Goal: Task Accomplishment & Management: Manage account settings

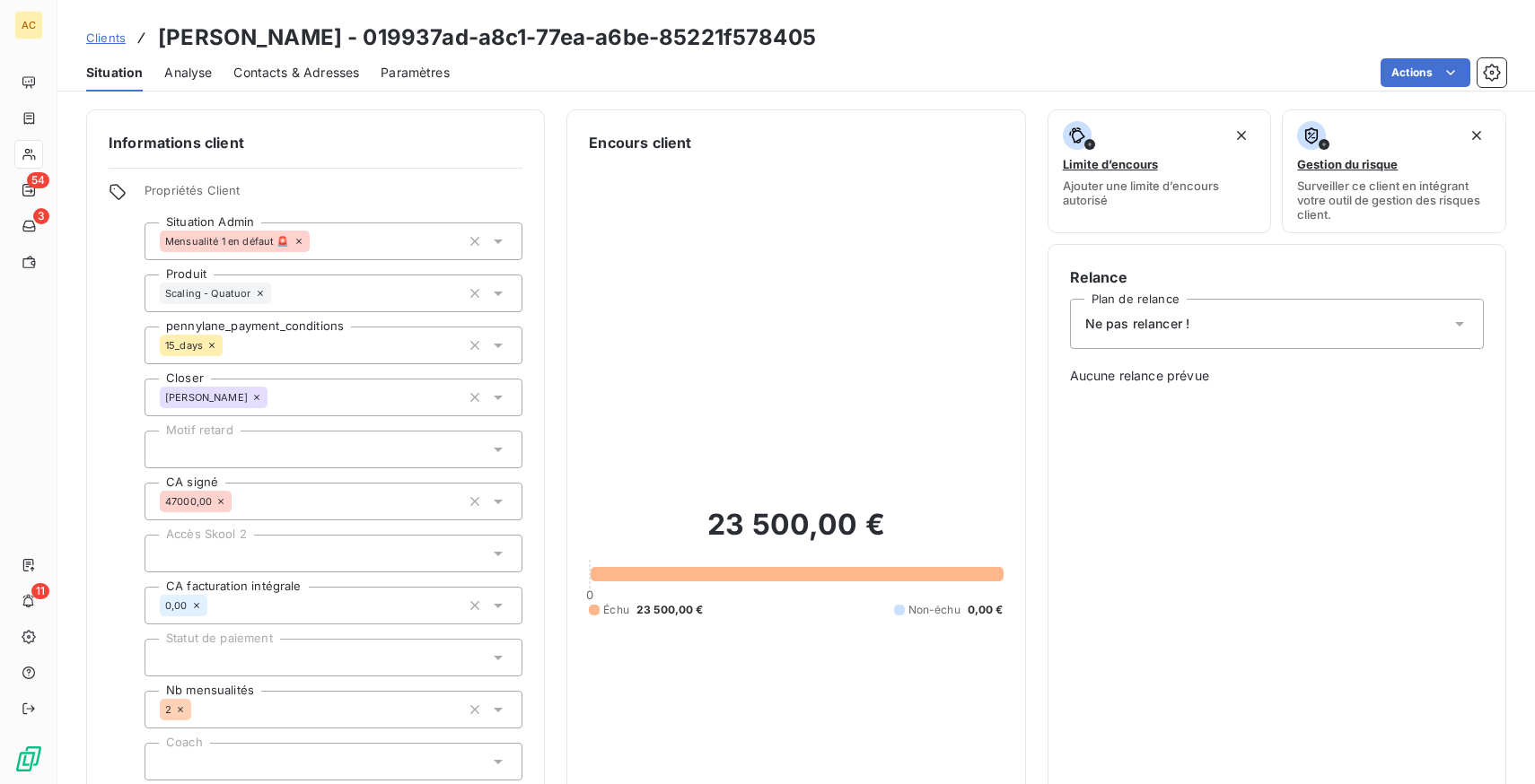
scroll to position [628, 0]
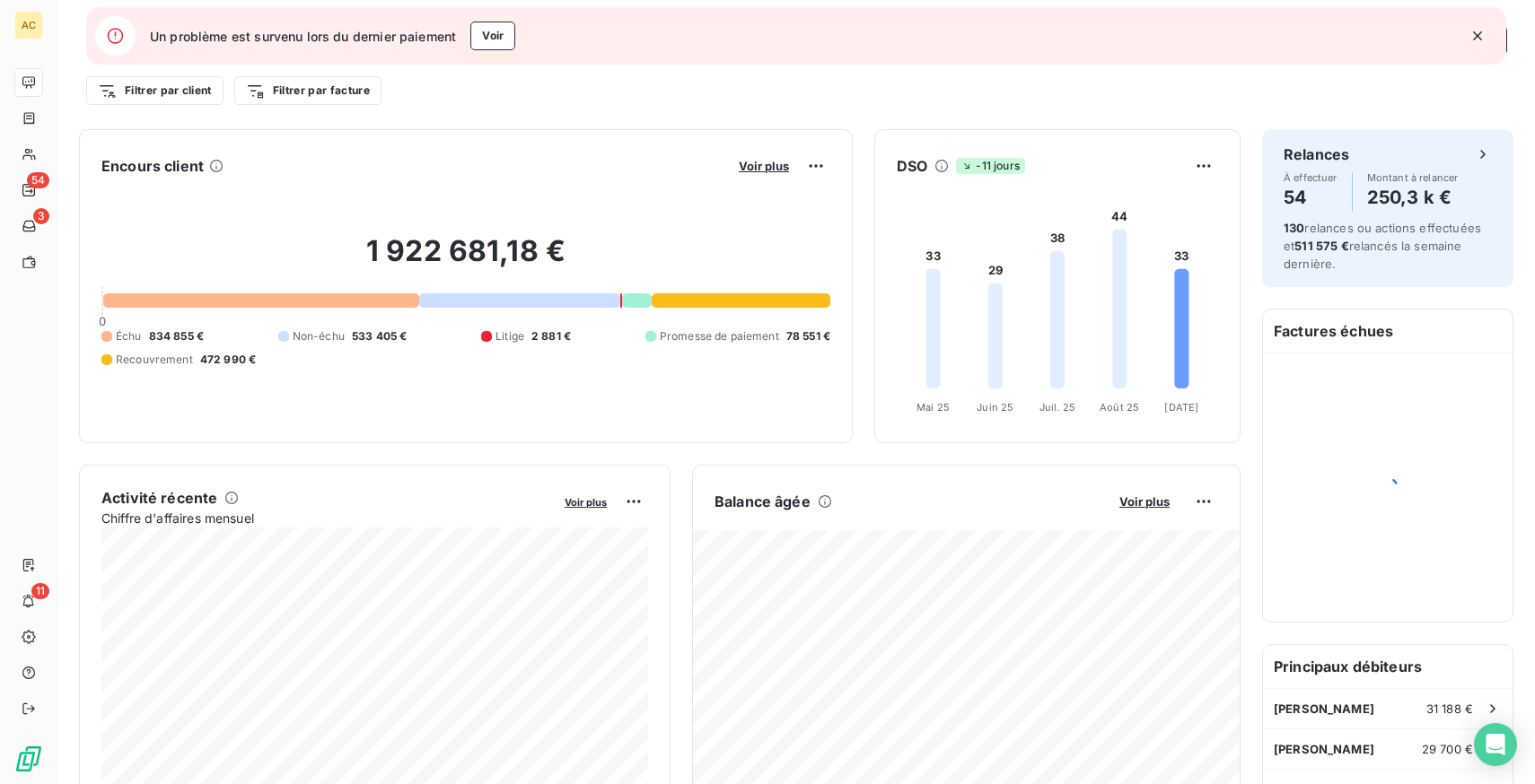
click at [1480, 36] on icon "button" at bounding box center [1477, 35] width 18 height 18
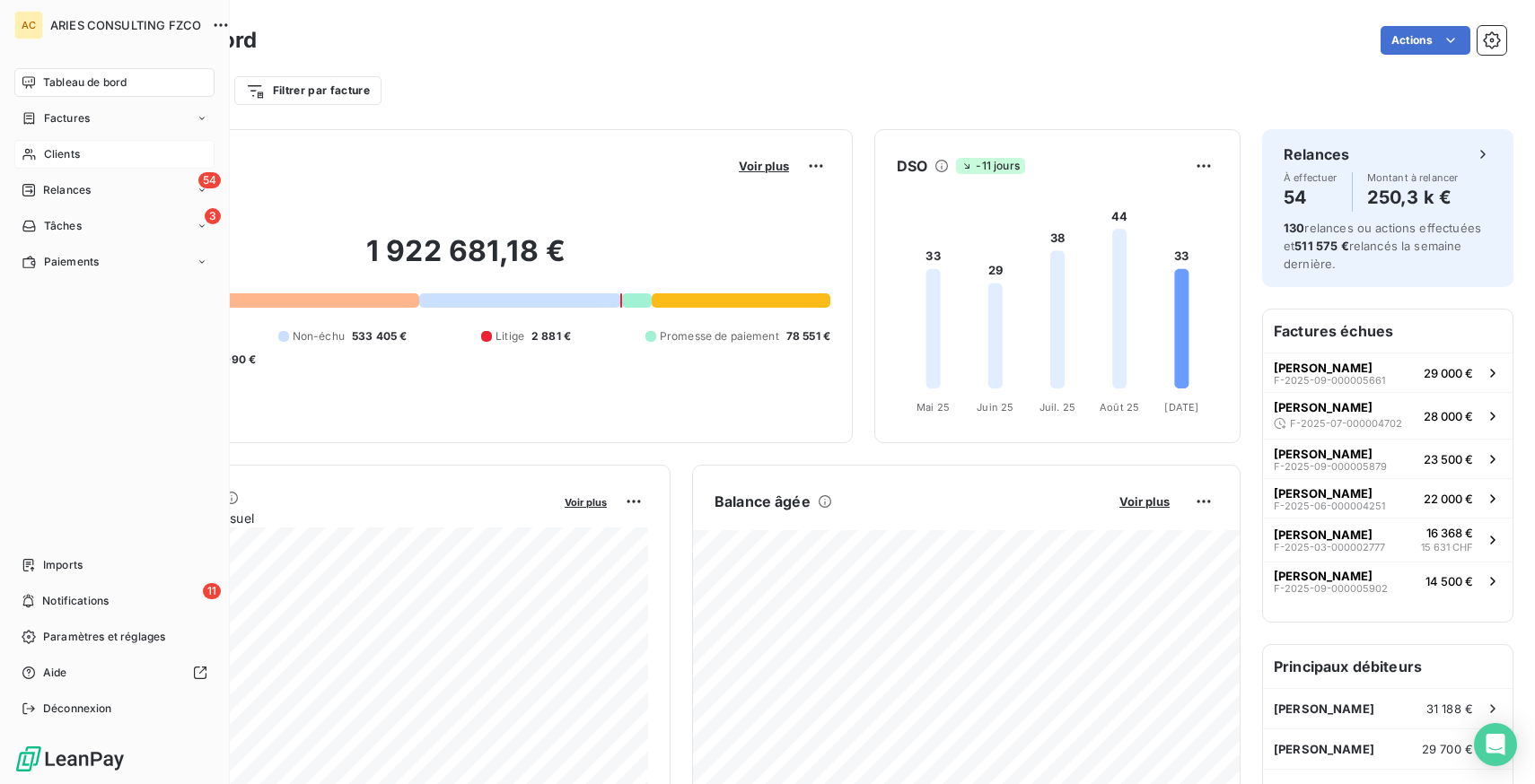
click at [80, 154] on div "Clients" at bounding box center [114, 154] width 200 height 29
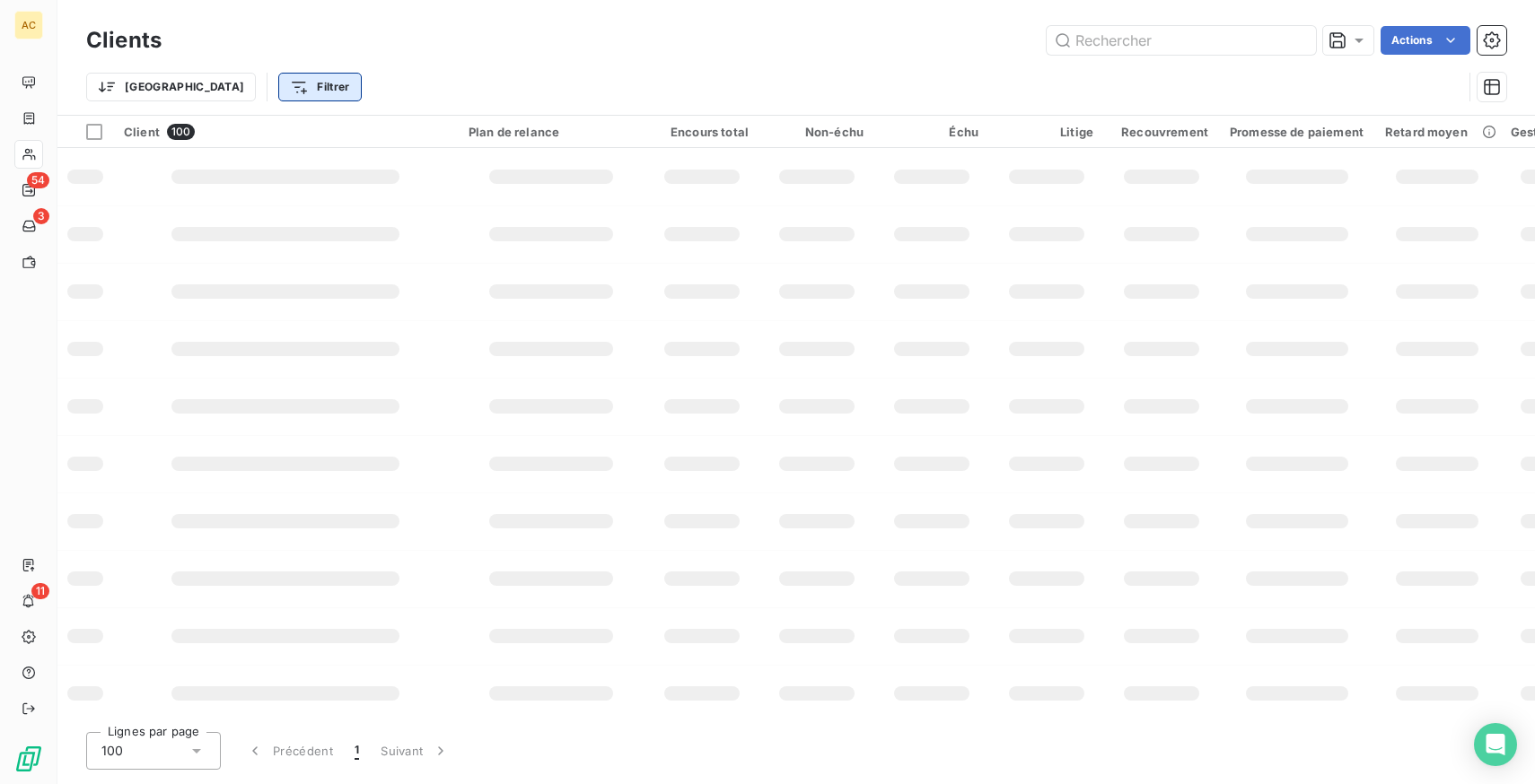
click at [221, 88] on html "AC 54 3 11 Clients Actions Trier Filtrer Client 100 Plan de relance Encours tot…" at bounding box center [767, 392] width 1535 height 784
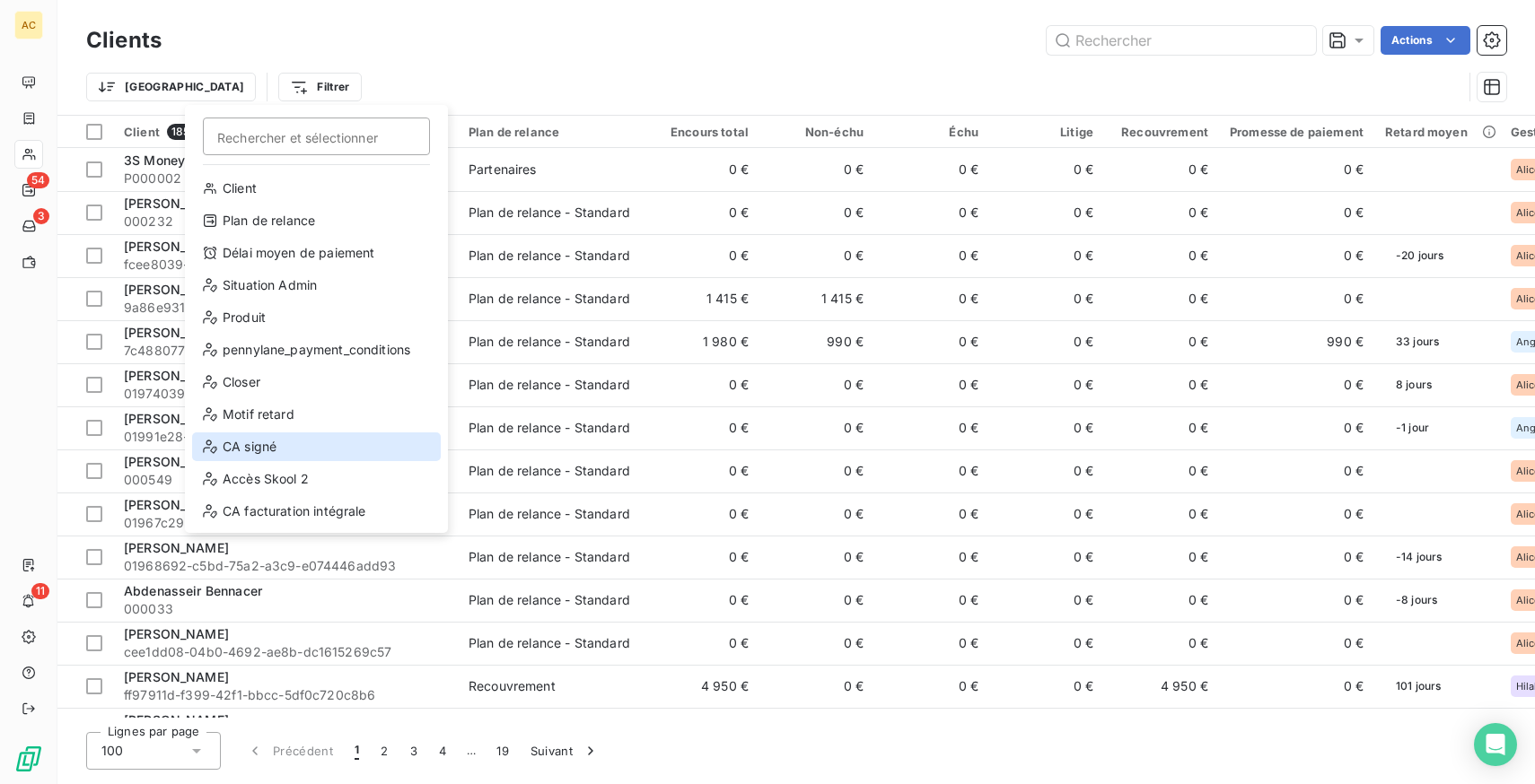
scroll to position [194, 0]
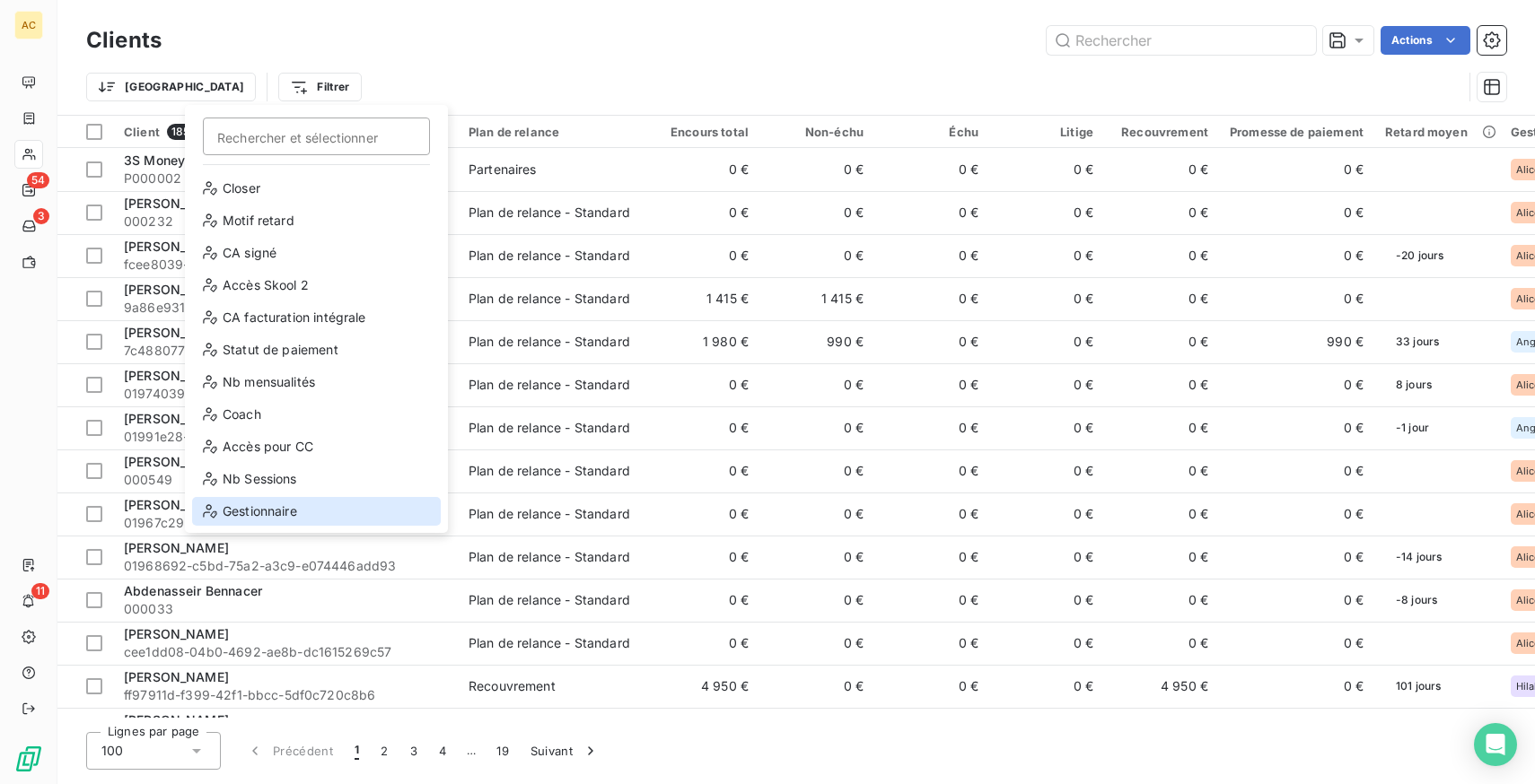
click at [255, 503] on div "Gestionnaire" at bounding box center [315, 512] width 248 height 29
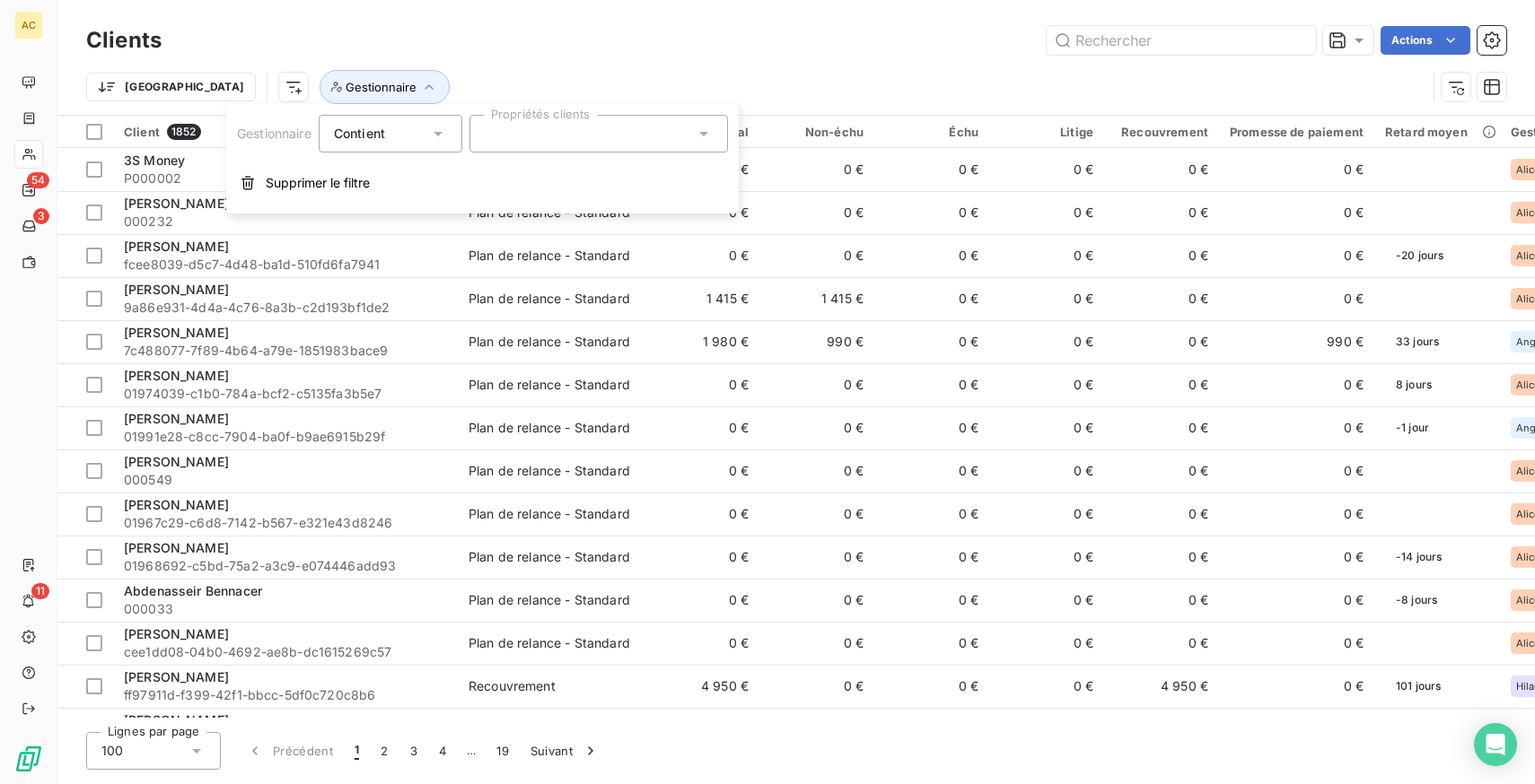
click at [396, 148] on div "Contient" at bounding box center [390, 133] width 144 height 37
click at [414, 199] on li "Ne contient pas" at bounding box center [392, 208] width 148 height 33
click at [548, 127] on div at bounding box center [599, 133] width 259 height 37
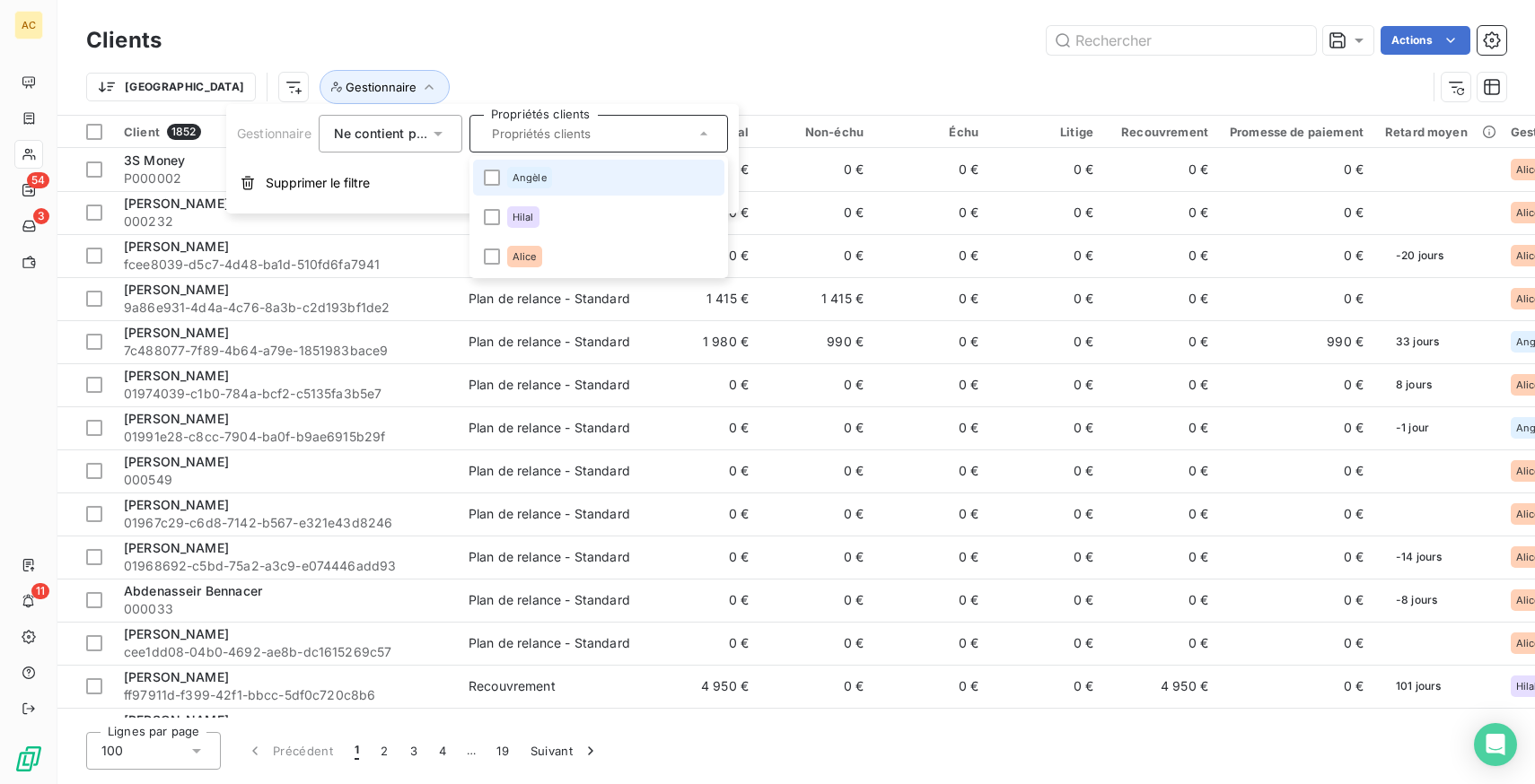
click at [547, 184] on div "Angèle" at bounding box center [529, 177] width 45 height 21
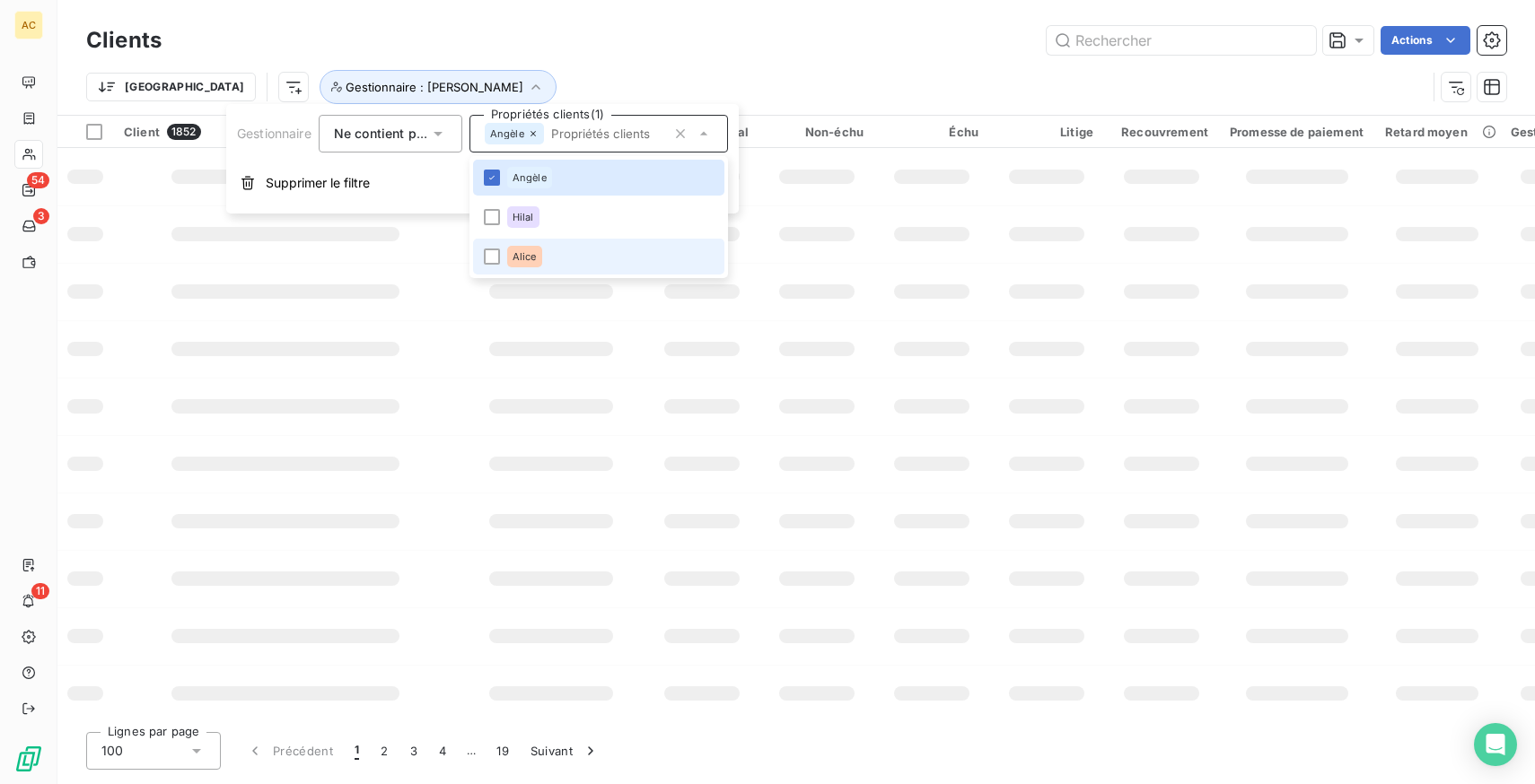
click at [538, 239] on li "Alice" at bounding box center [598, 256] width 251 height 35
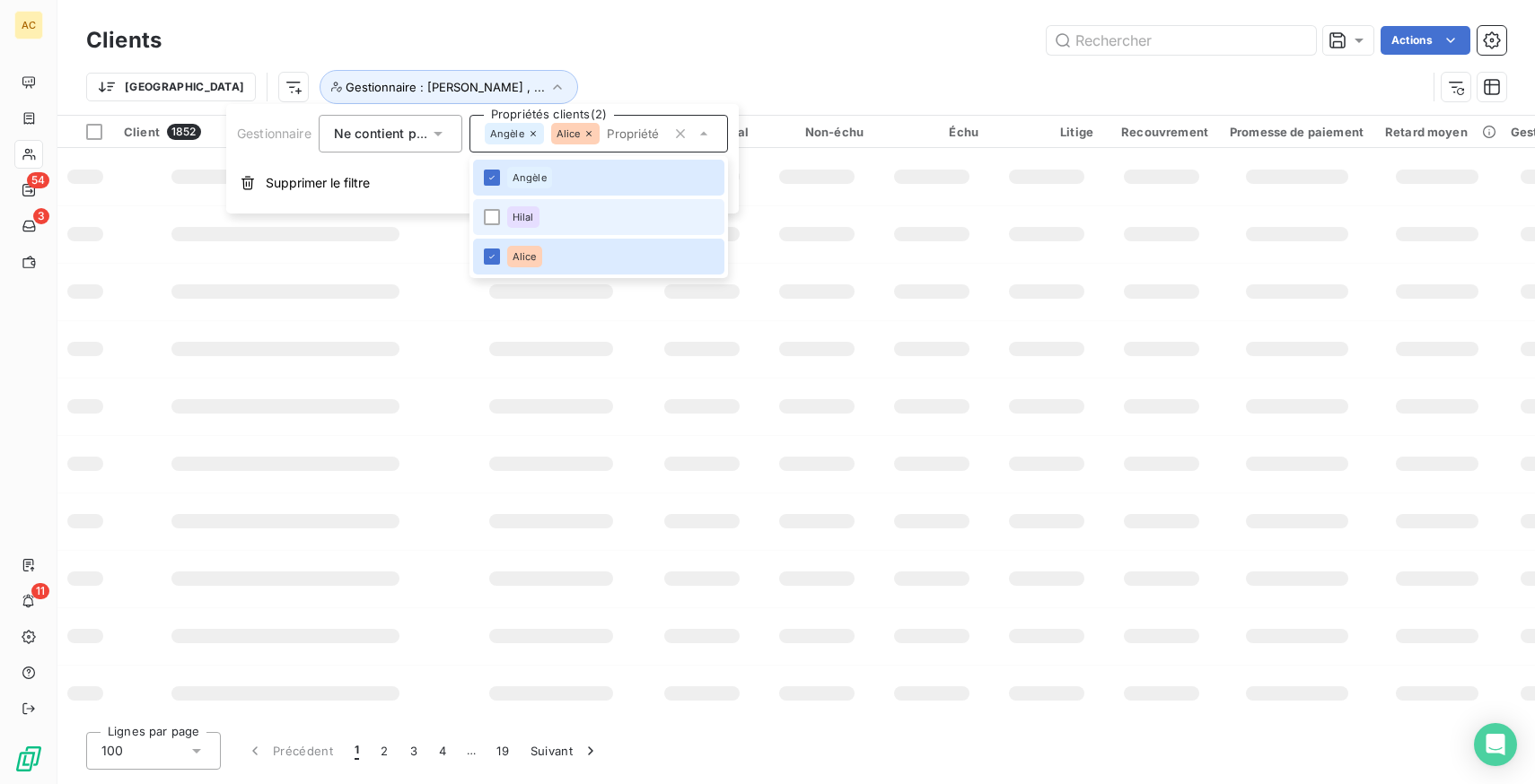
click at [537, 229] on li "Hilal" at bounding box center [598, 217] width 251 height 35
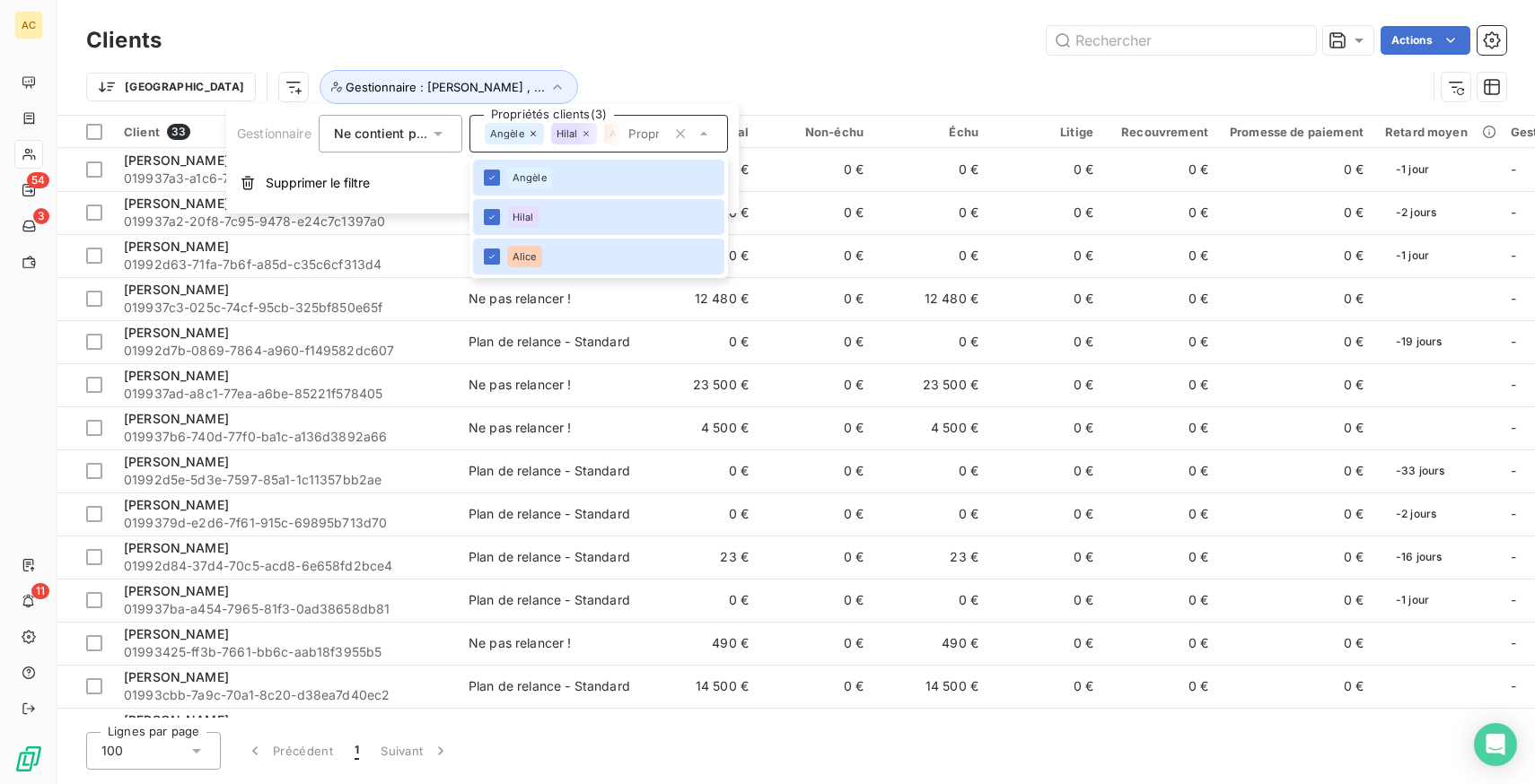
click at [536, 79] on div "Trier Gestionnaire : Angèle , ..." at bounding box center [756, 87] width 1340 height 35
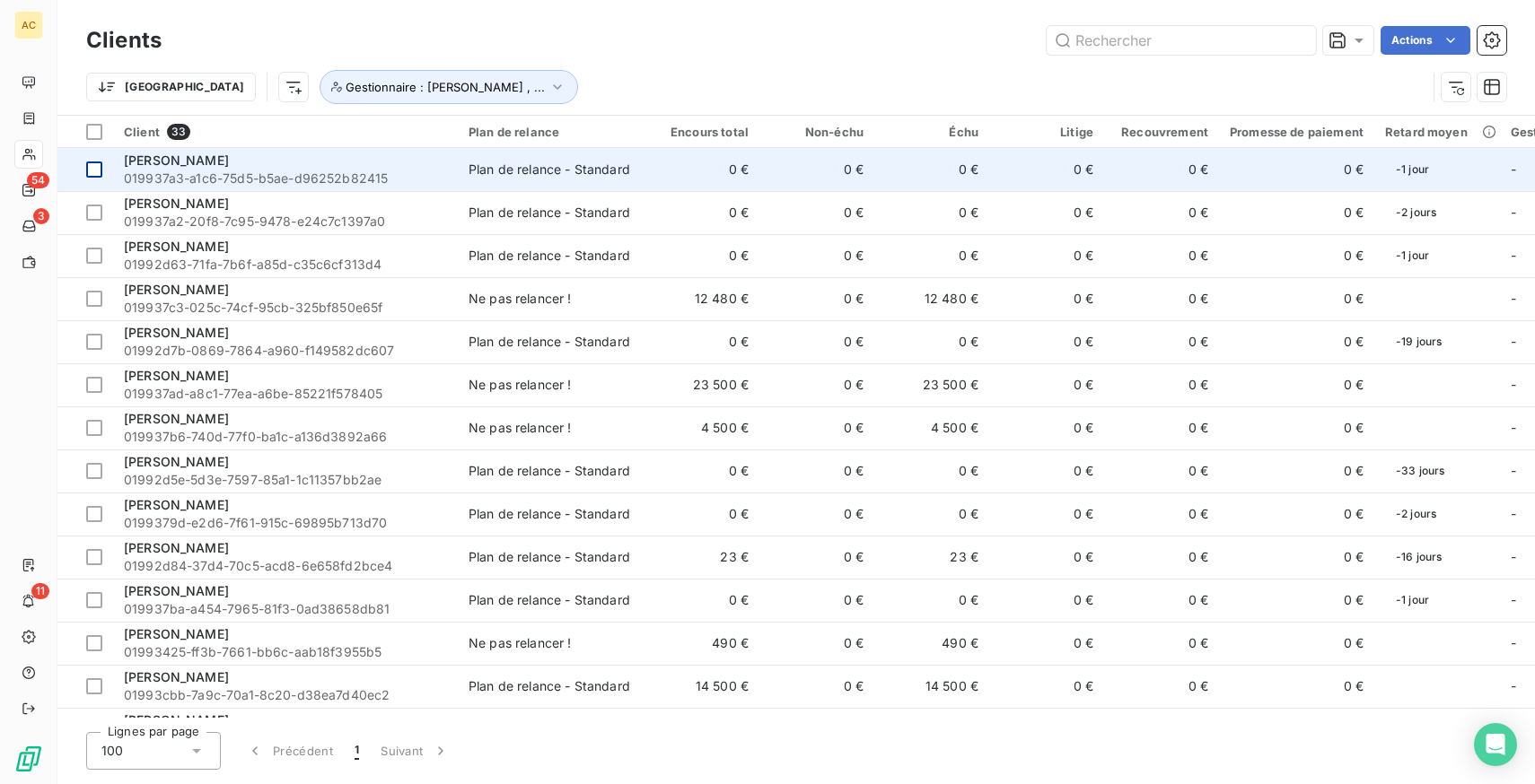
click at [94, 162] on div at bounding box center [94, 170] width 16 height 16
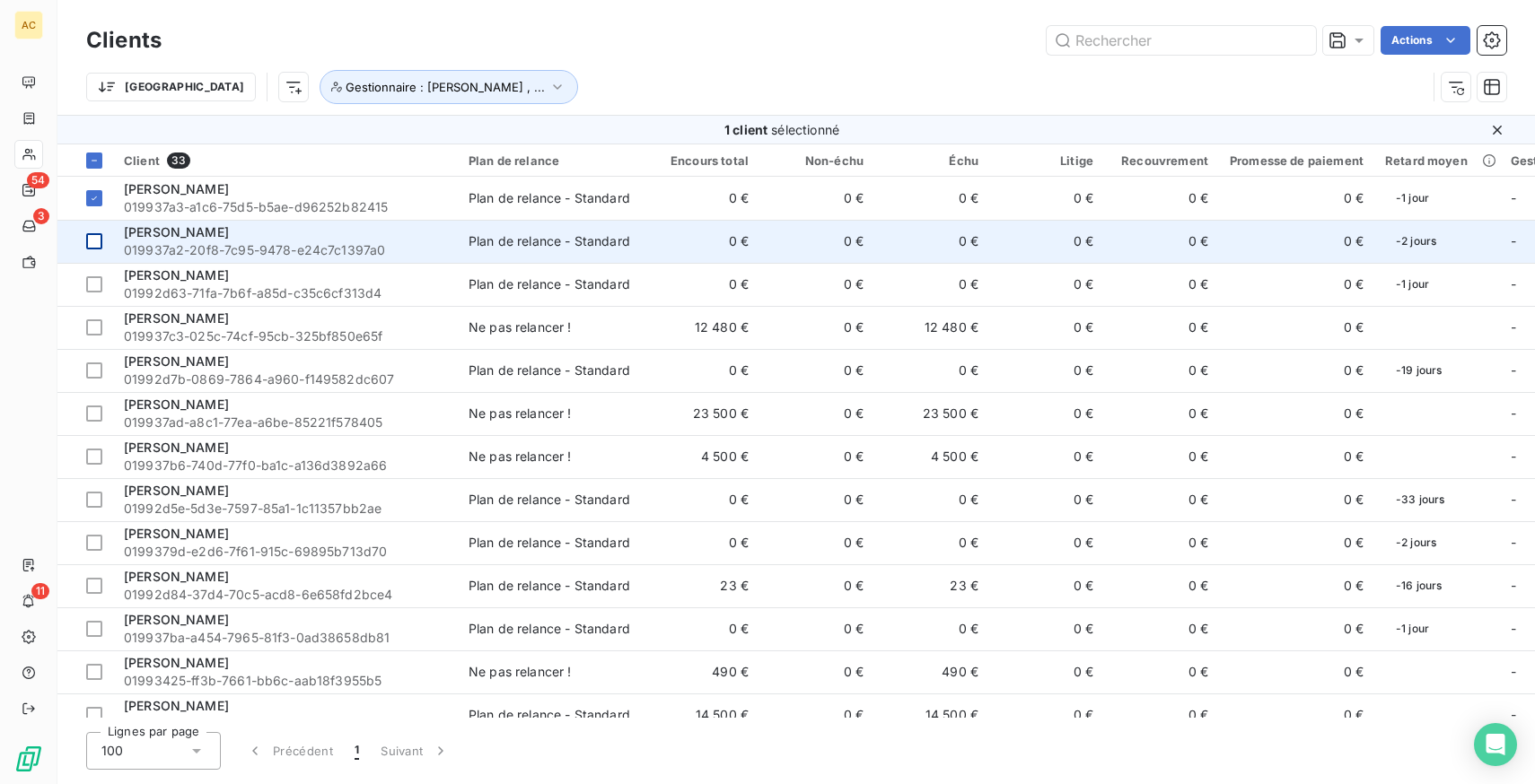
click at [99, 237] on div at bounding box center [94, 241] width 16 height 16
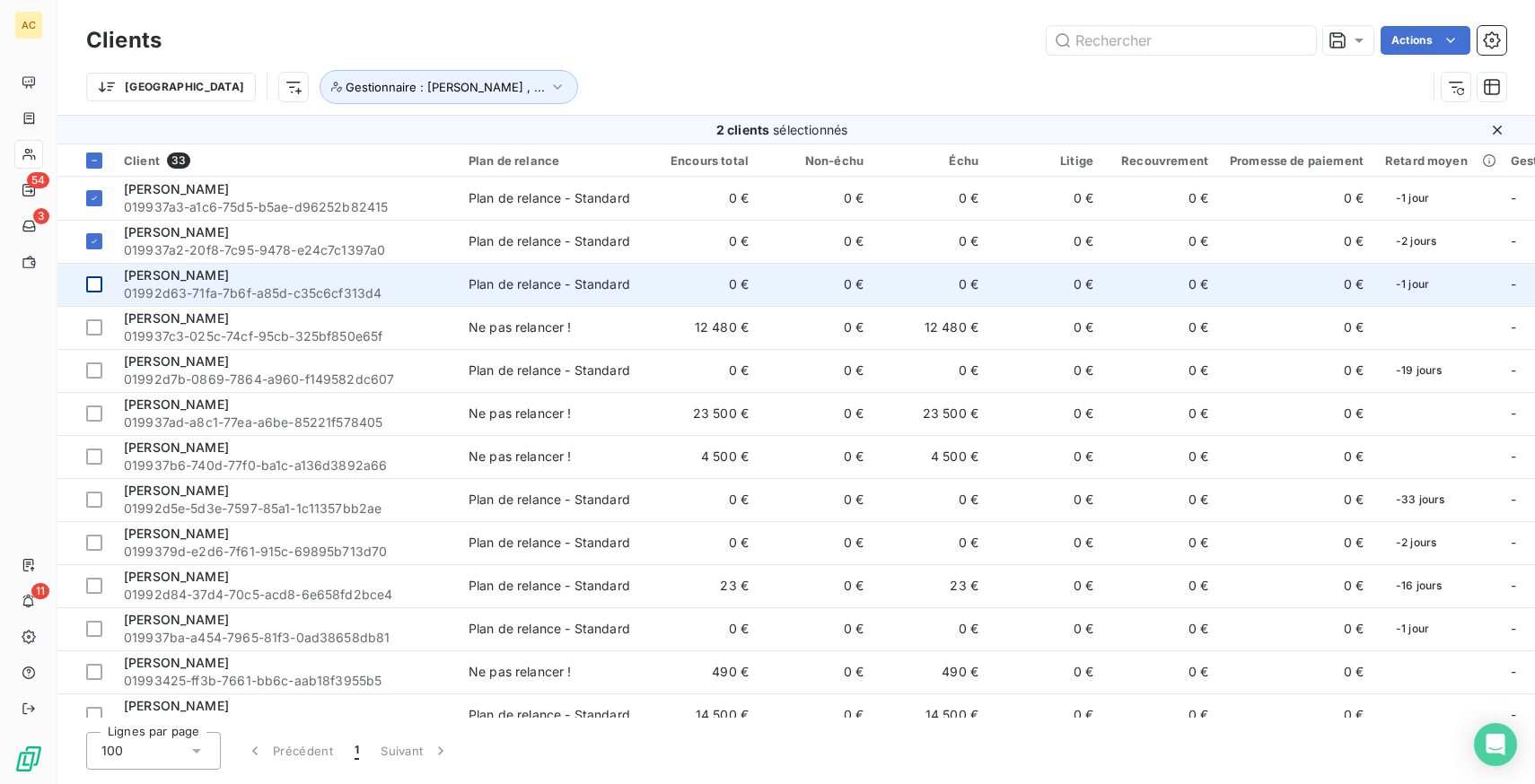
click at [105, 281] on td at bounding box center [85, 284] width 56 height 43
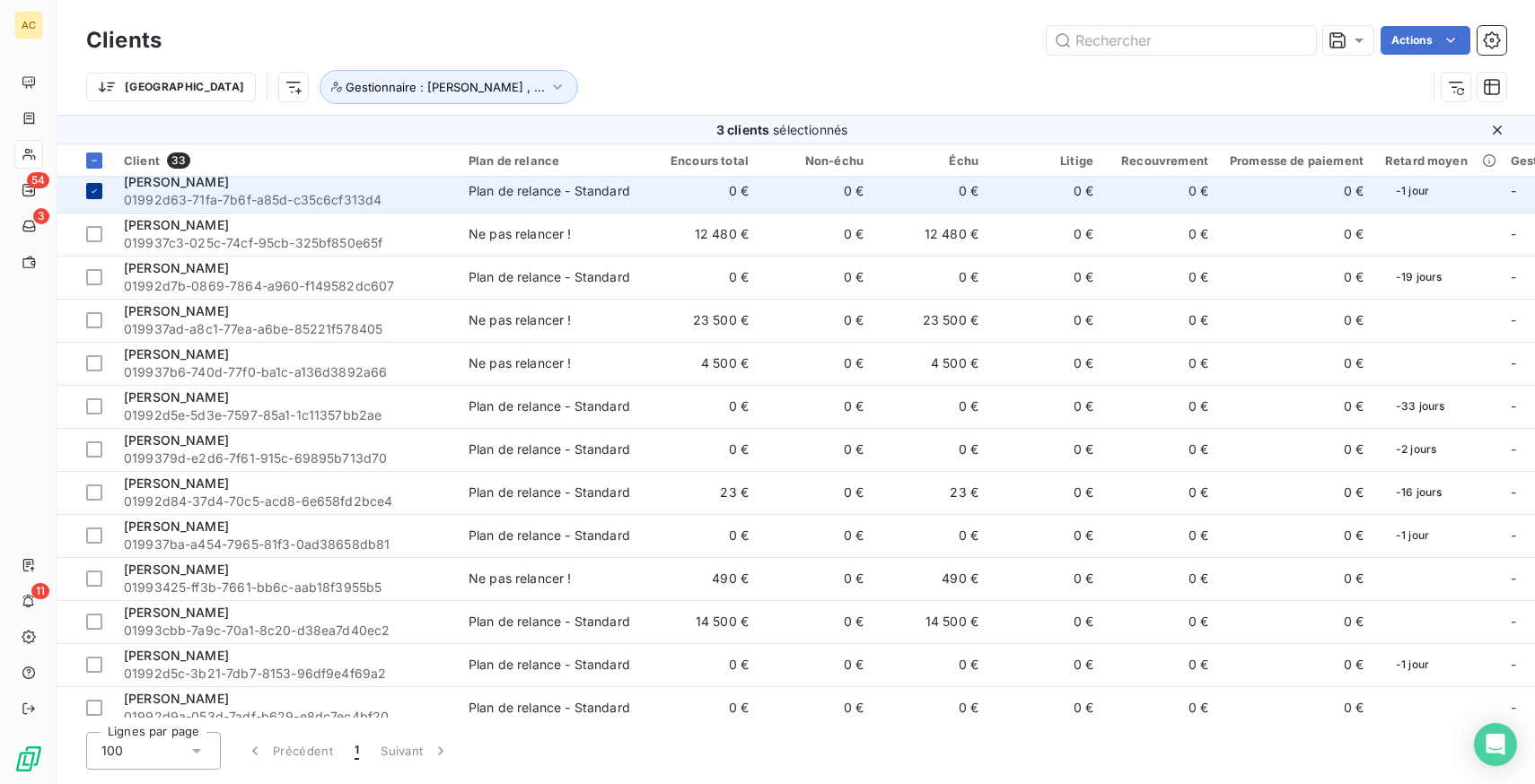
scroll to position [90, 0]
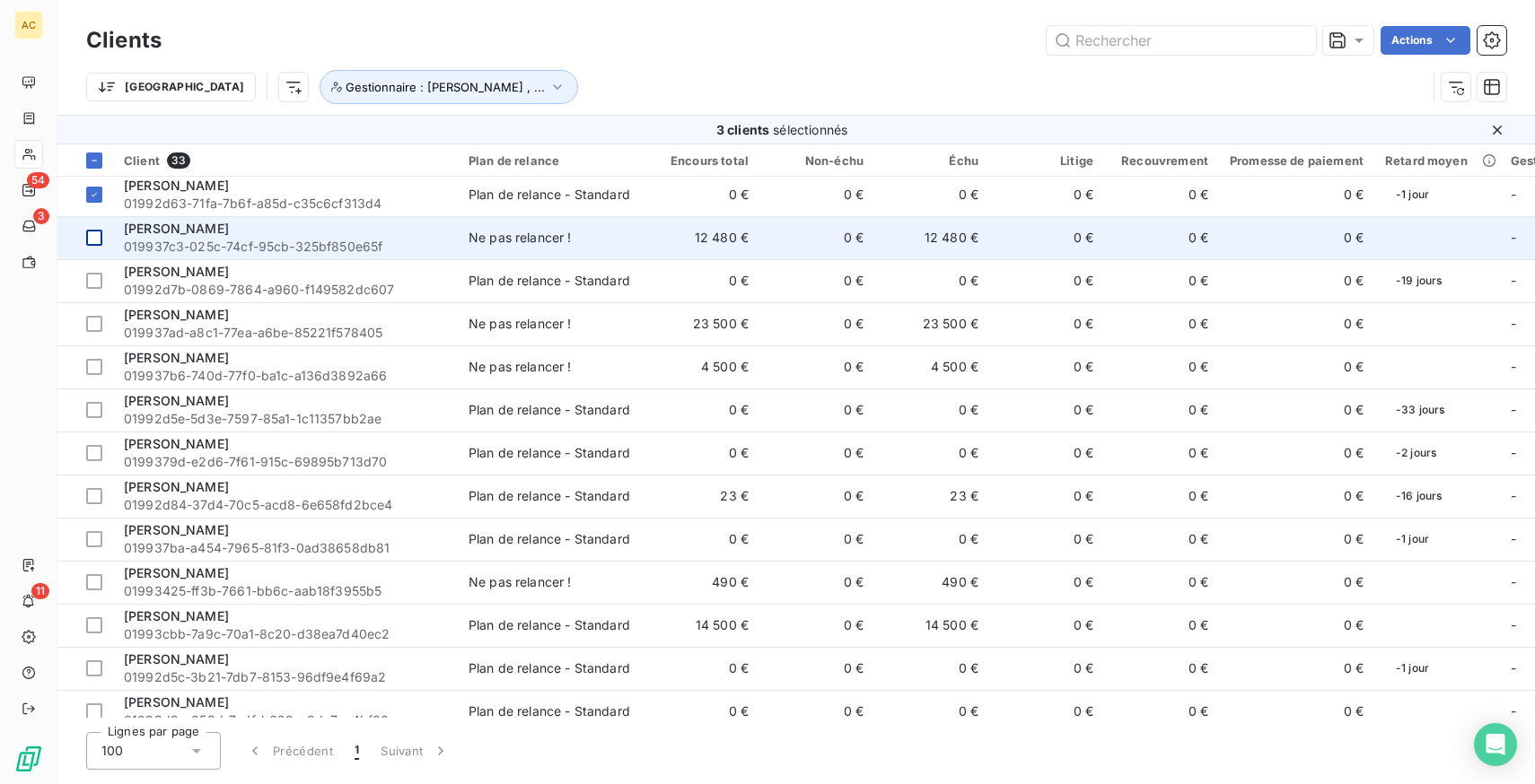
click at [95, 242] on div at bounding box center [94, 238] width 16 height 16
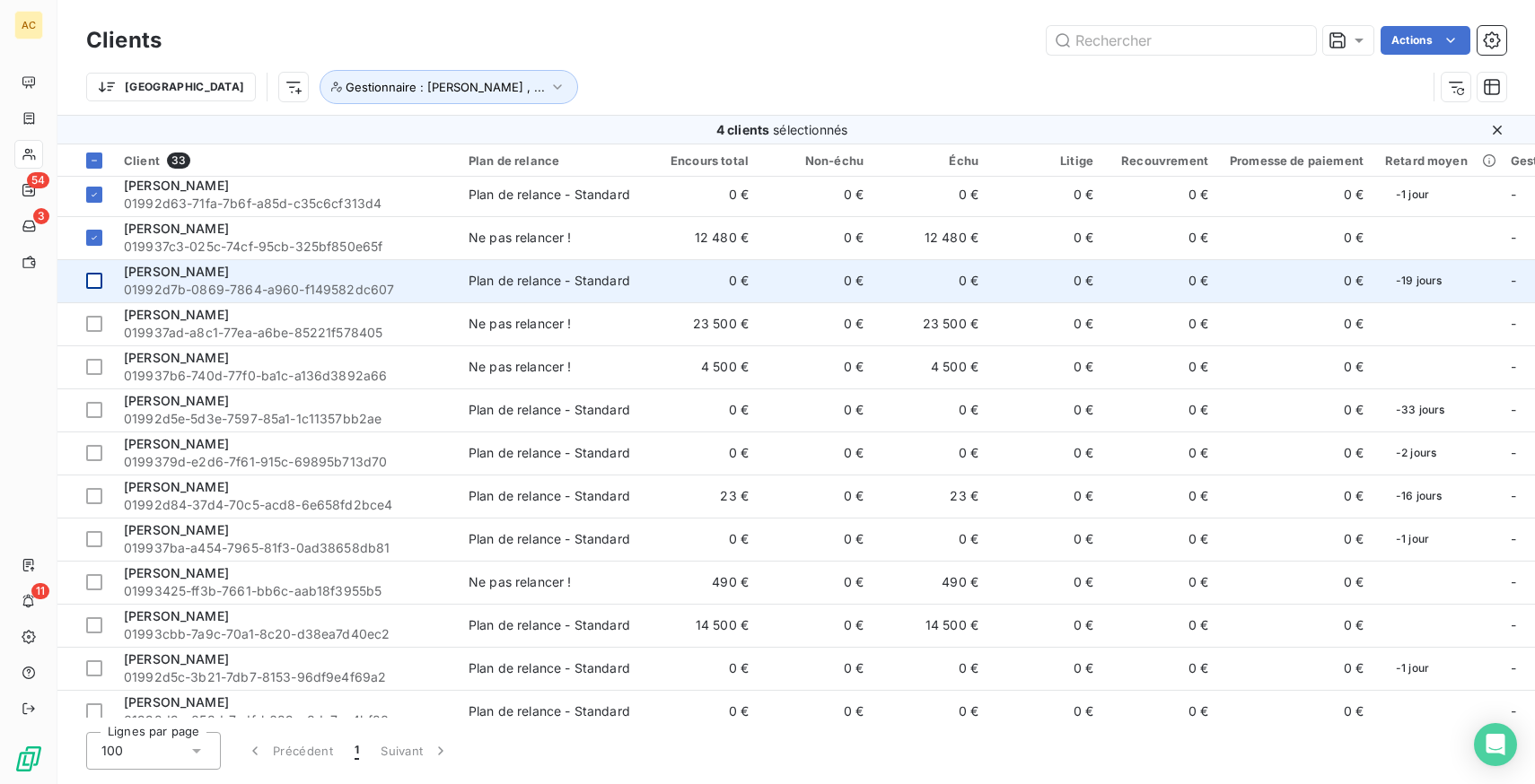
click at [98, 281] on div at bounding box center [94, 281] width 16 height 16
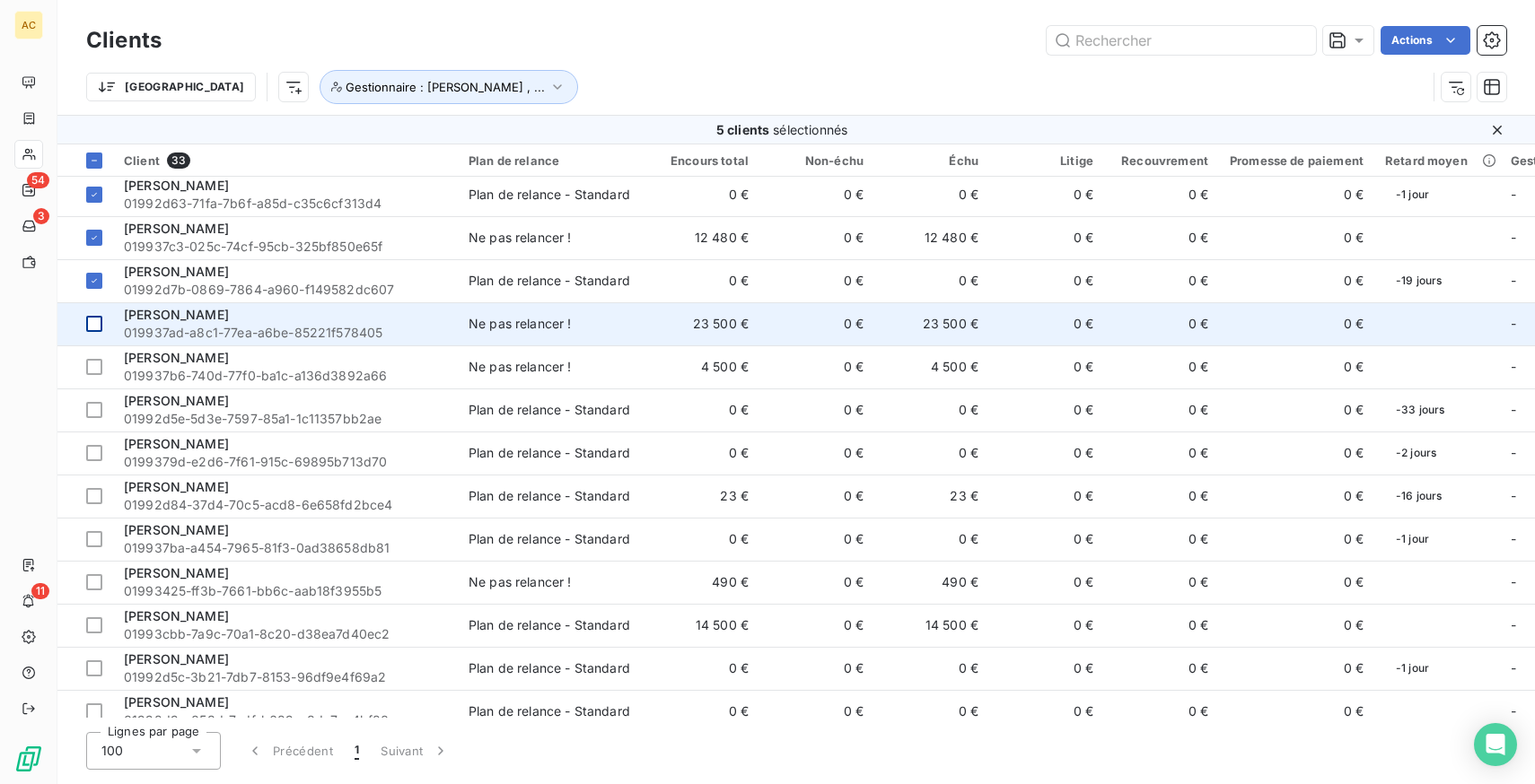
click at [99, 331] on div at bounding box center [94, 324] width 16 height 16
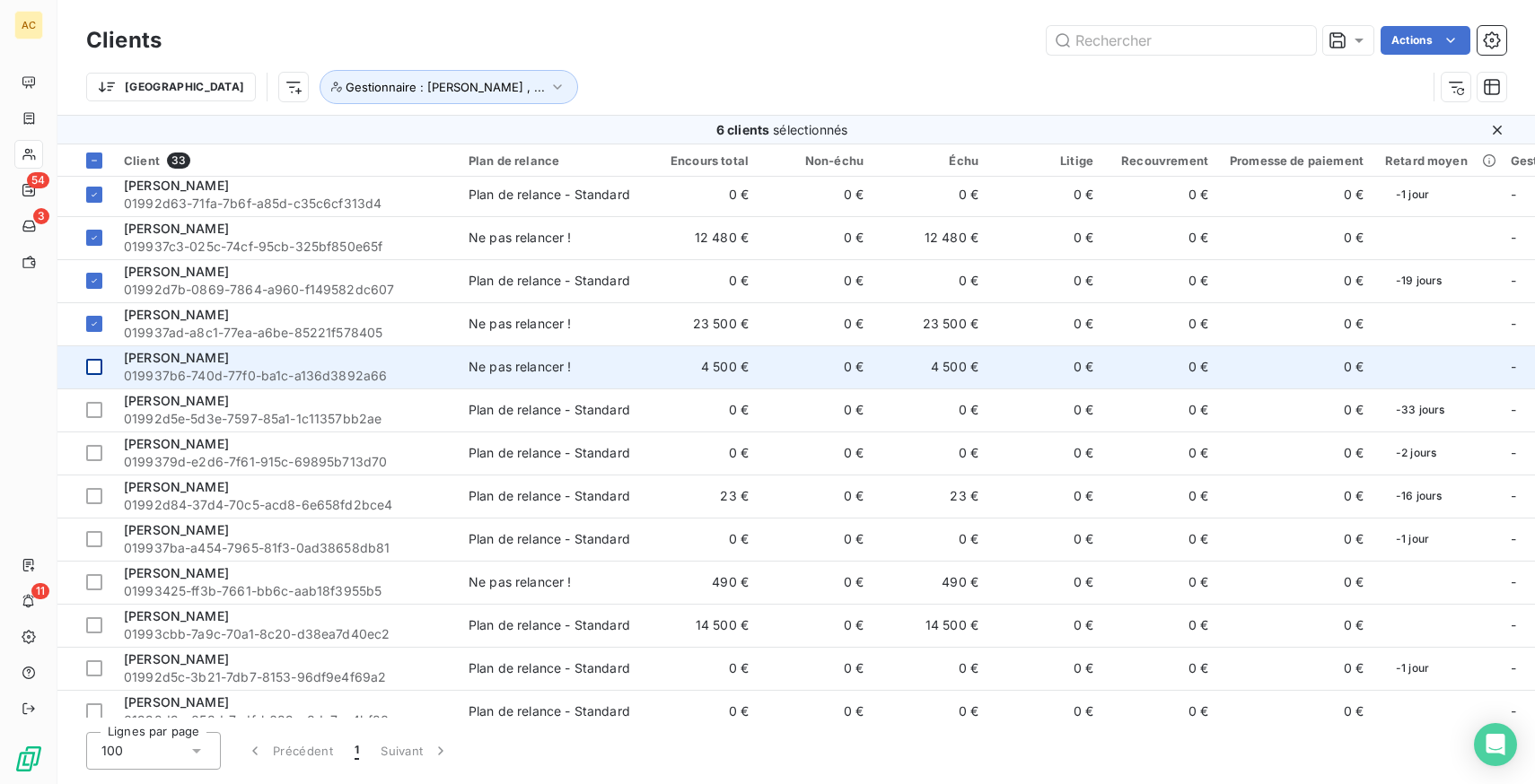
click at [102, 374] on div at bounding box center [94, 367] width 16 height 16
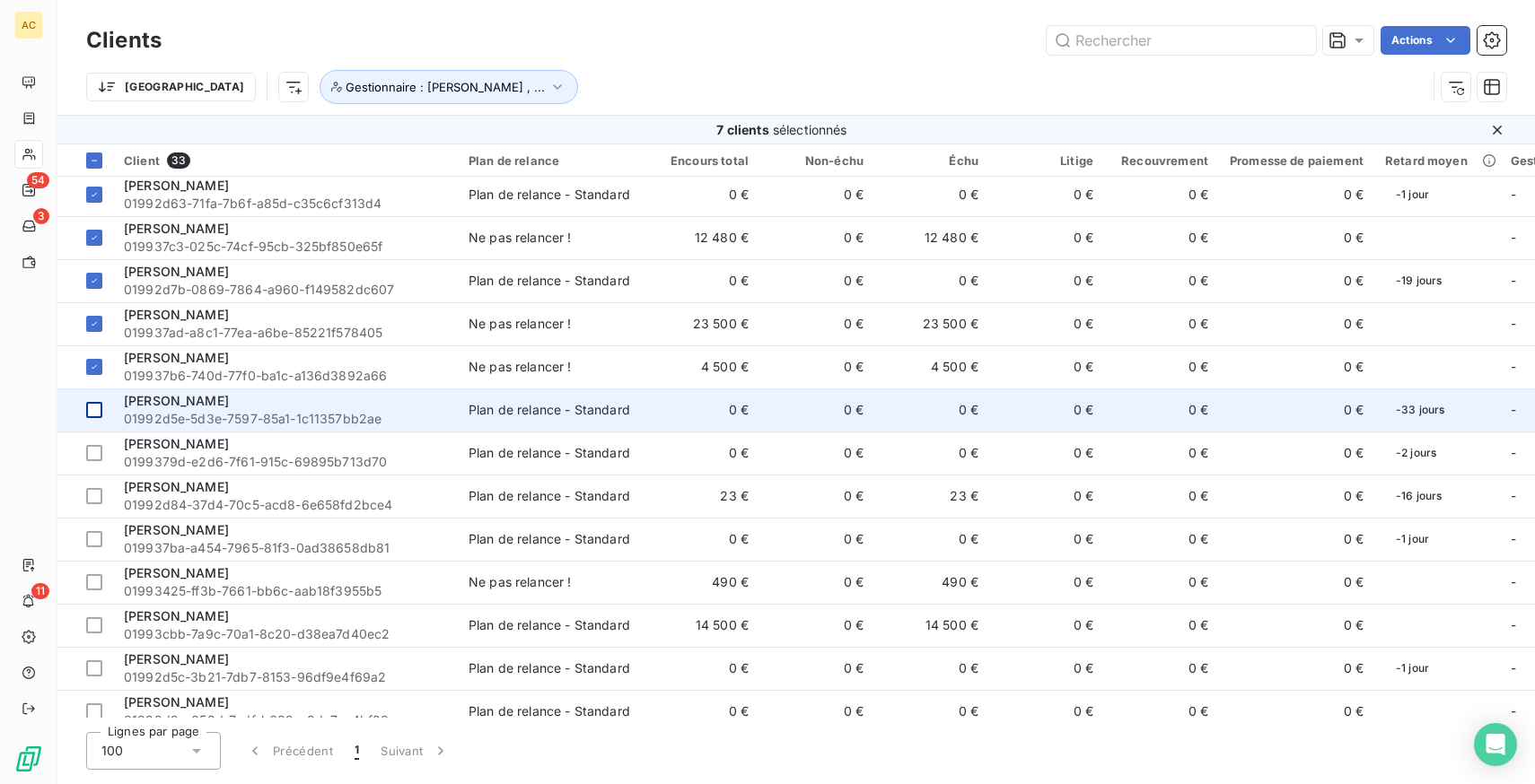
click at [104, 418] on td at bounding box center [85, 409] width 56 height 43
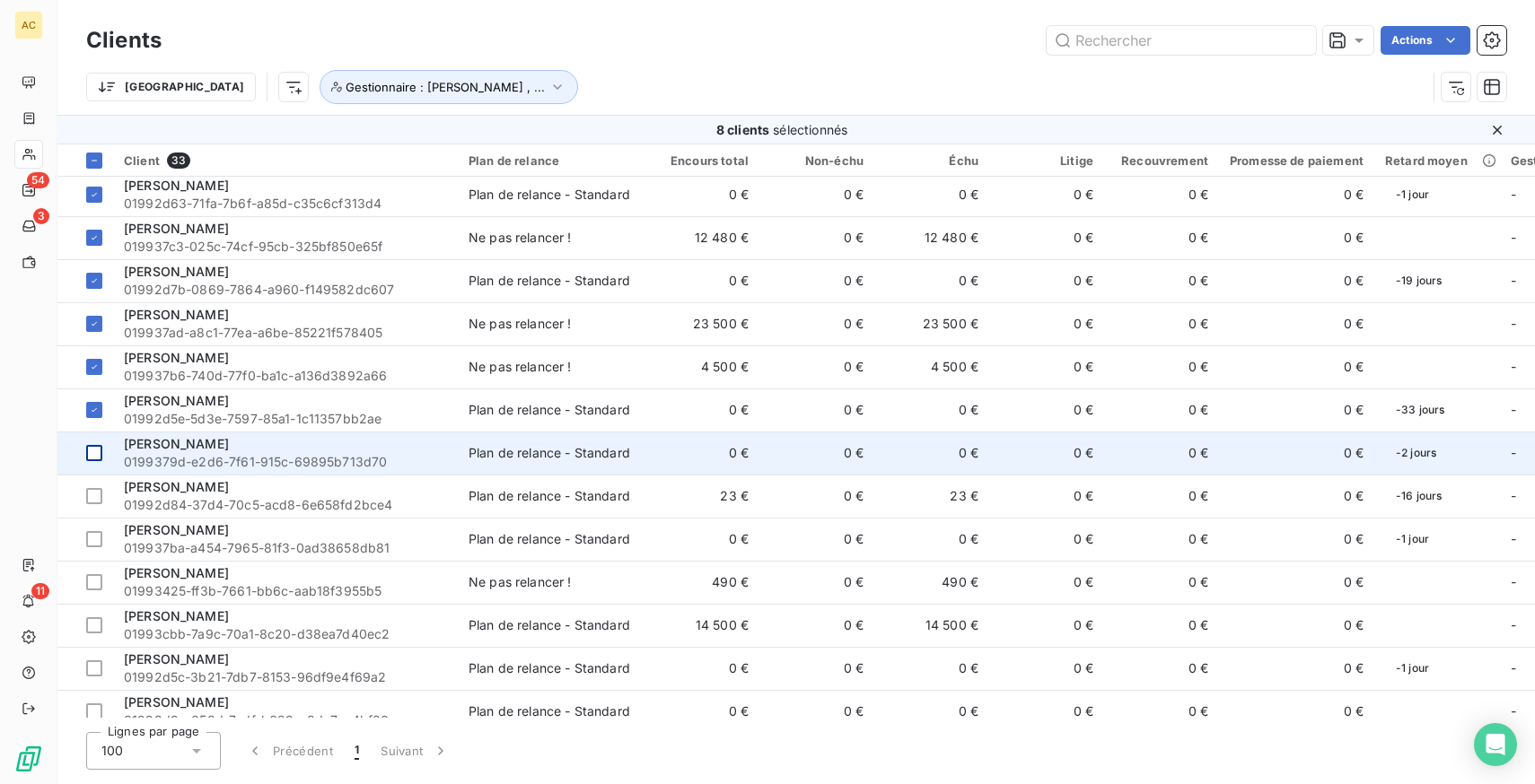
click at [108, 462] on td at bounding box center [85, 452] width 56 height 43
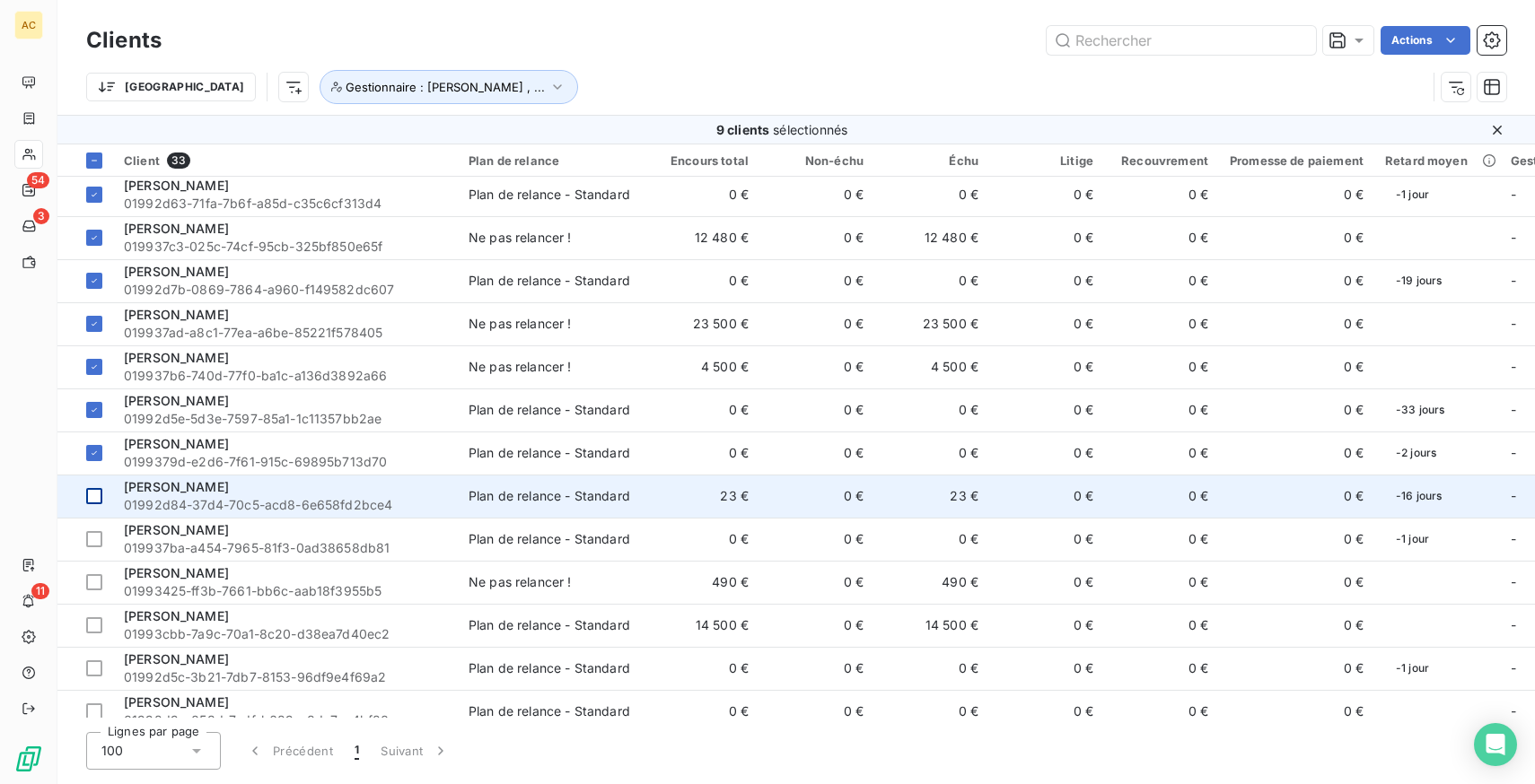
click at [105, 501] on td at bounding box center [85, 496] width 56 height 43
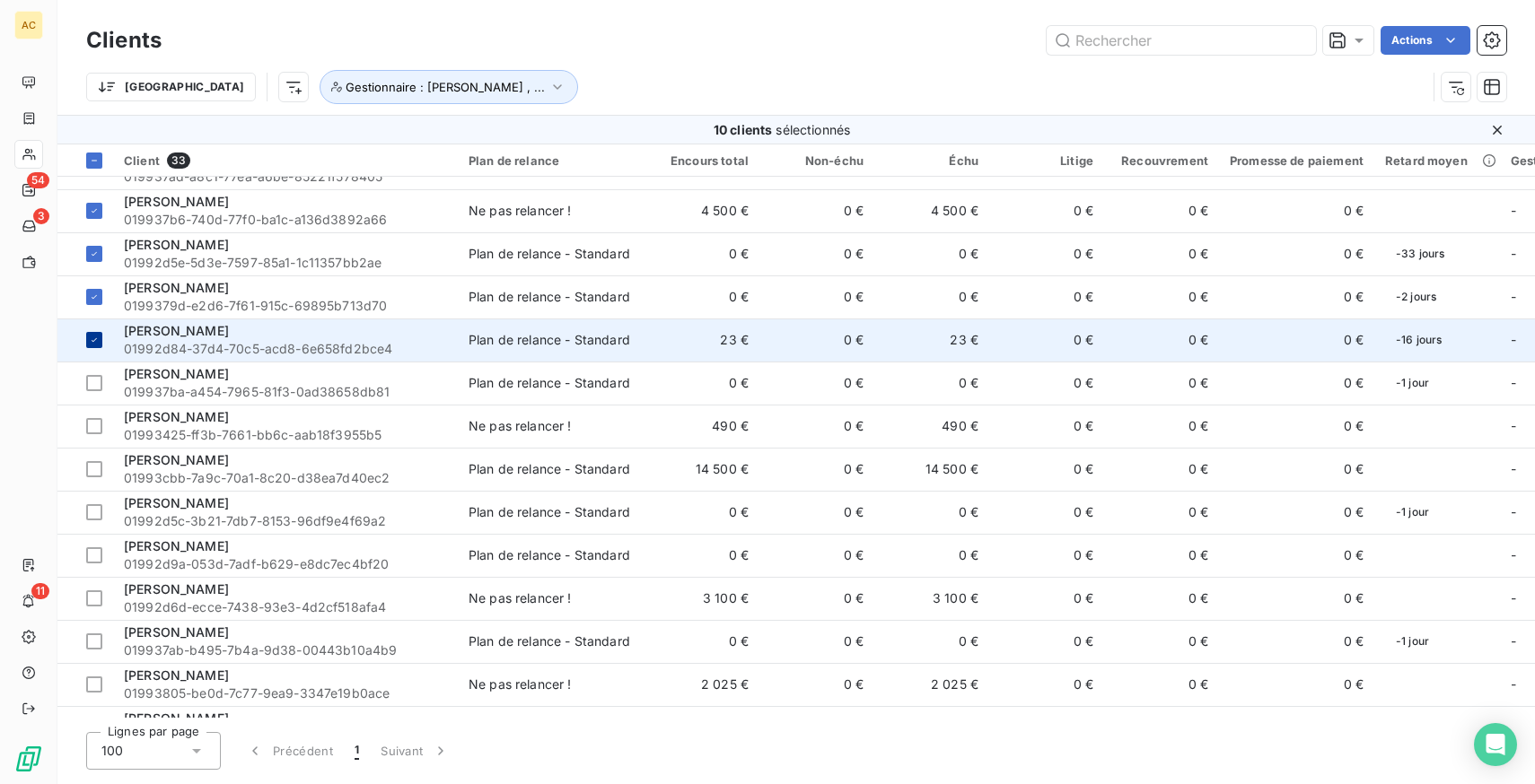
scroll to position [247, 0]
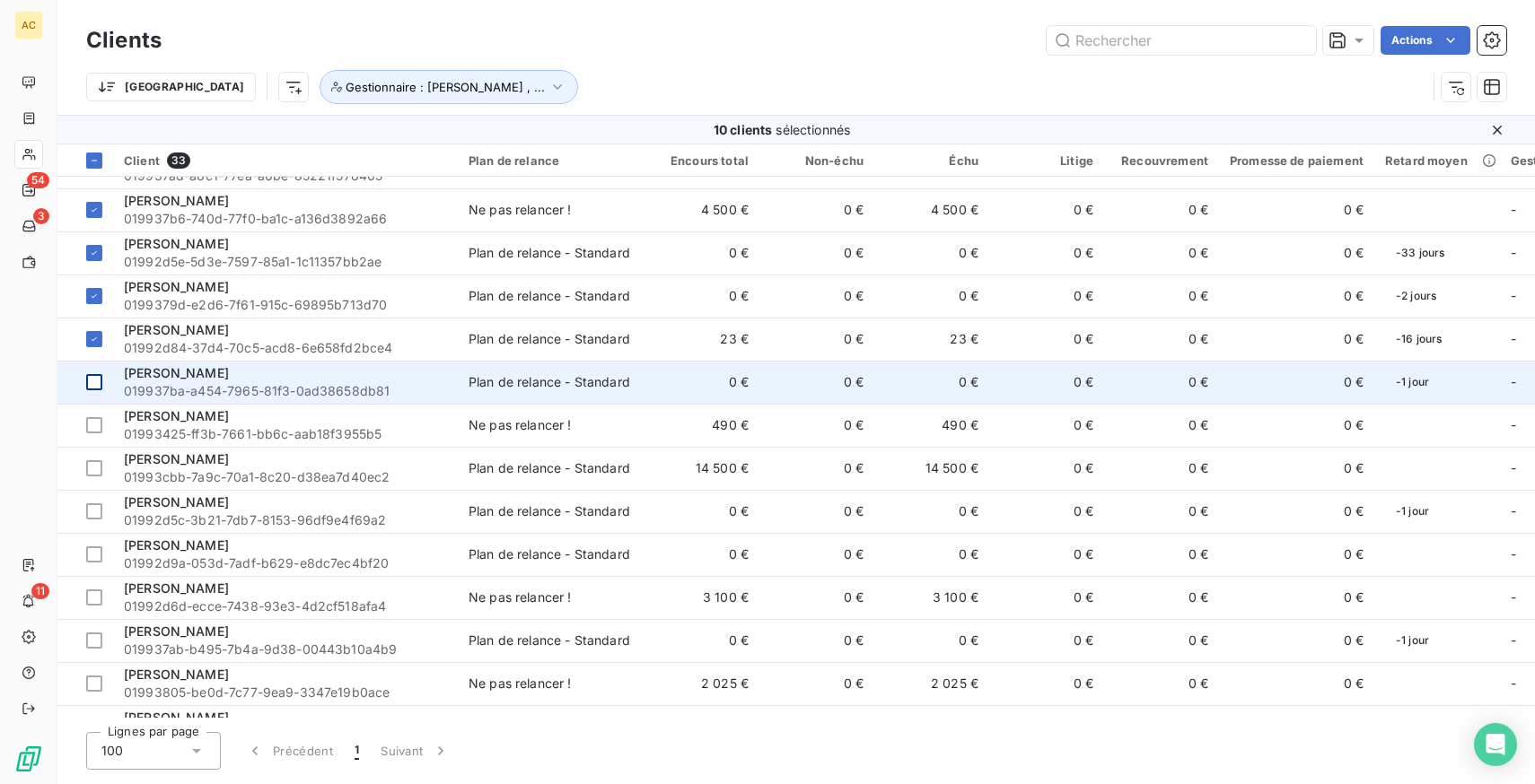
click at [102, 382] on div at bounding box center [94, 381] width 16 height 16
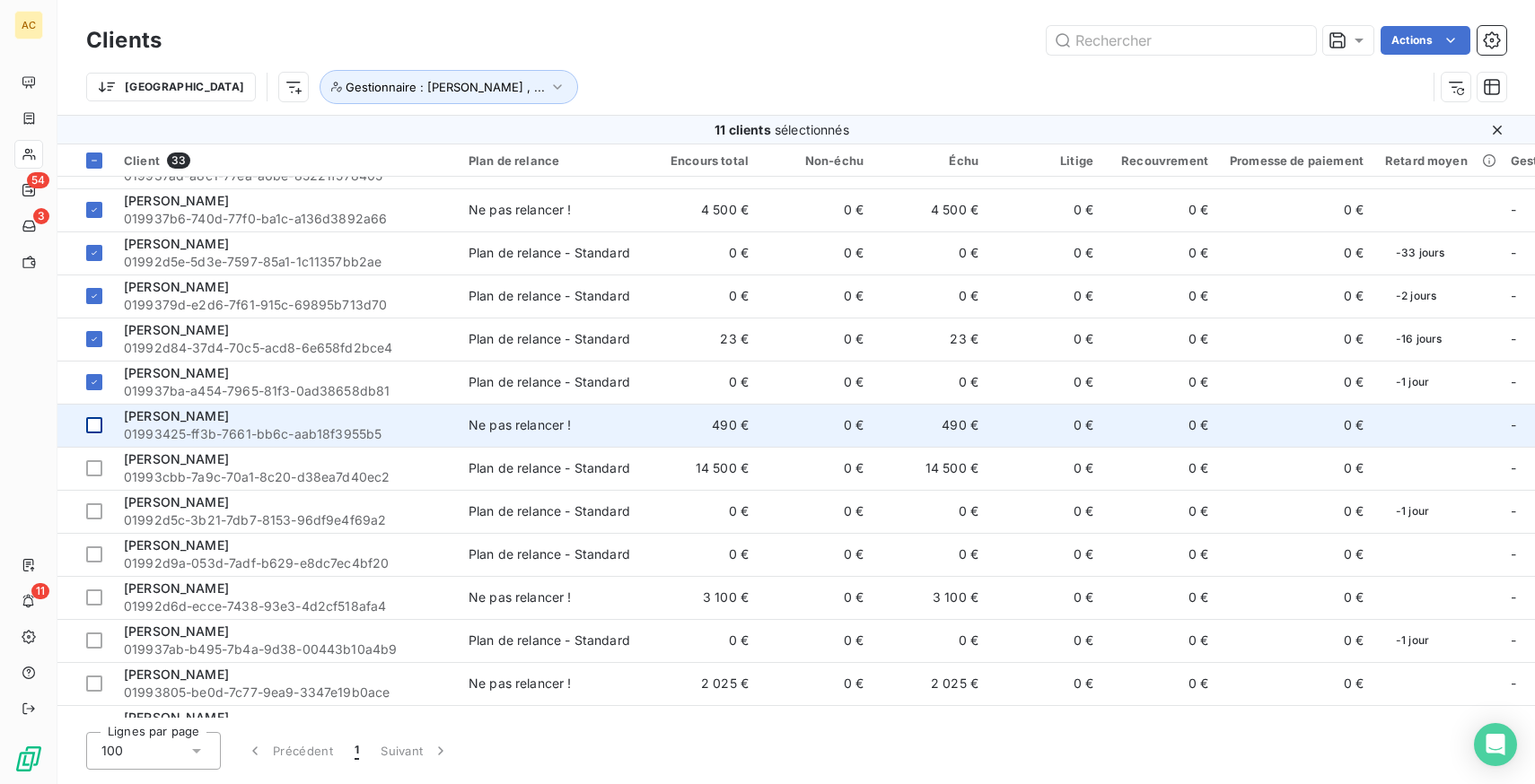
click at [107, 430] on td at bounding box center [85, 425] width 56 height 43
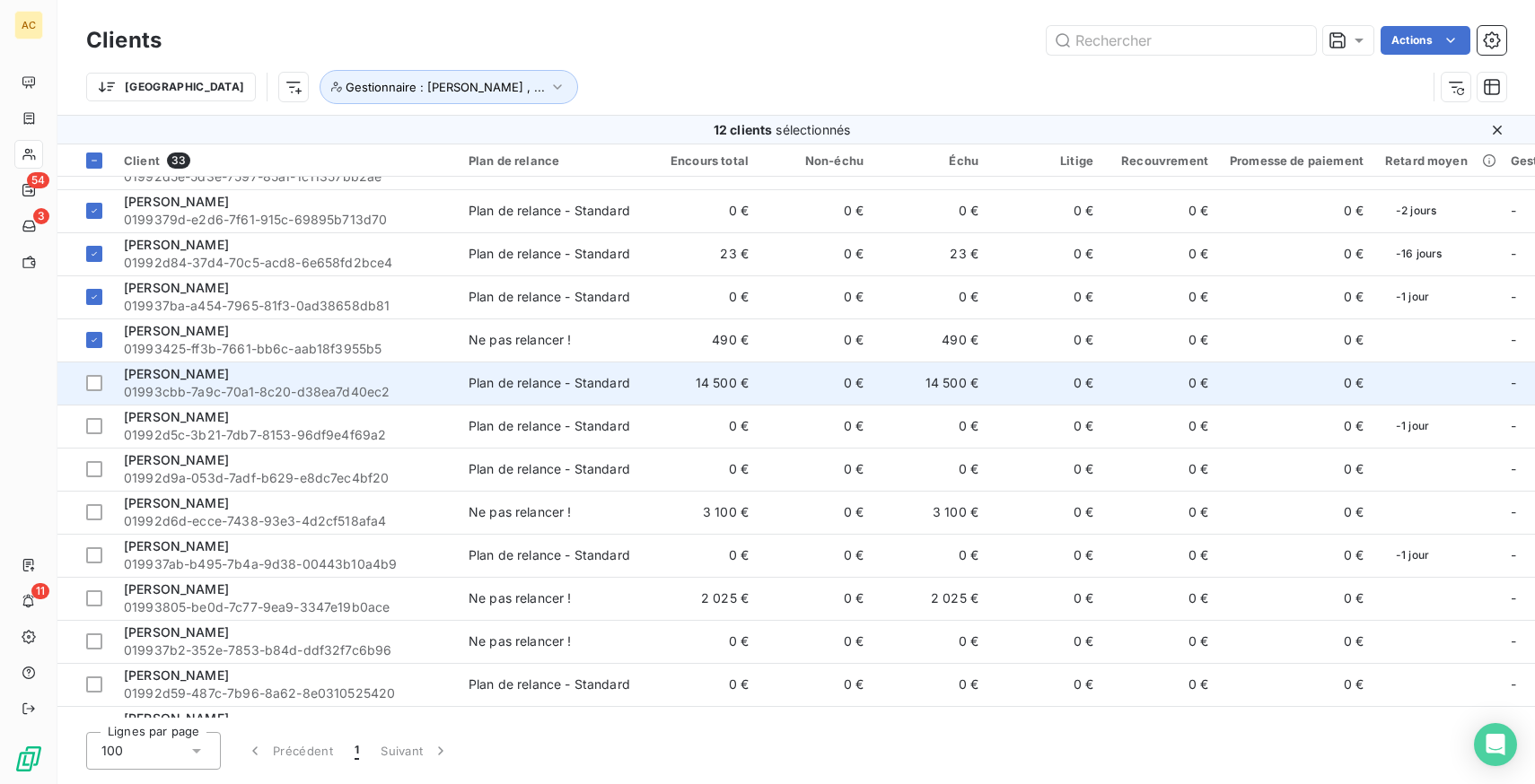
scroll to position [387, 0]
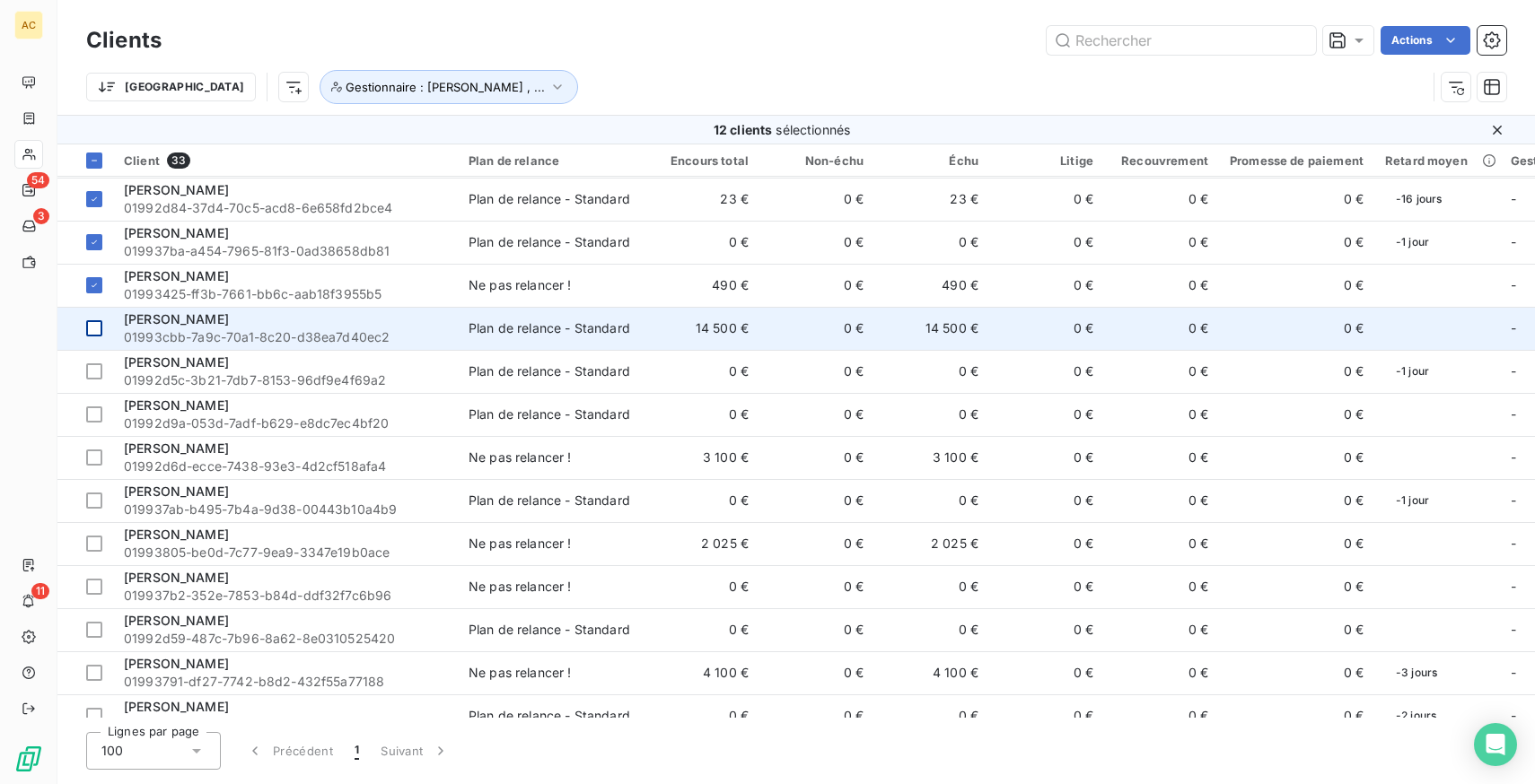
click at [107, 325] on td at bounding box center [85, 328] width 56 height 43
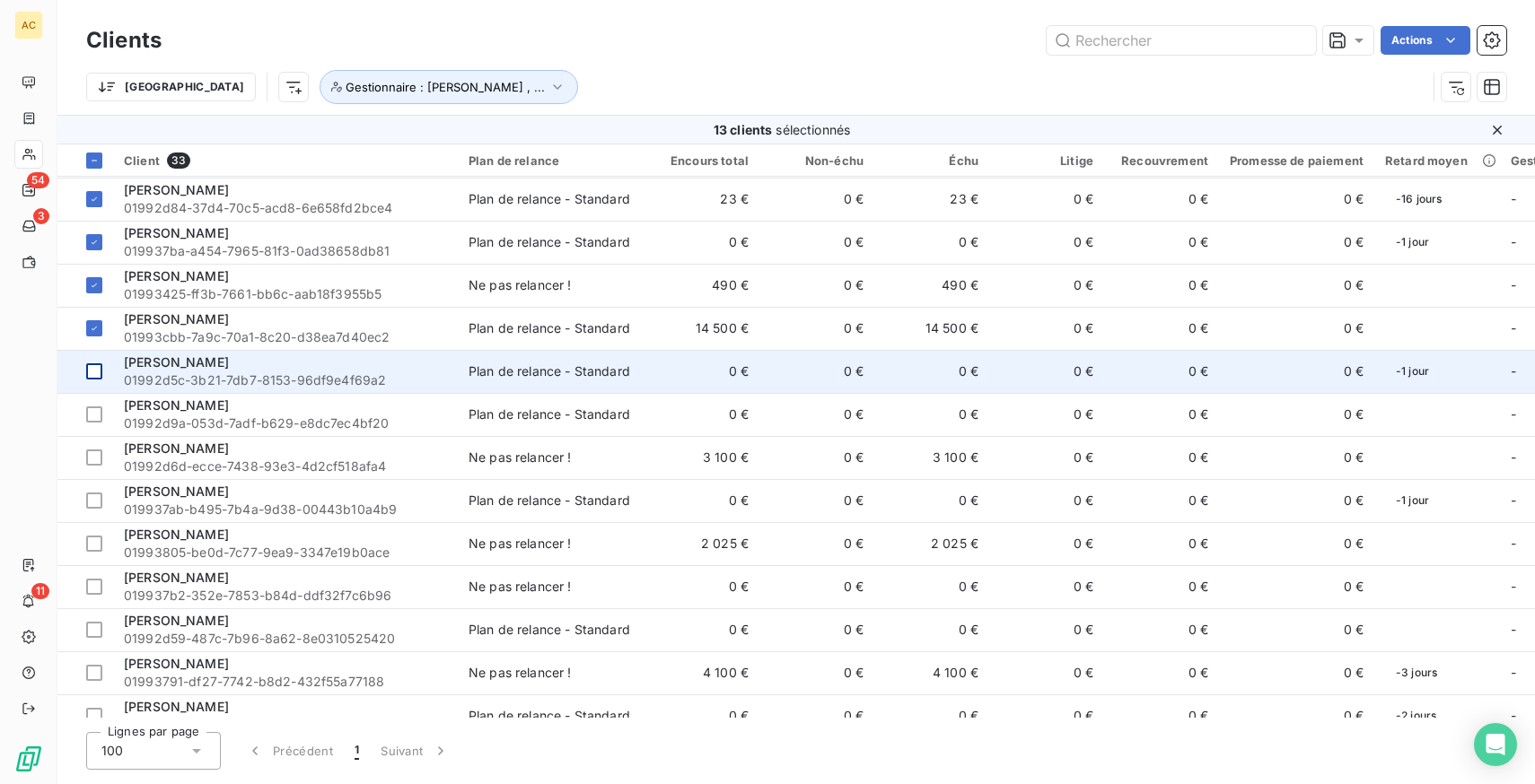
click at [108, 383] on td at bounding box center [85, 371] width 56 height 43
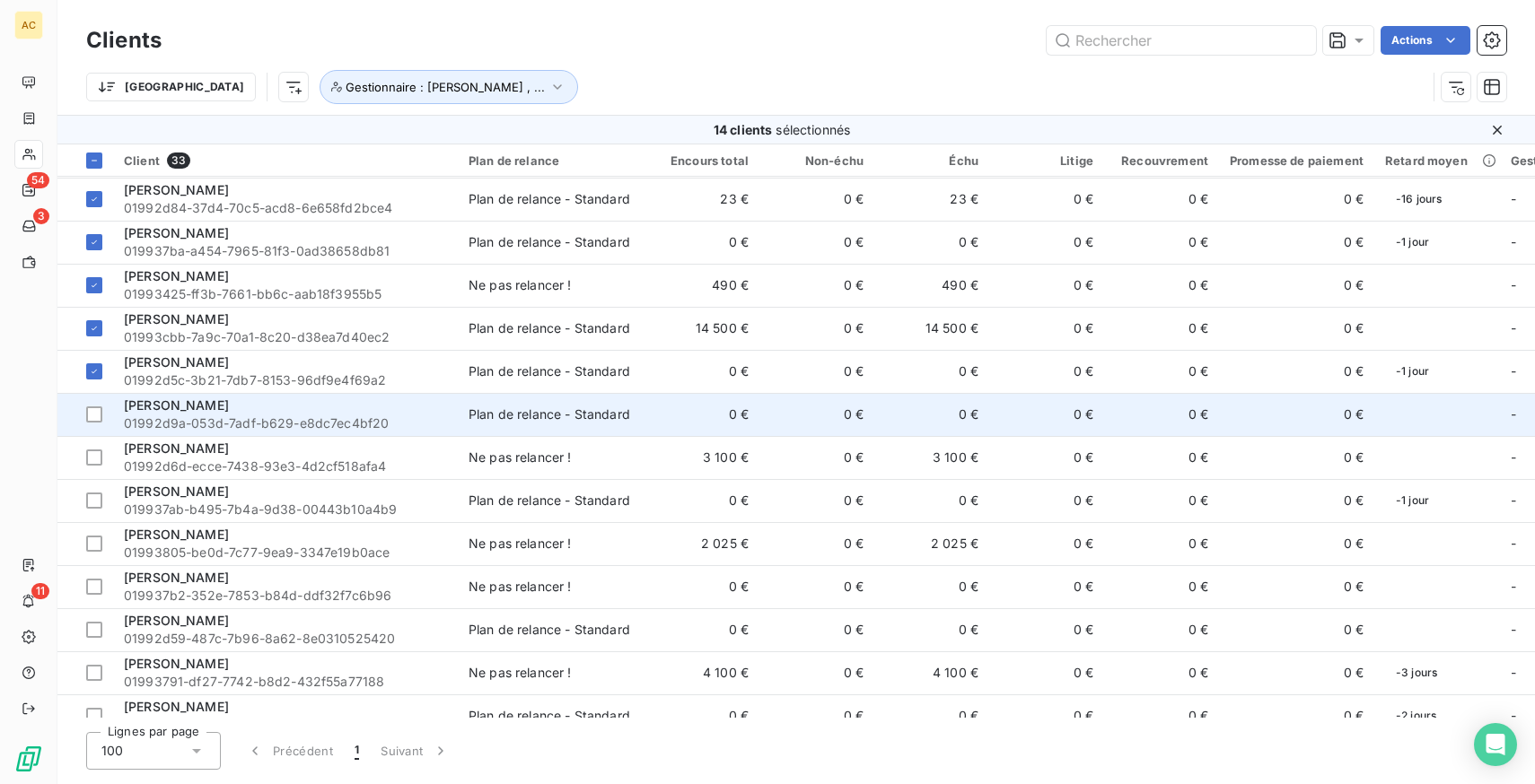
click at [118, 417] on td "[PERSON_NAME] 01992d9a-053d-7adf-b629-e8dc7ec4bf20" at bounding box center [286, 414] width 345 height 43
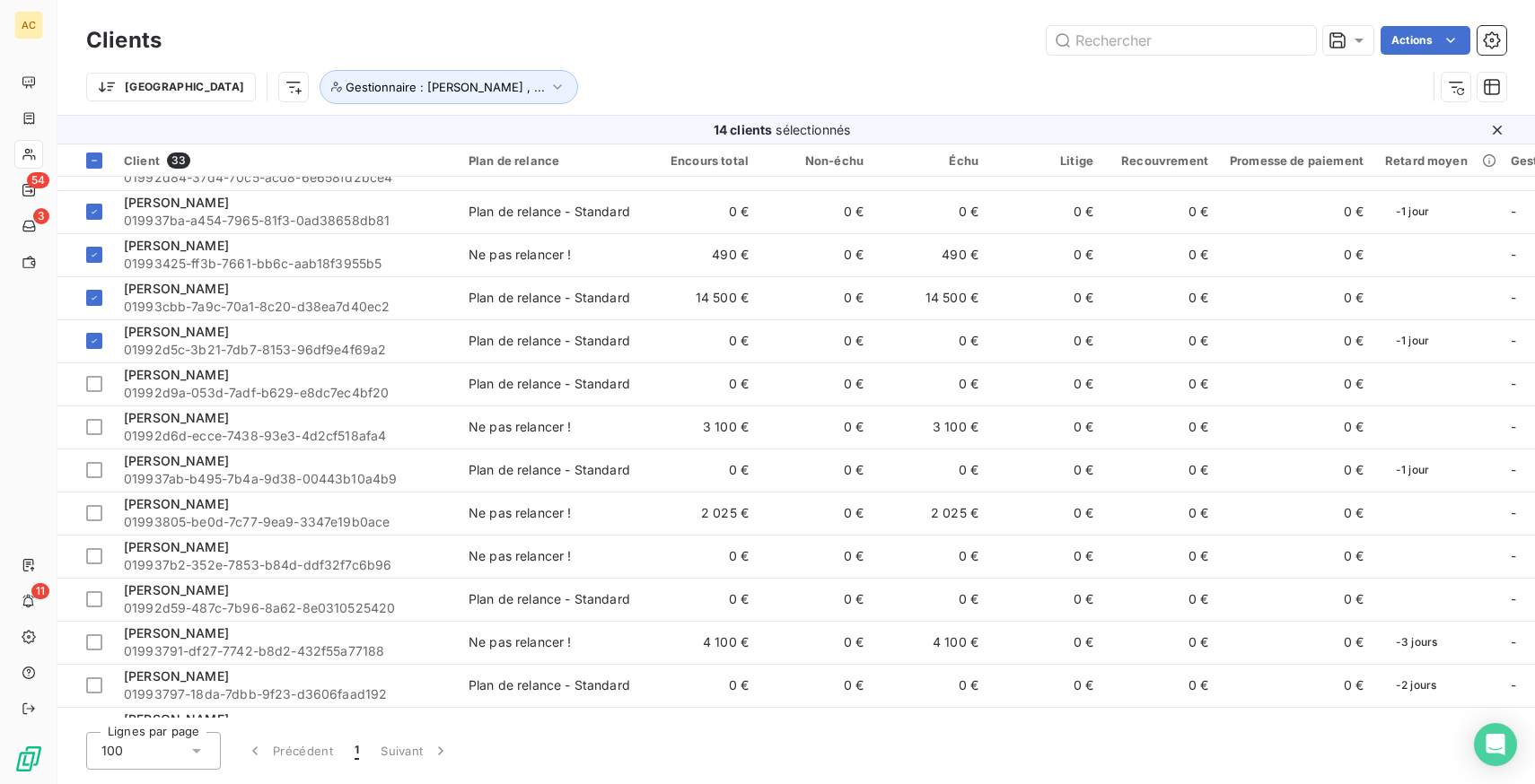
scroll to position [436, 0]
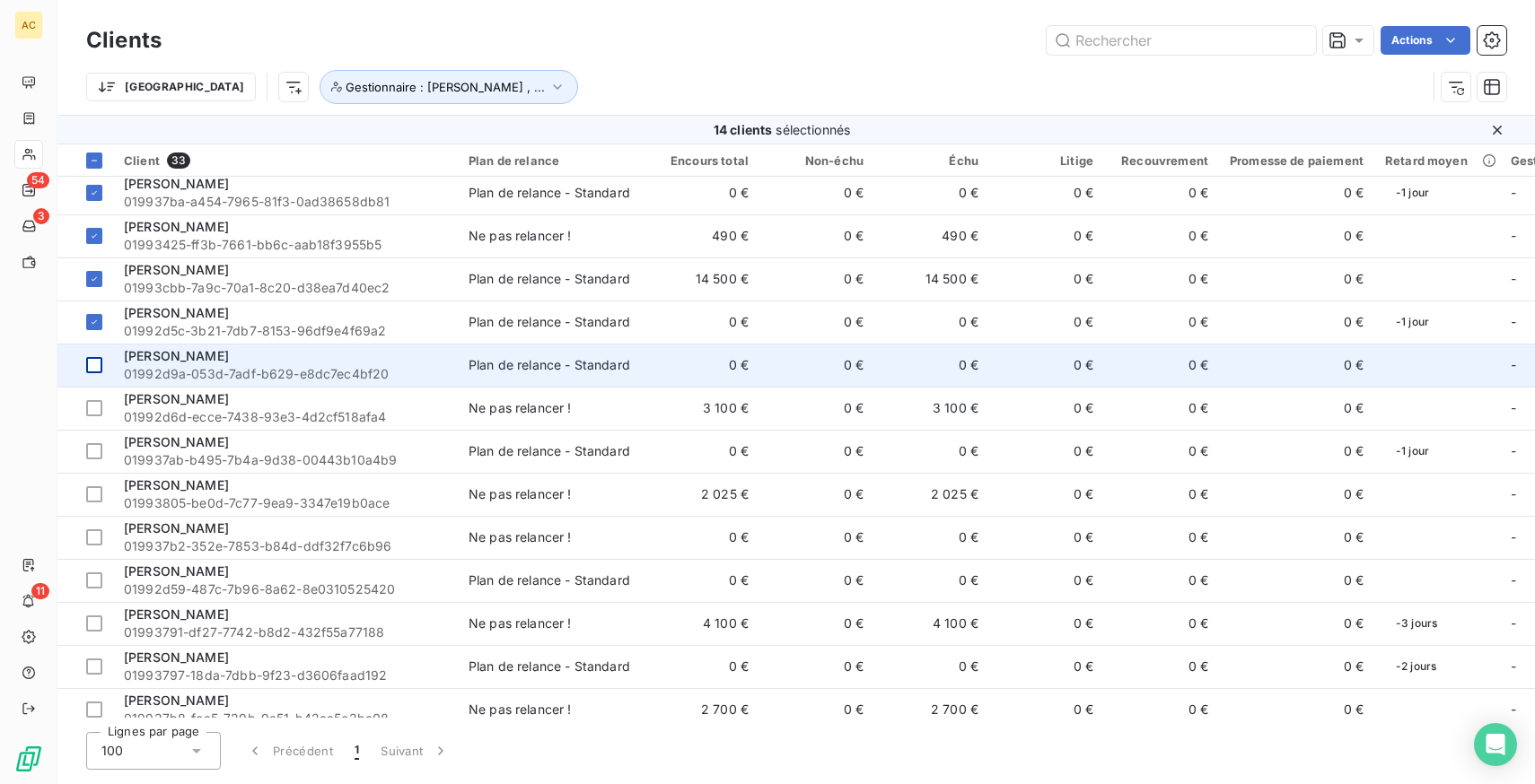
click at [96, 360] on div at bounding box center [94, 365] width 16 height 16
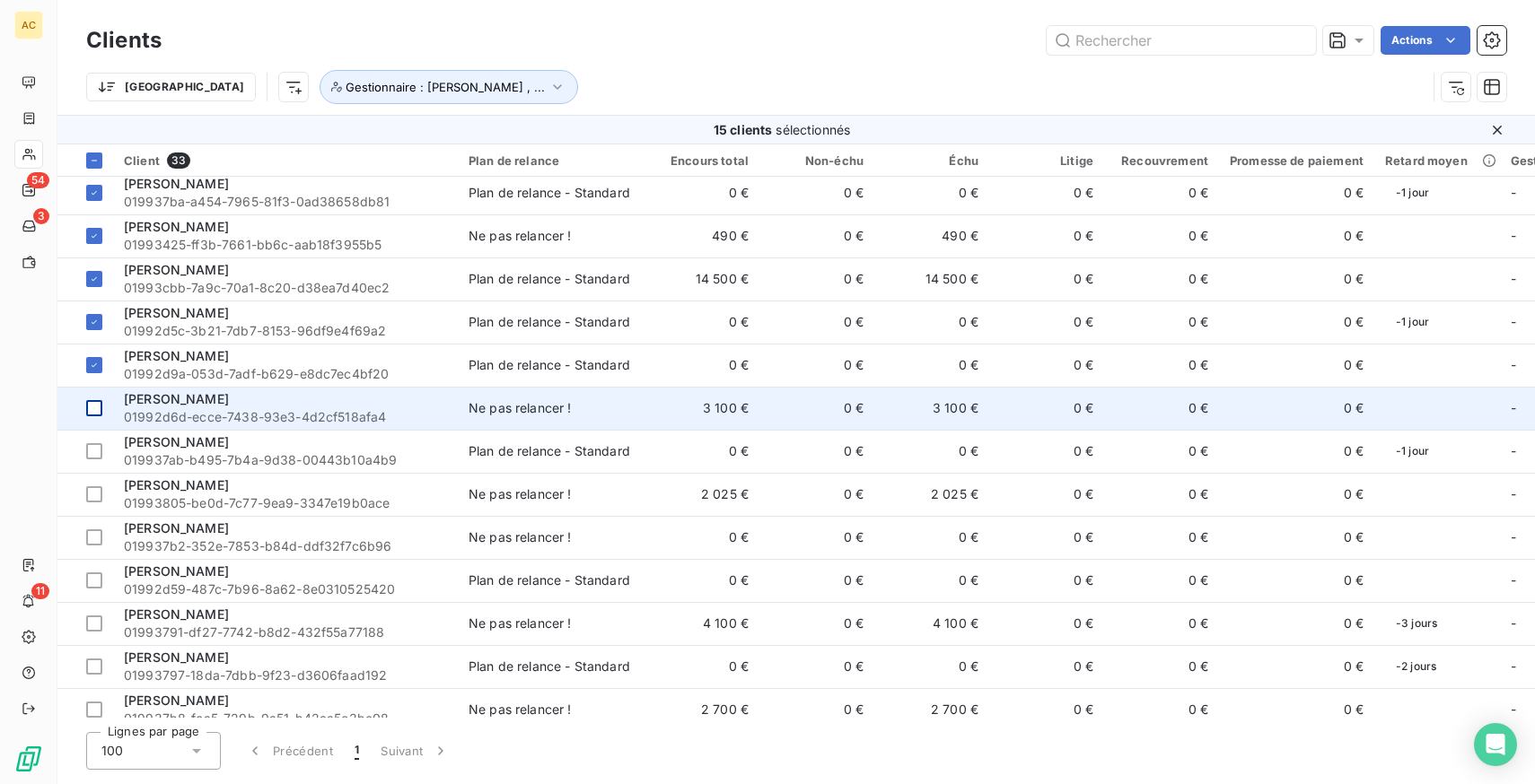
click at [103, 417] on td at bounding box center [85, 408] width 56 height 43
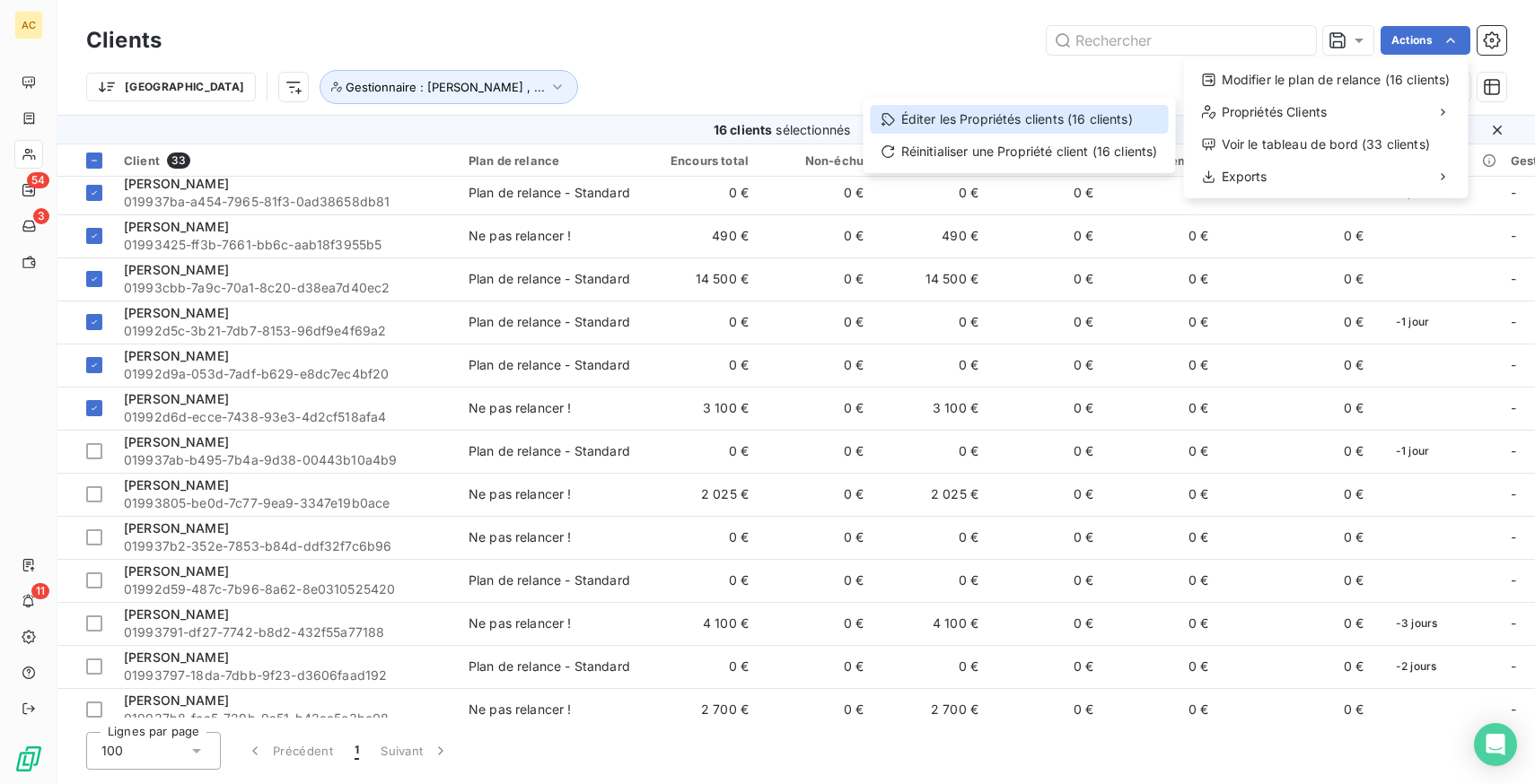
click at [1046, 114] on div "Éditer les Propriétés clients (16 clients)" at bounding box center [1019, 120] width 298 height 29
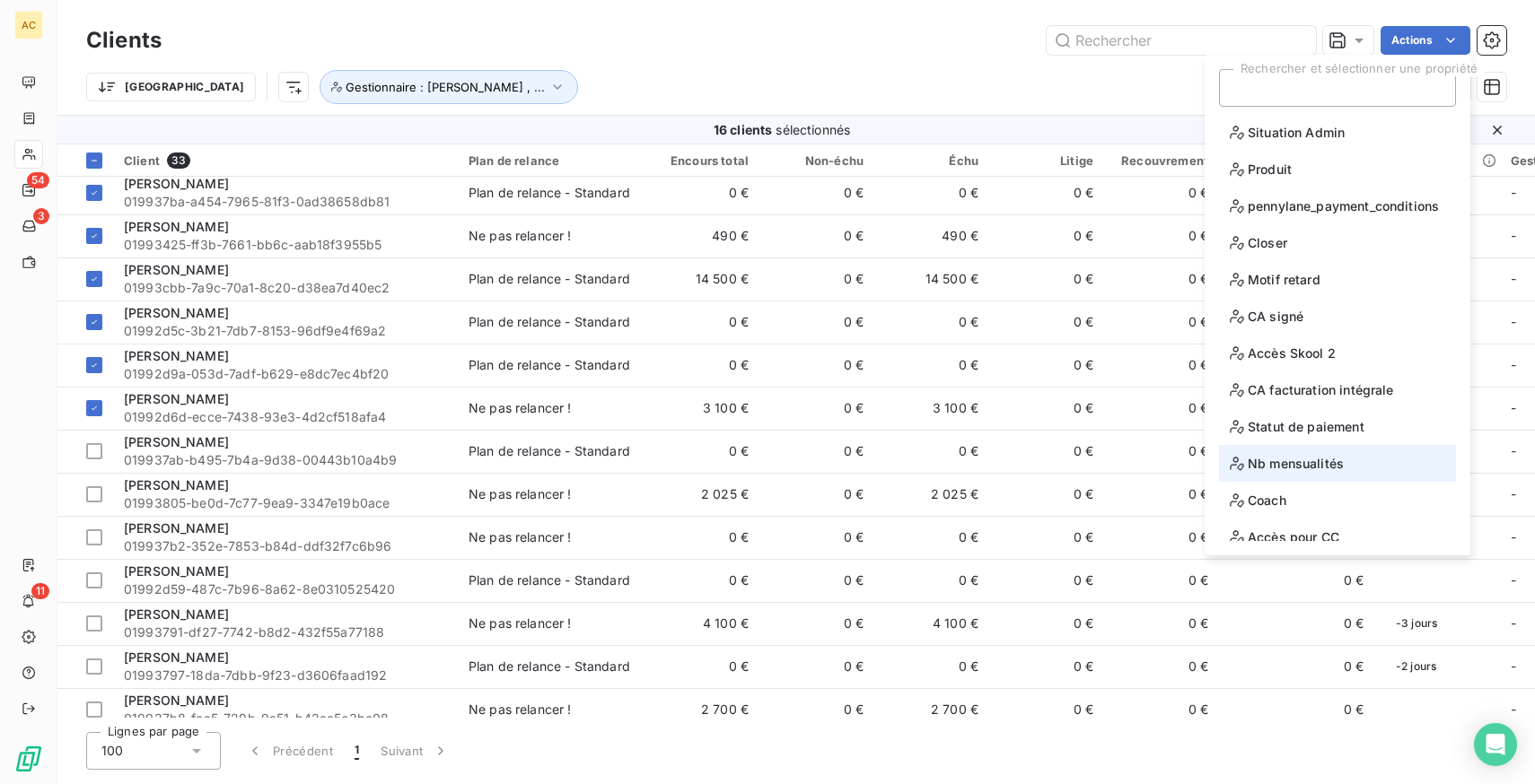
scroll to position [88, 0]
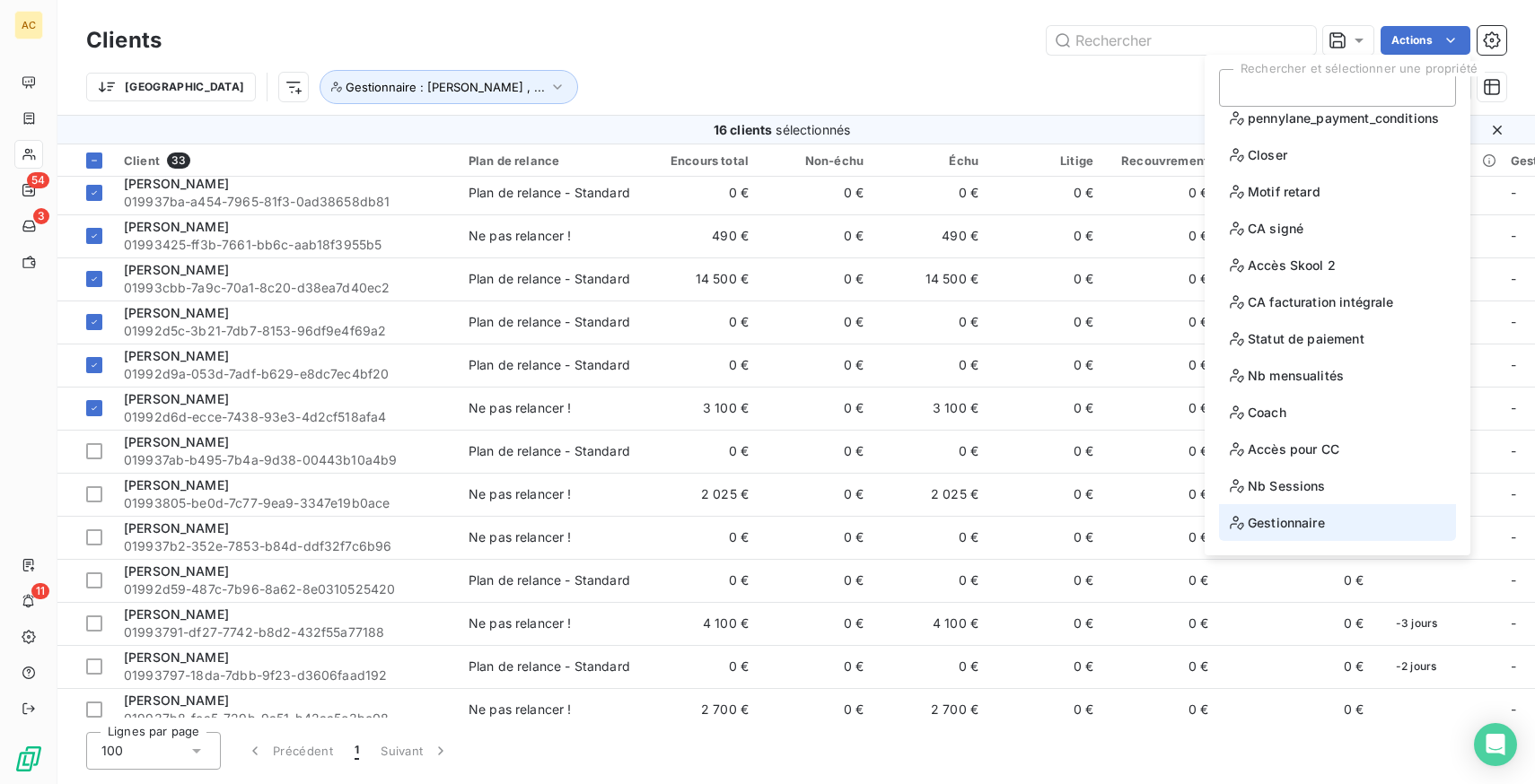
click at [1316, 525] on span "Gestionnaire" at bounding box center [1277, 522] width 95 height 22
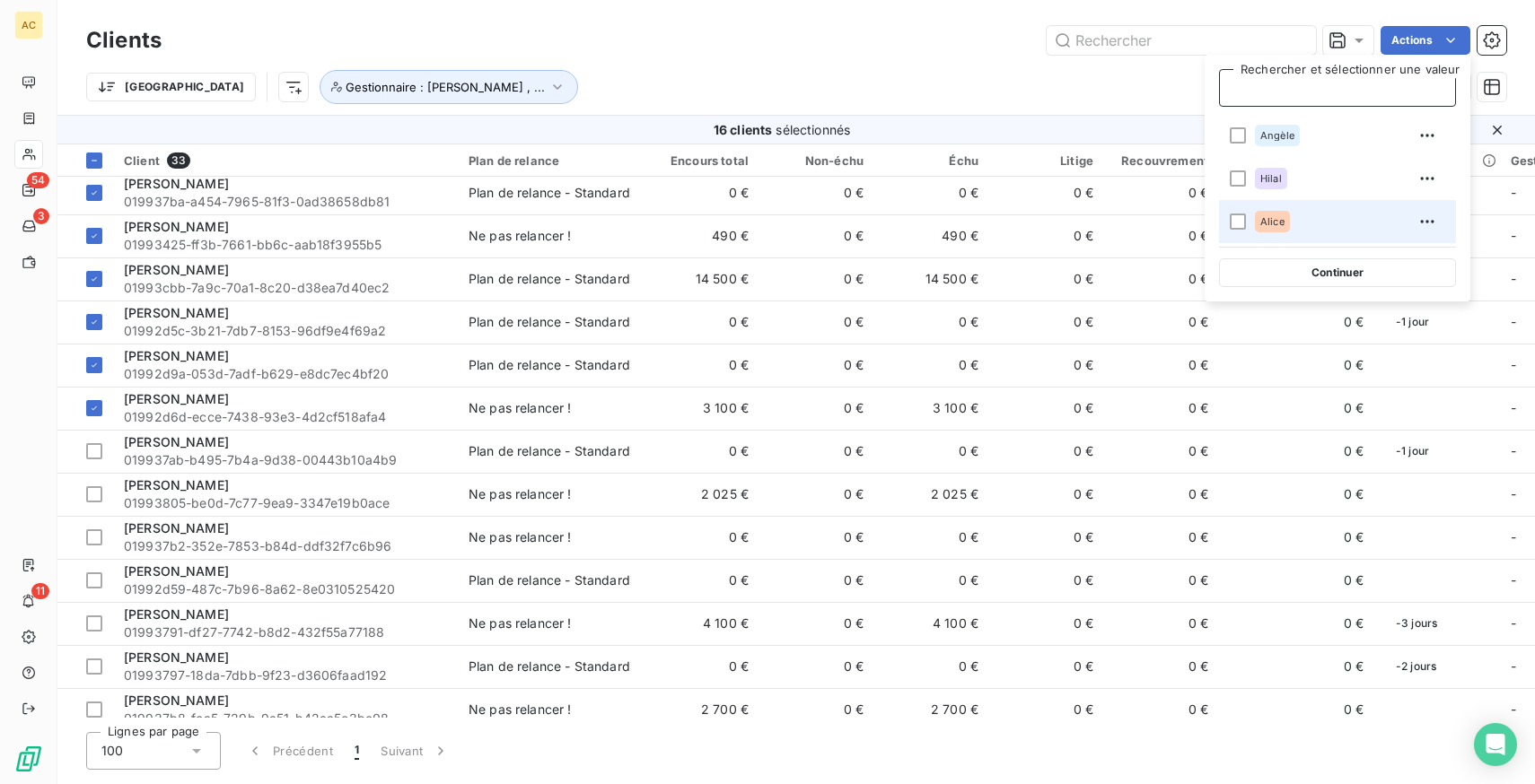
click at [1291, 216] on div "Alice" at bounding box center [1348, 221] width 187 height 29
click at [834, 57] on div "Clients Actions" at bounding box center [796, 39] width 1420 height 37
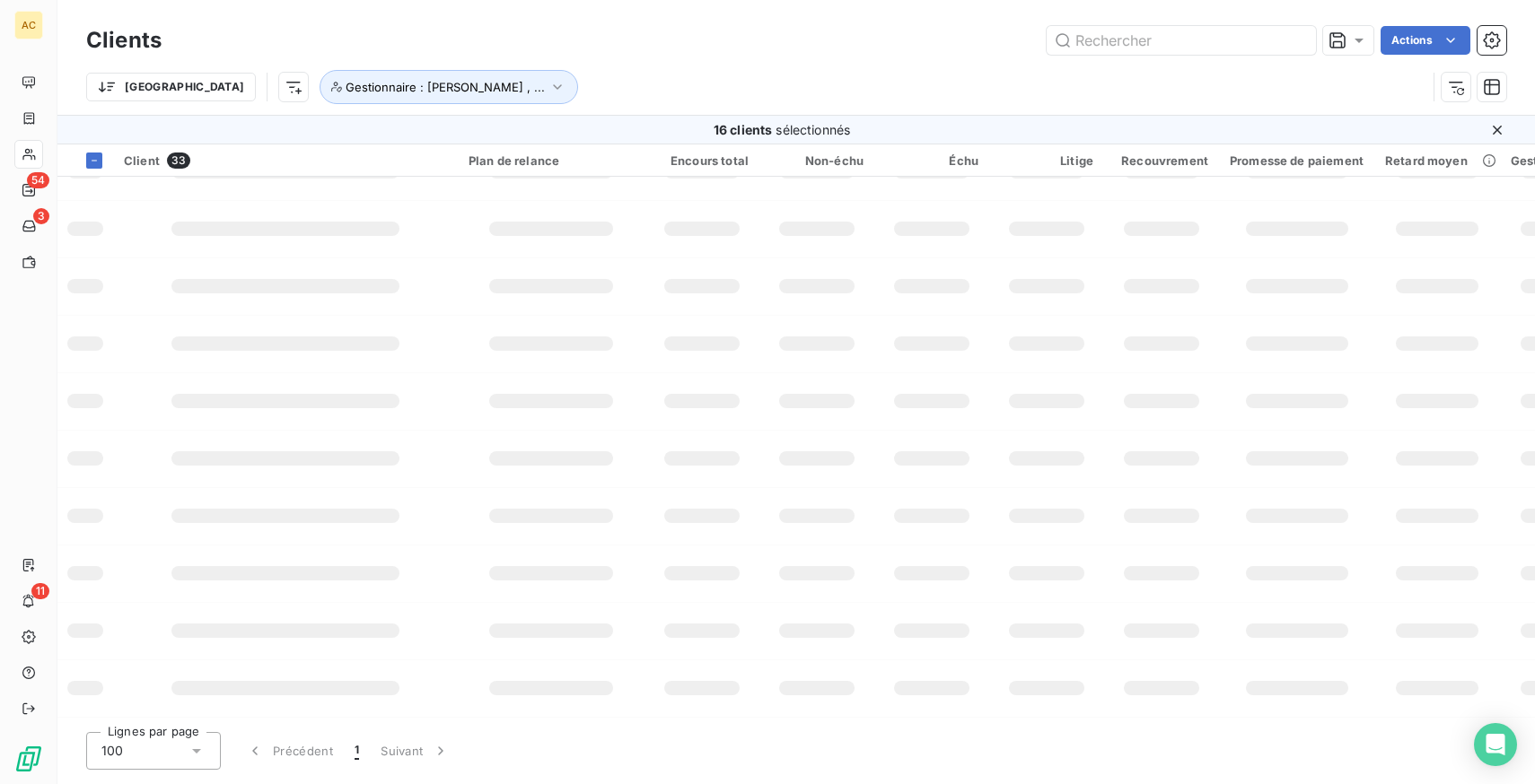
scroll to position [170, 0]
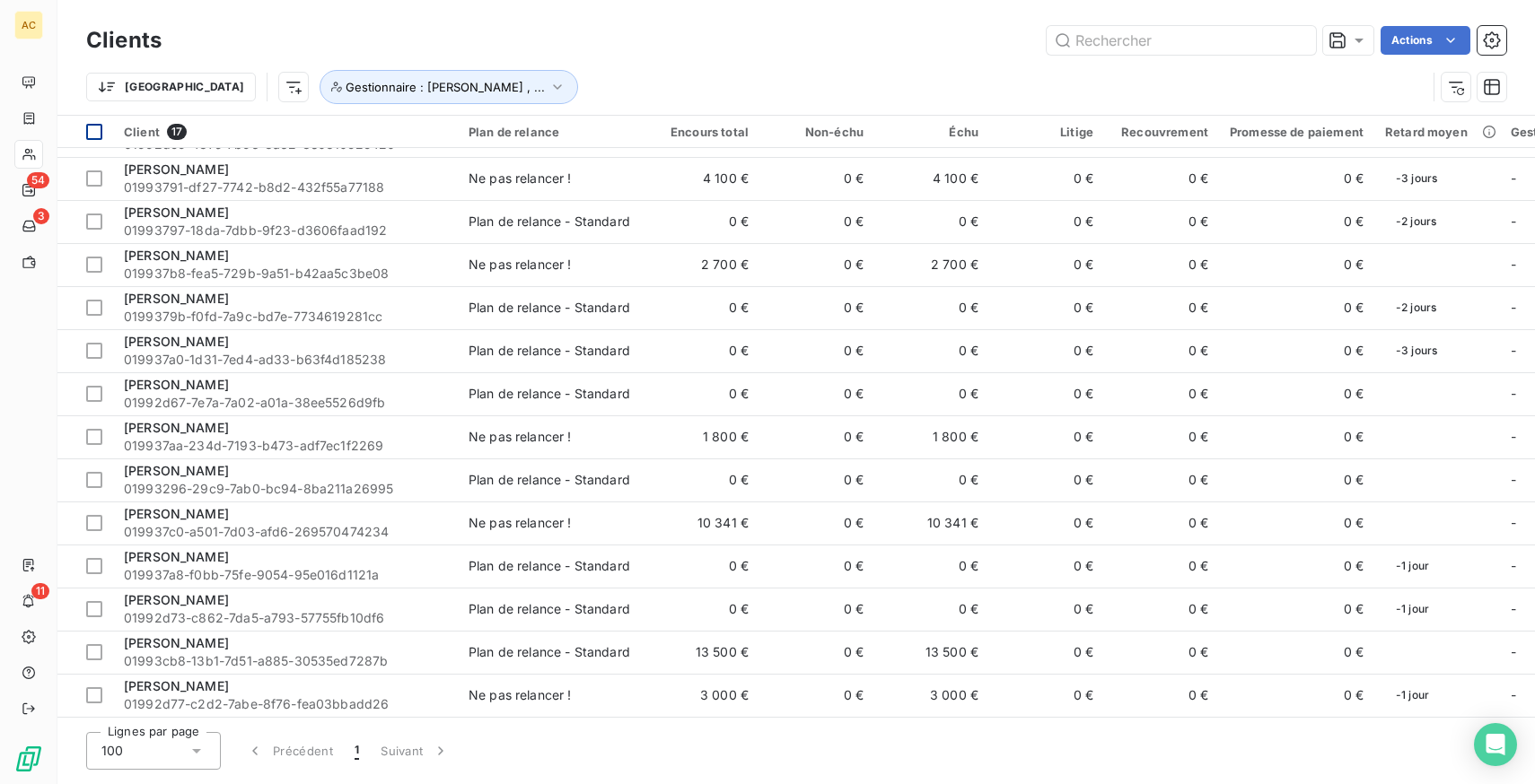
click at [94, 133] on div at bounding box center [94, 131] width 16 height 16
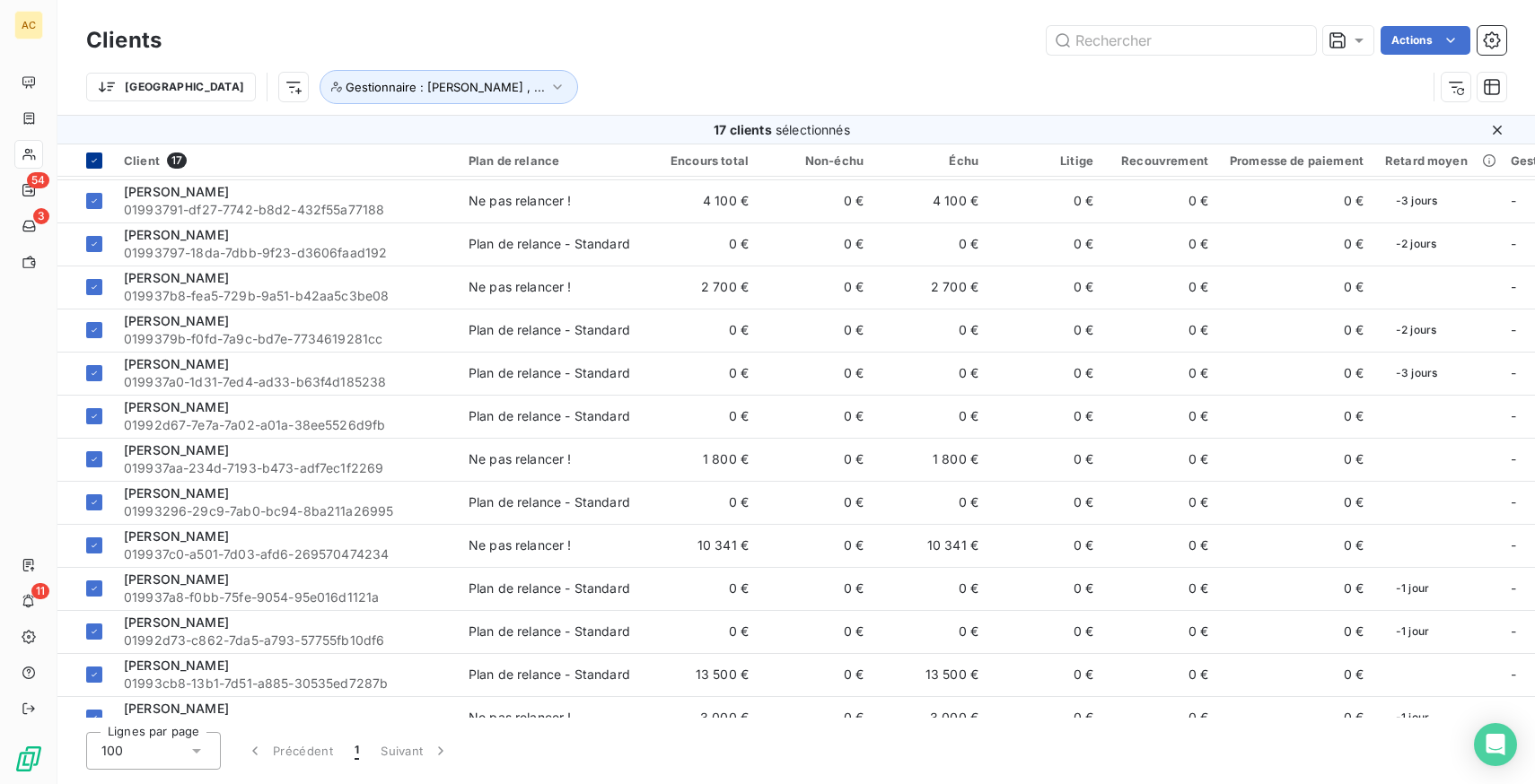
scroll to position [198, 0]
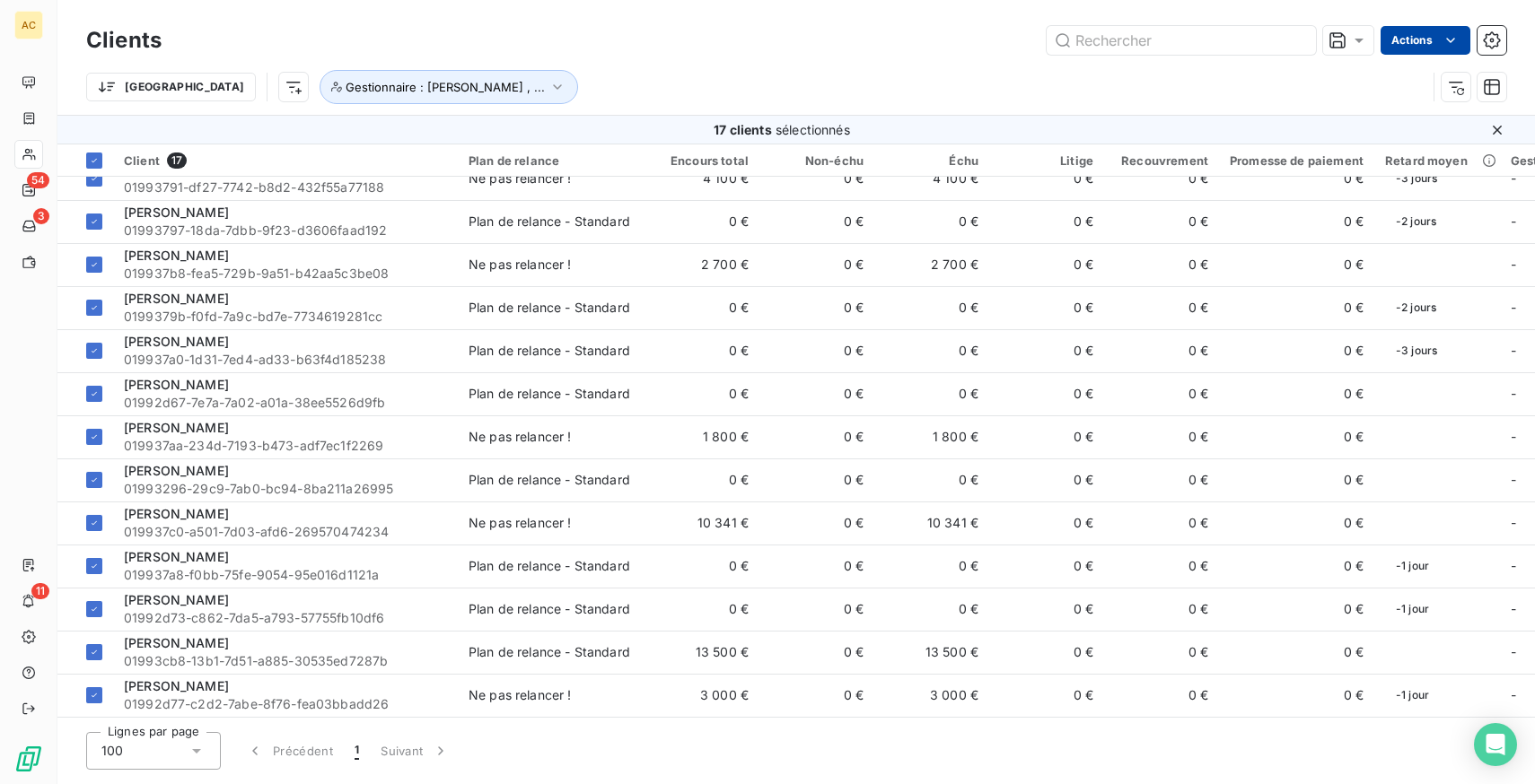
click at [1410, 37] on html "AC 54 3 11 Clients Actions Trier Gestionnaire : [PERSON_NAME] , ... 17 clients …" at bounding box center [767, 392] width 1535 height 784
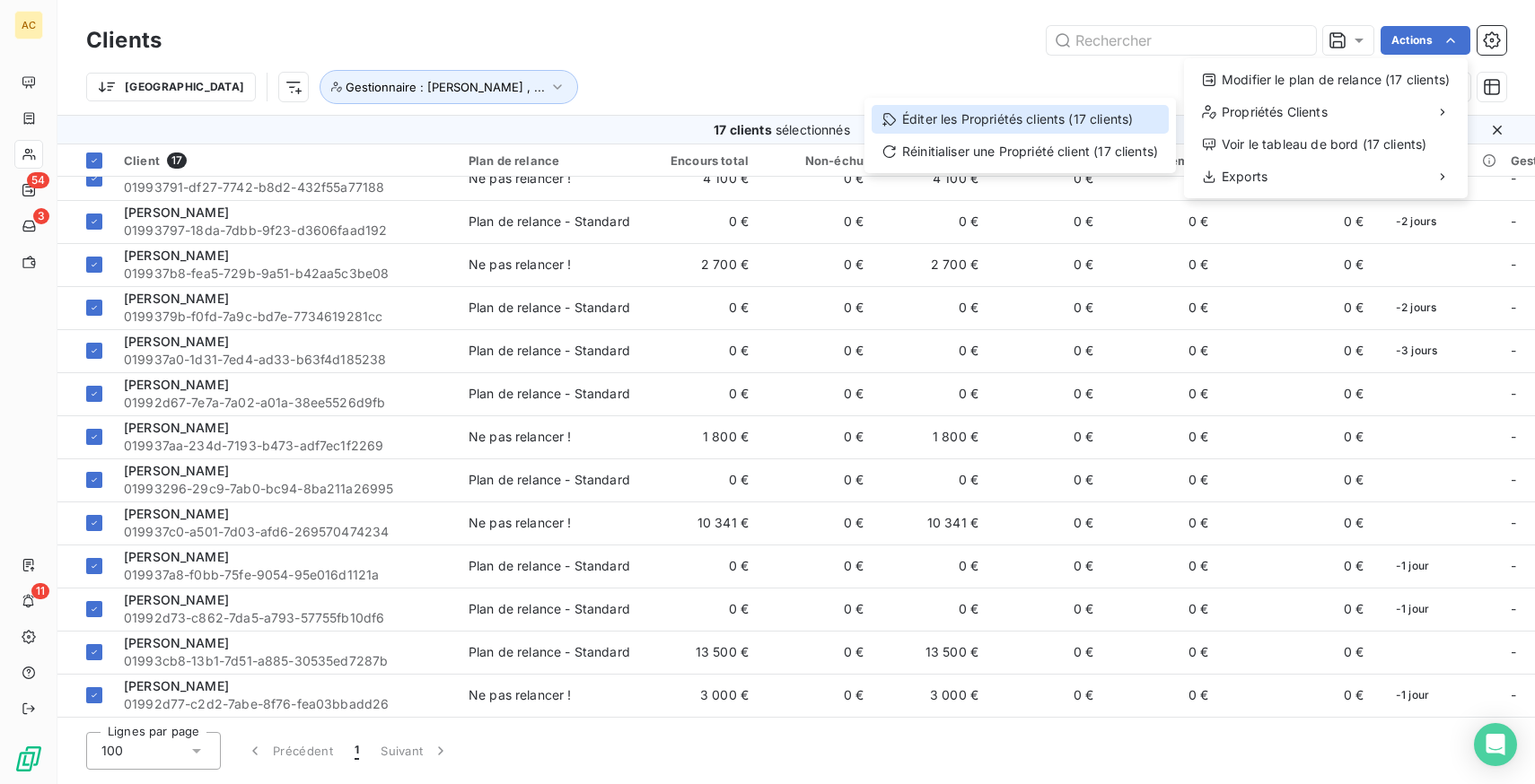
click at [1042, 113] on div "Éditer les Propriétés clients (17 clients)" at bounding box center [1020, 120] width 297 height 29
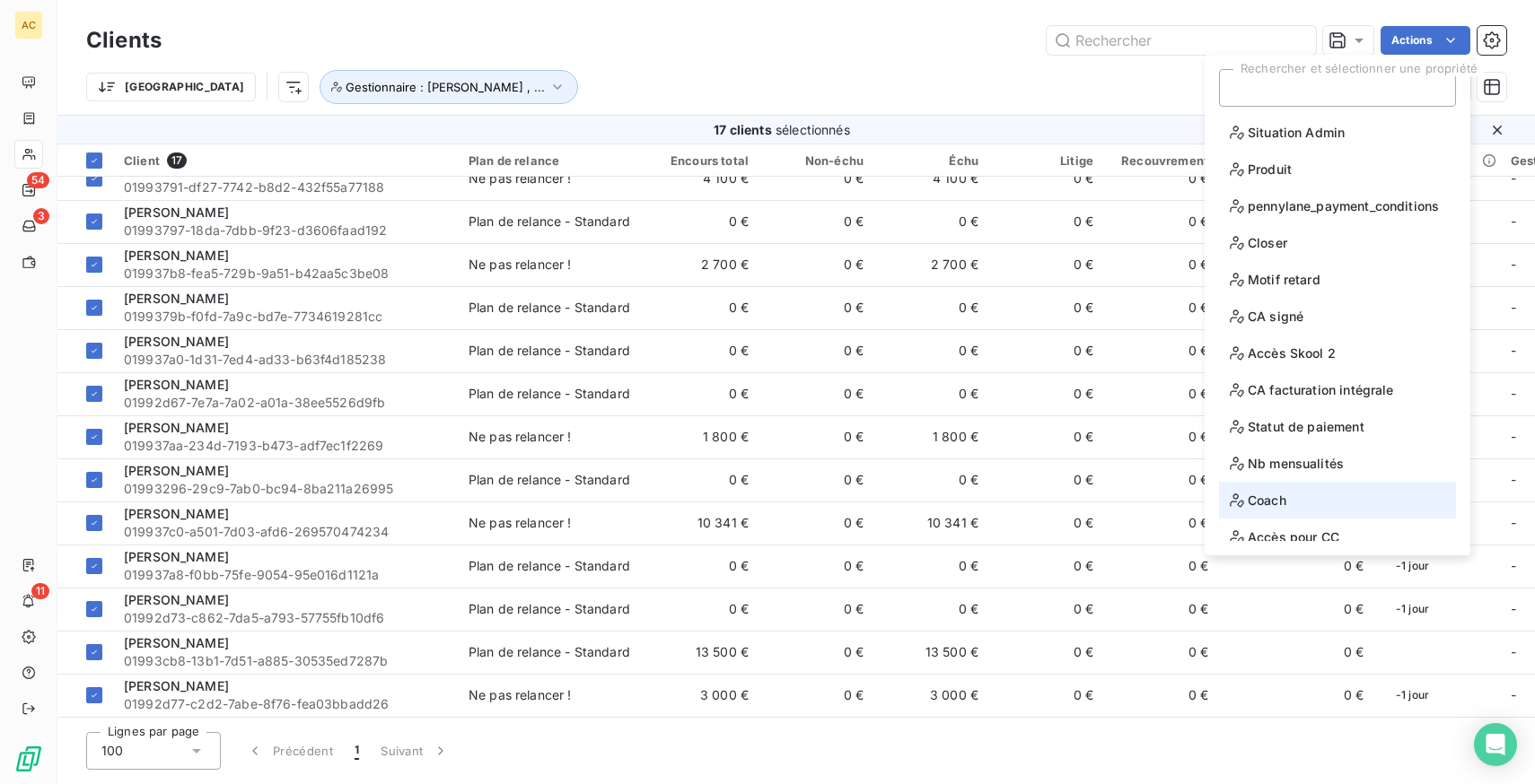
scroll to position [88, 0]
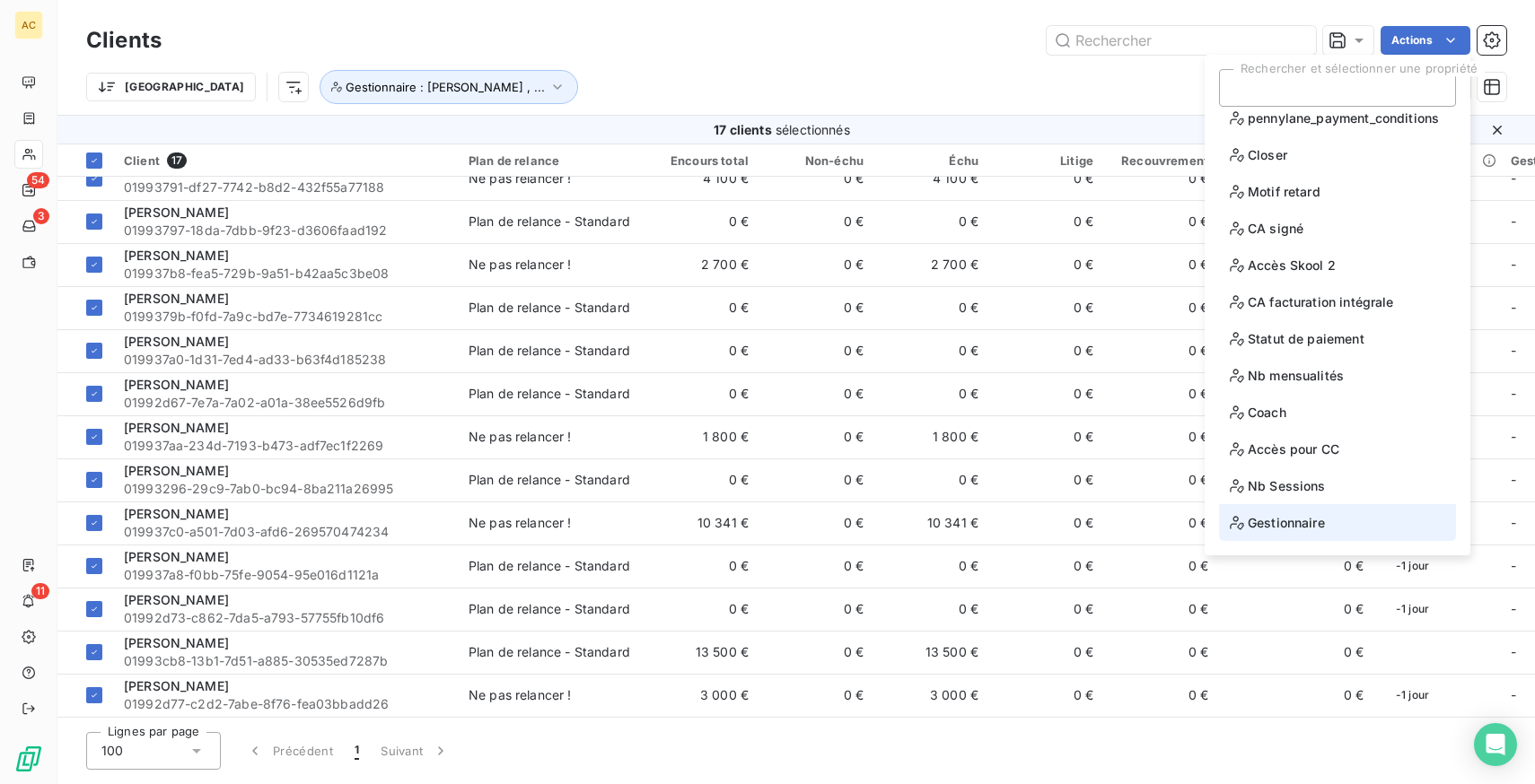
click at [1328, 529] on li "Gestionnaire" at bounding box center [1337, 522] width 237 height 36
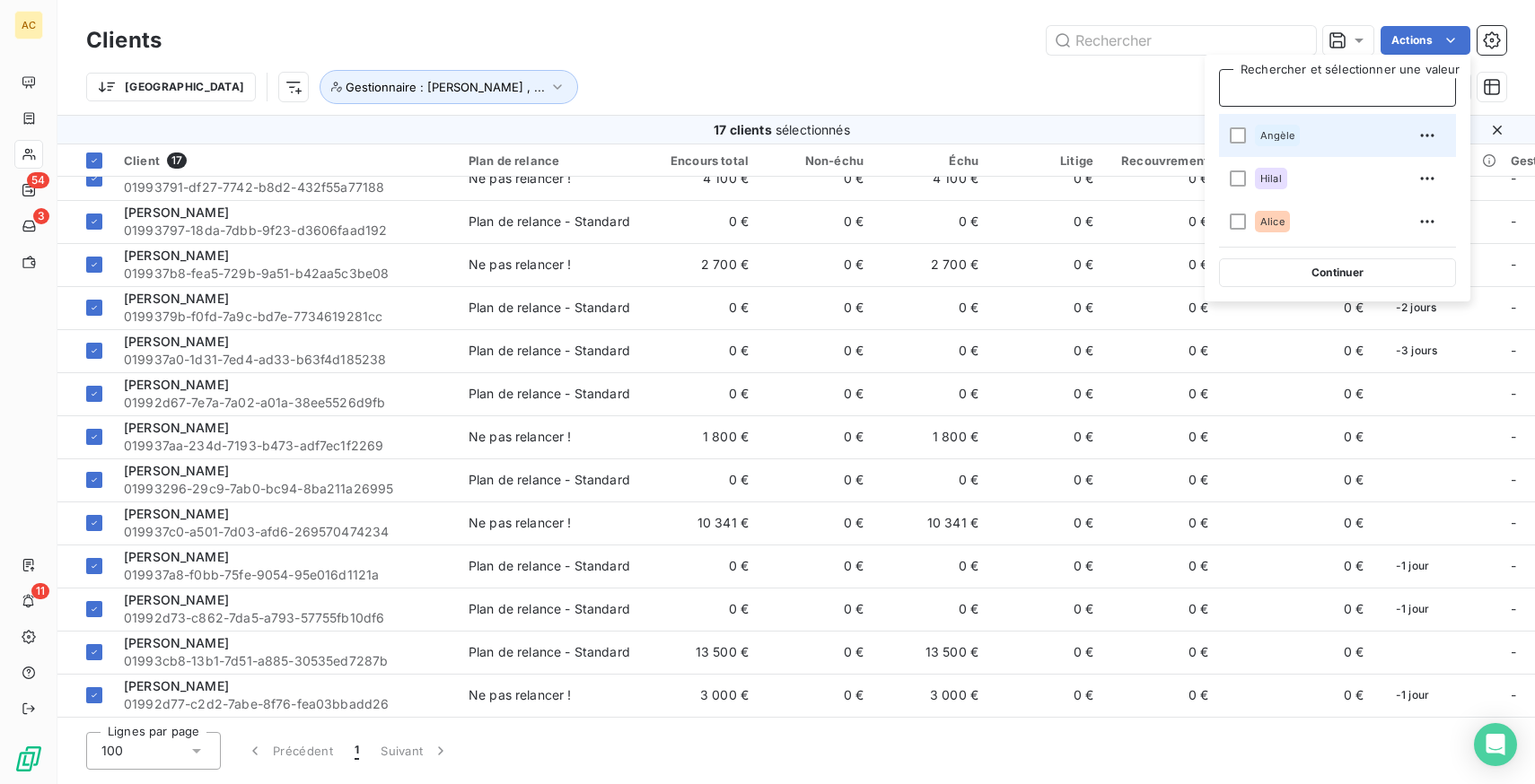
click at [1269, 136] on span "Angèle" at bounding box center [1278, 135] width 35 height 11
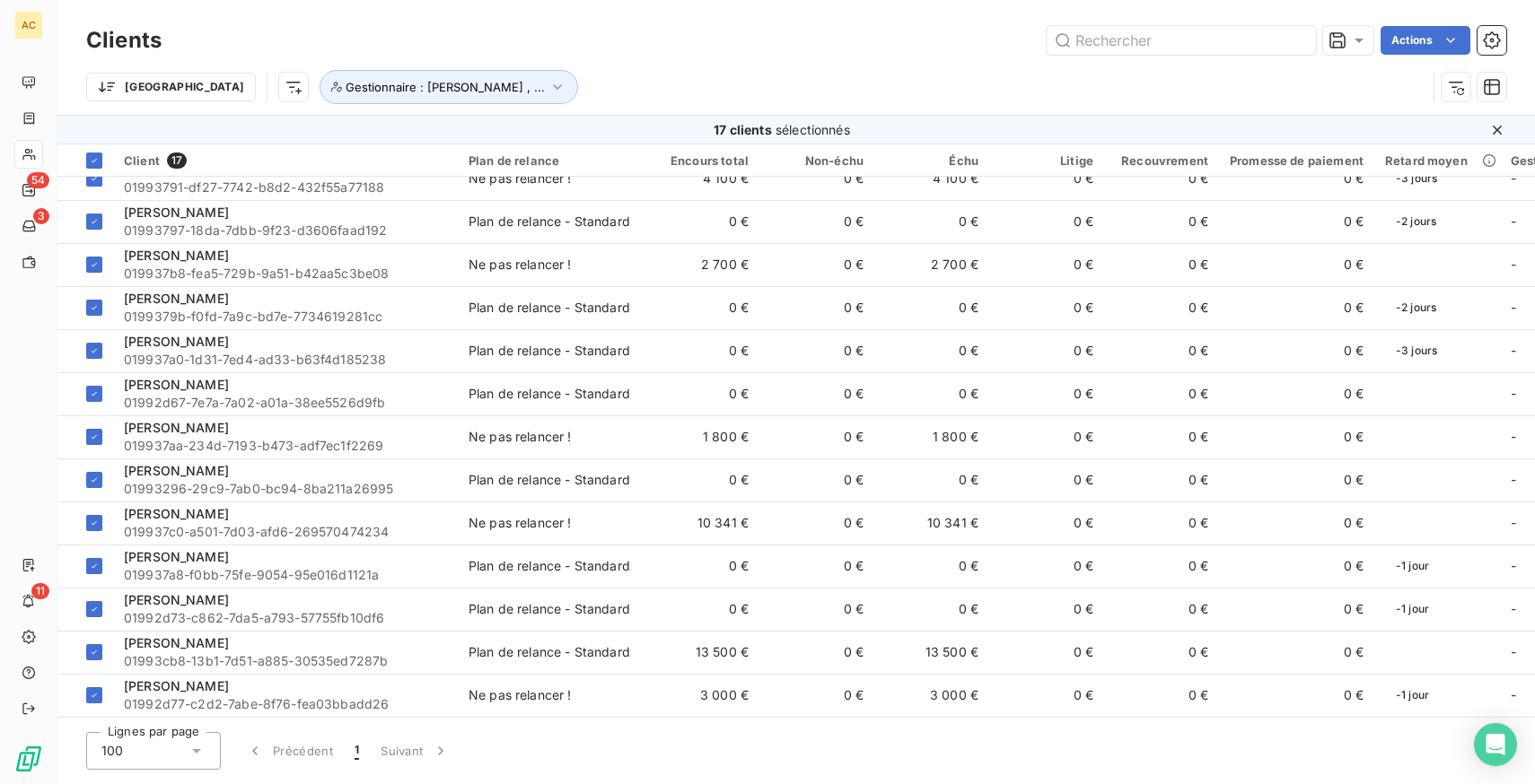
click at [889, 63] on div "Trier Gestionnaire : Angèle , ..." at bounding box center [796, 87] width 1420 height 56
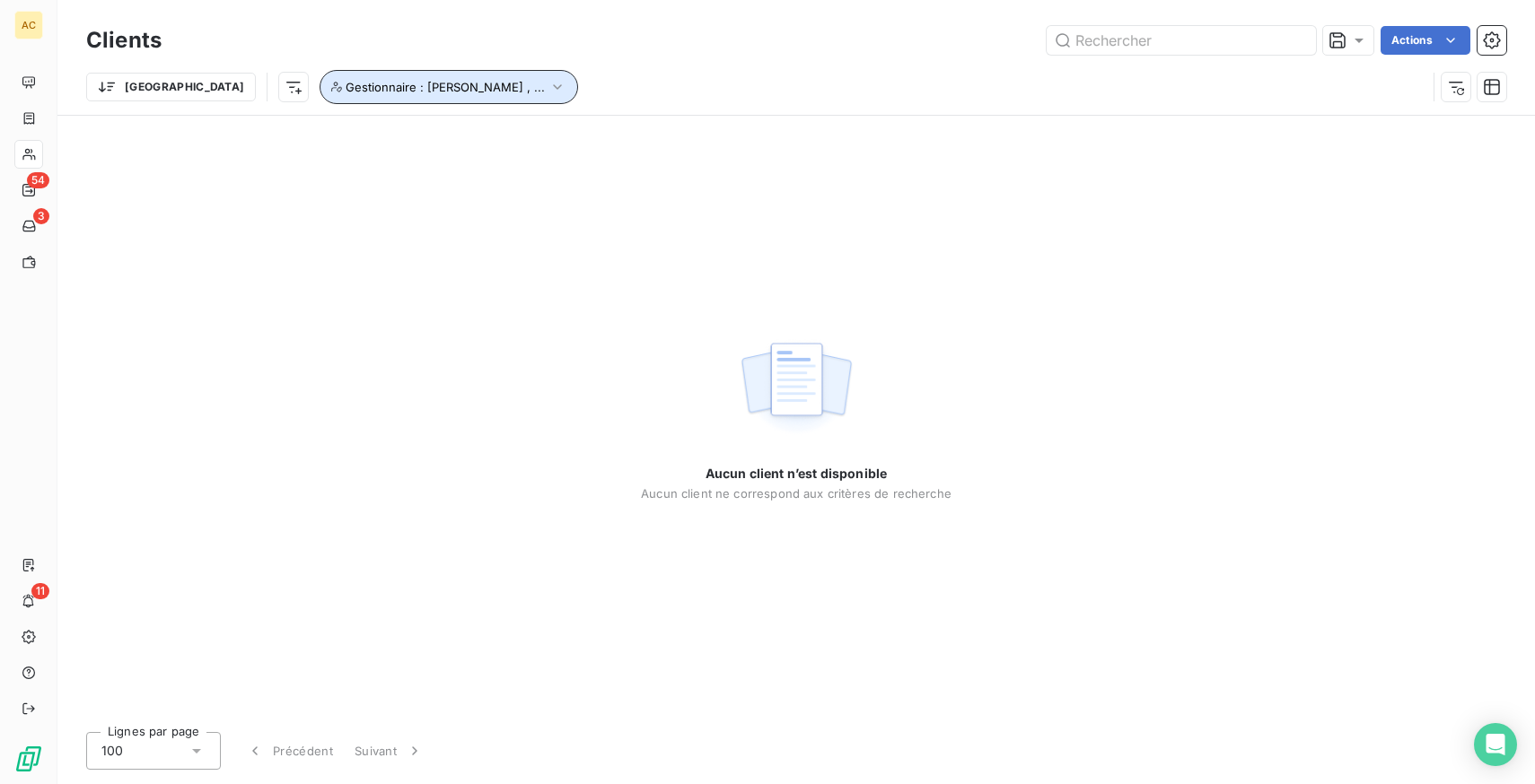
click at [380, 92] on span "Gestionnaire : [PERSON_NAME] , ..." at bounding box center [446, 86] width 199 height 14
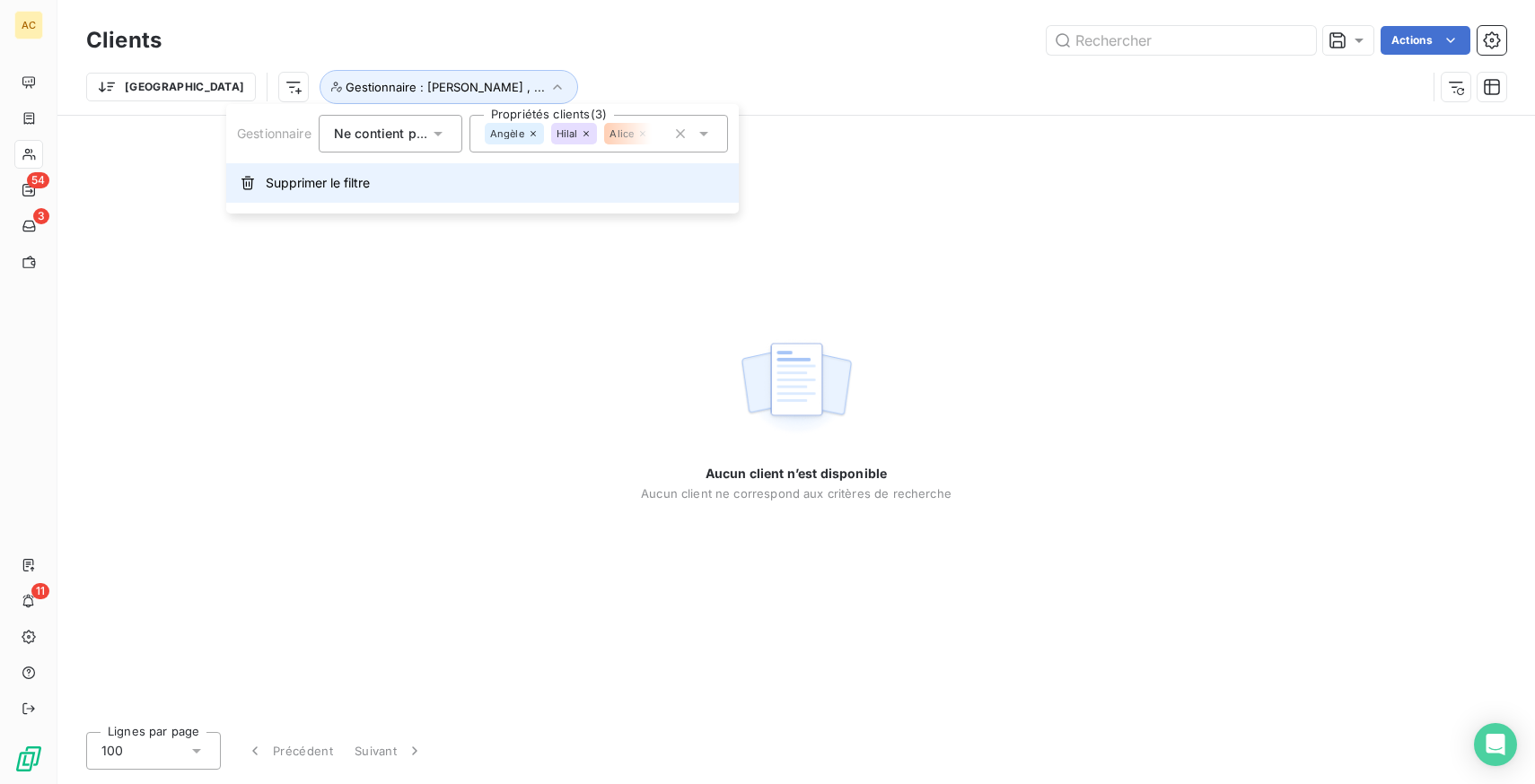
click at [344, 176] on span "Supprimer le filtre" at bounding box center [317, 183] width 105 height 18
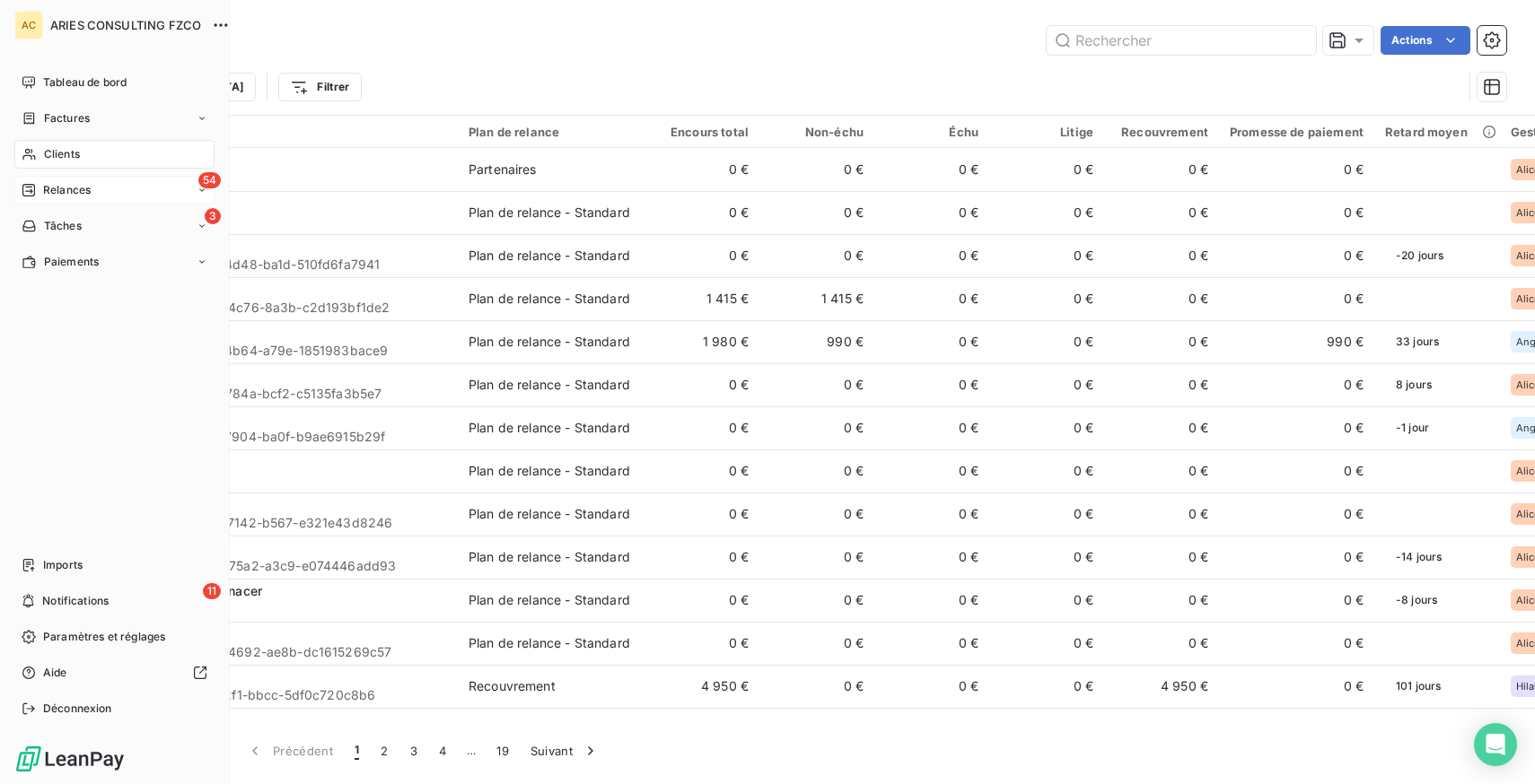
click at [40, 181] on div "54 Relances" at bounding box center [114, 191] width 200 height 29
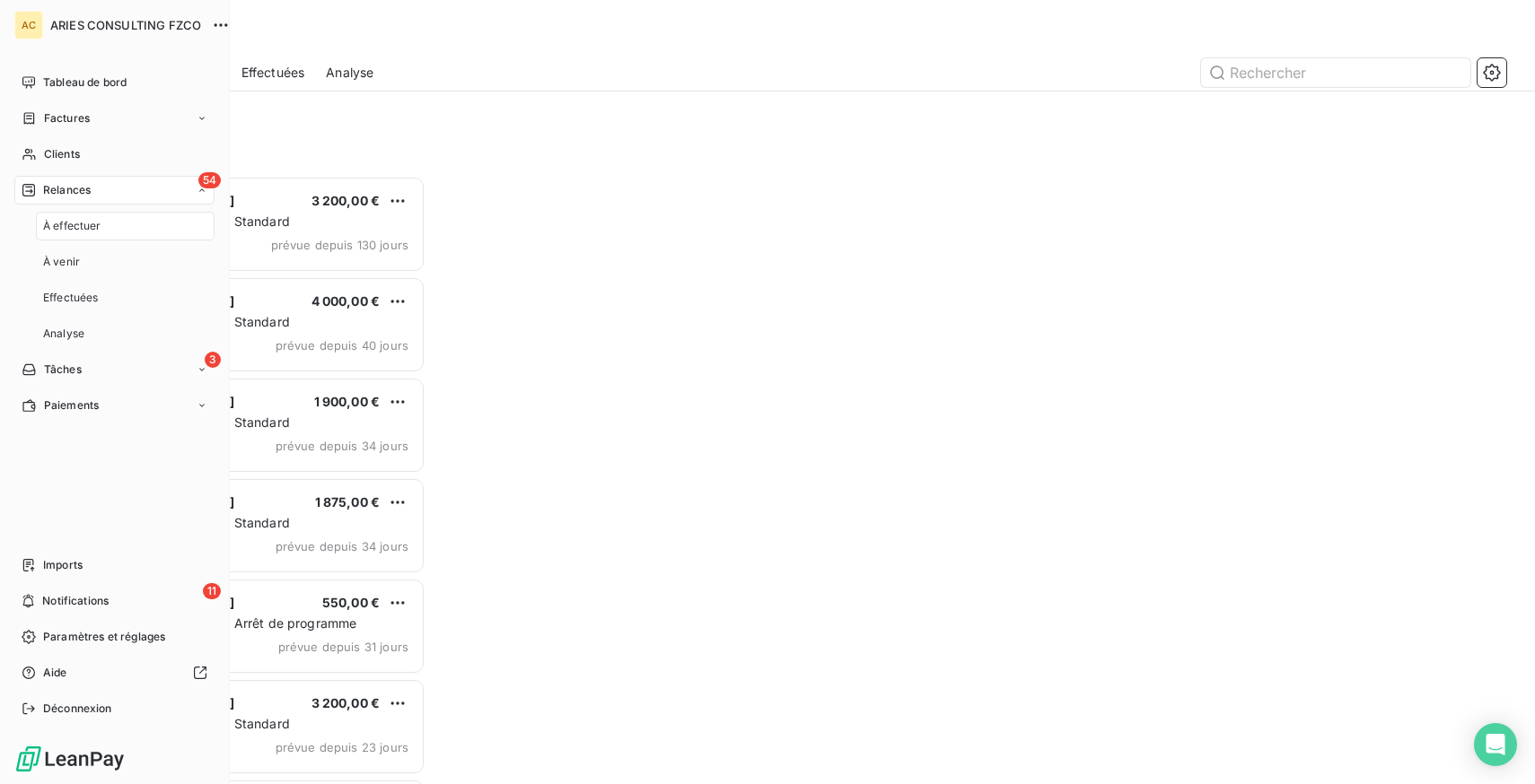
scroll to position [609, 338]
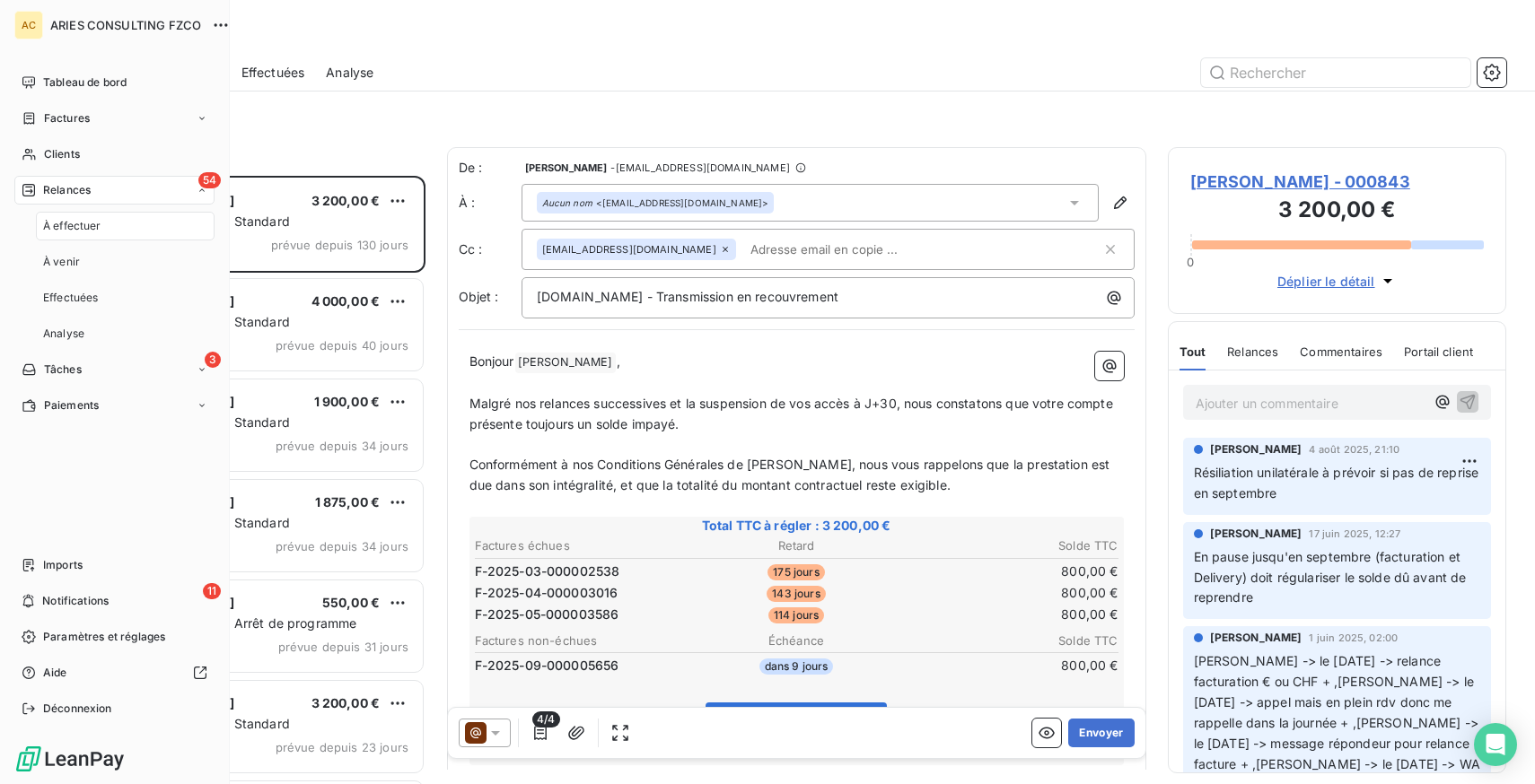
click at [88, 225] on span "À effectuer" at bounding box center [72, 226] width 58 height 16
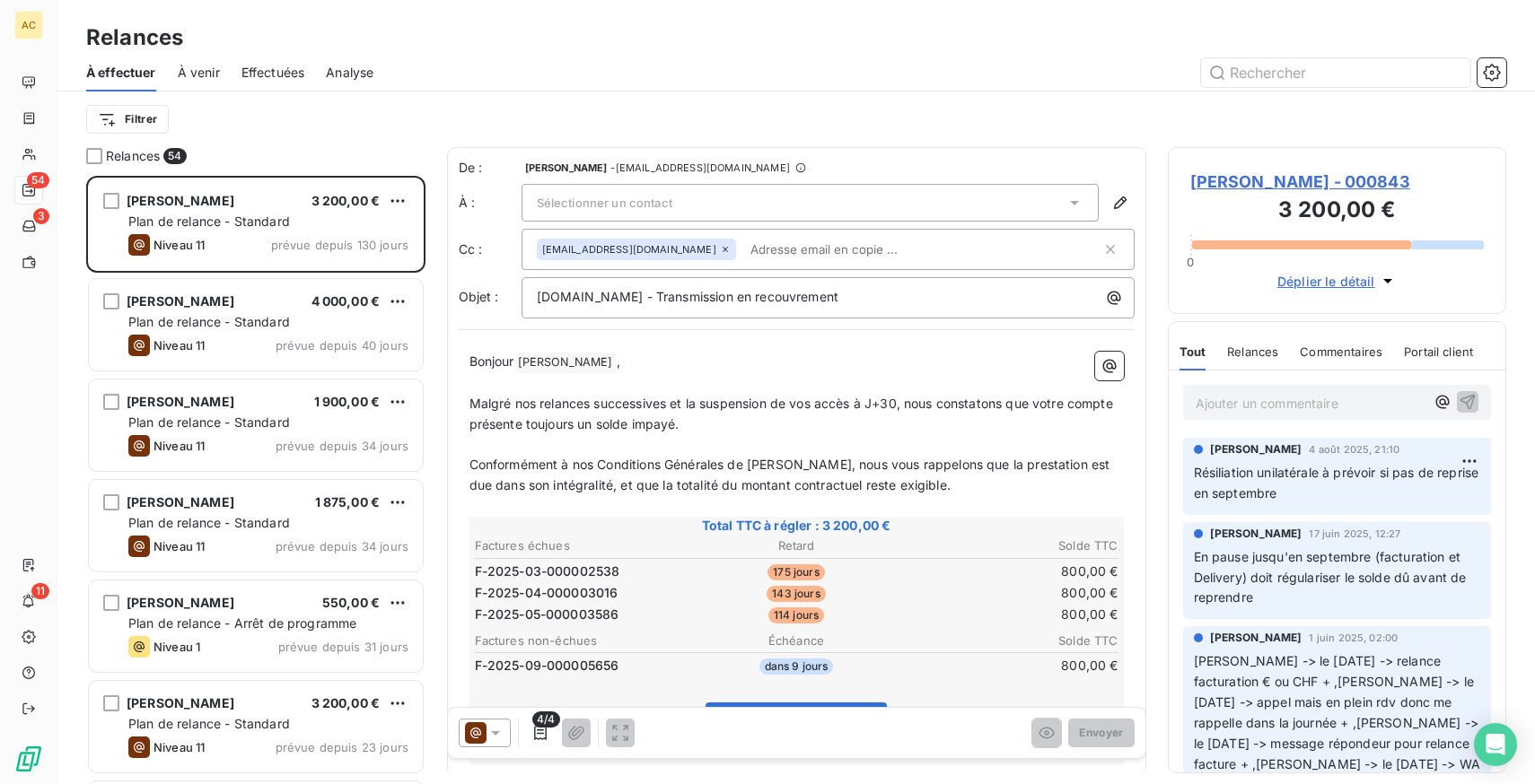
click at [234, 68] on div "À effectuer À venir Effectuées Analyse" at bounding box center [796, 72] width 1477 height 37
click at [292, 68] on span "Effectuées" at bounding box center [273, 72] width 63 height 18
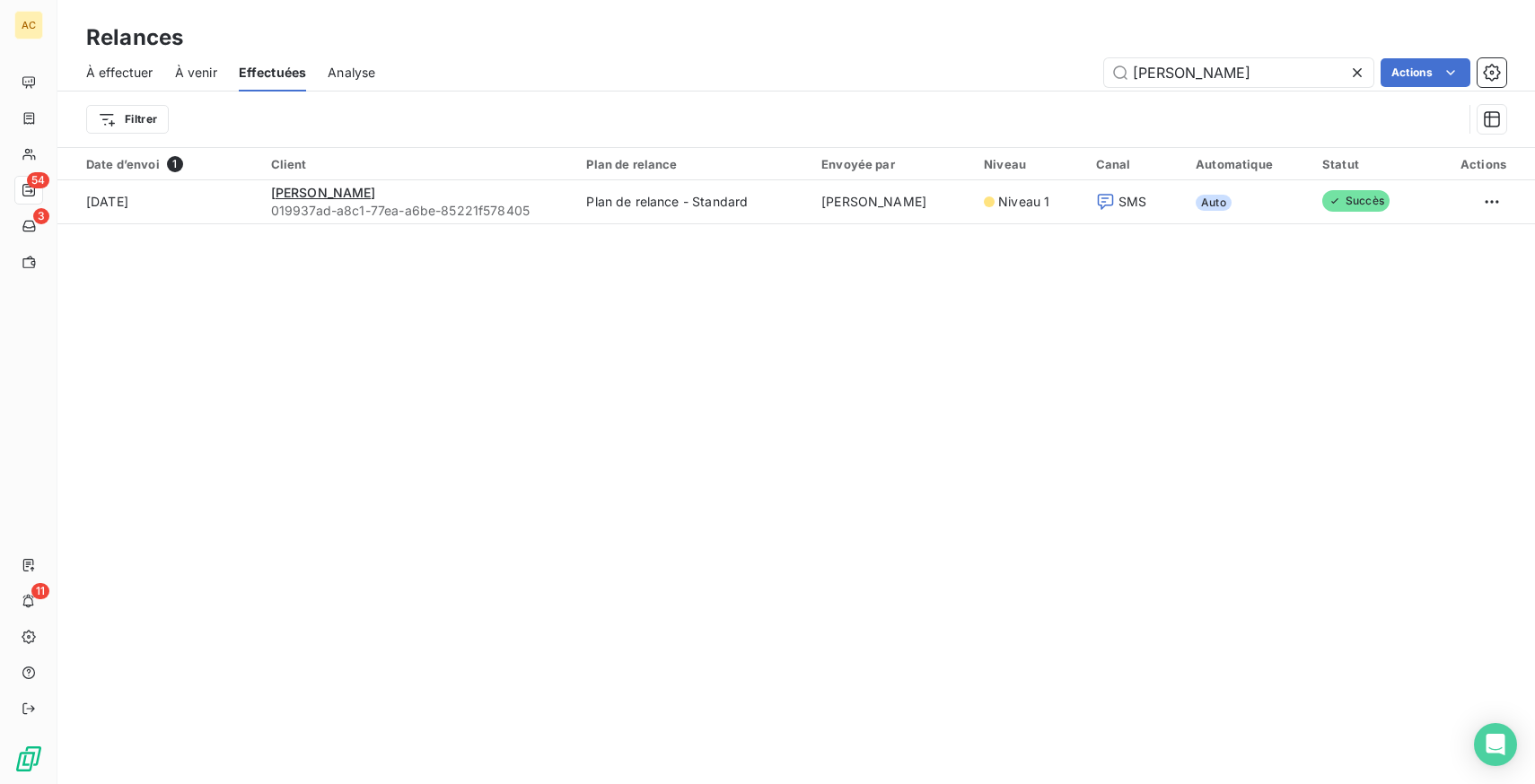
click at [1360, 71] on icon at bounding box center [1357, 72] width 18 height 18
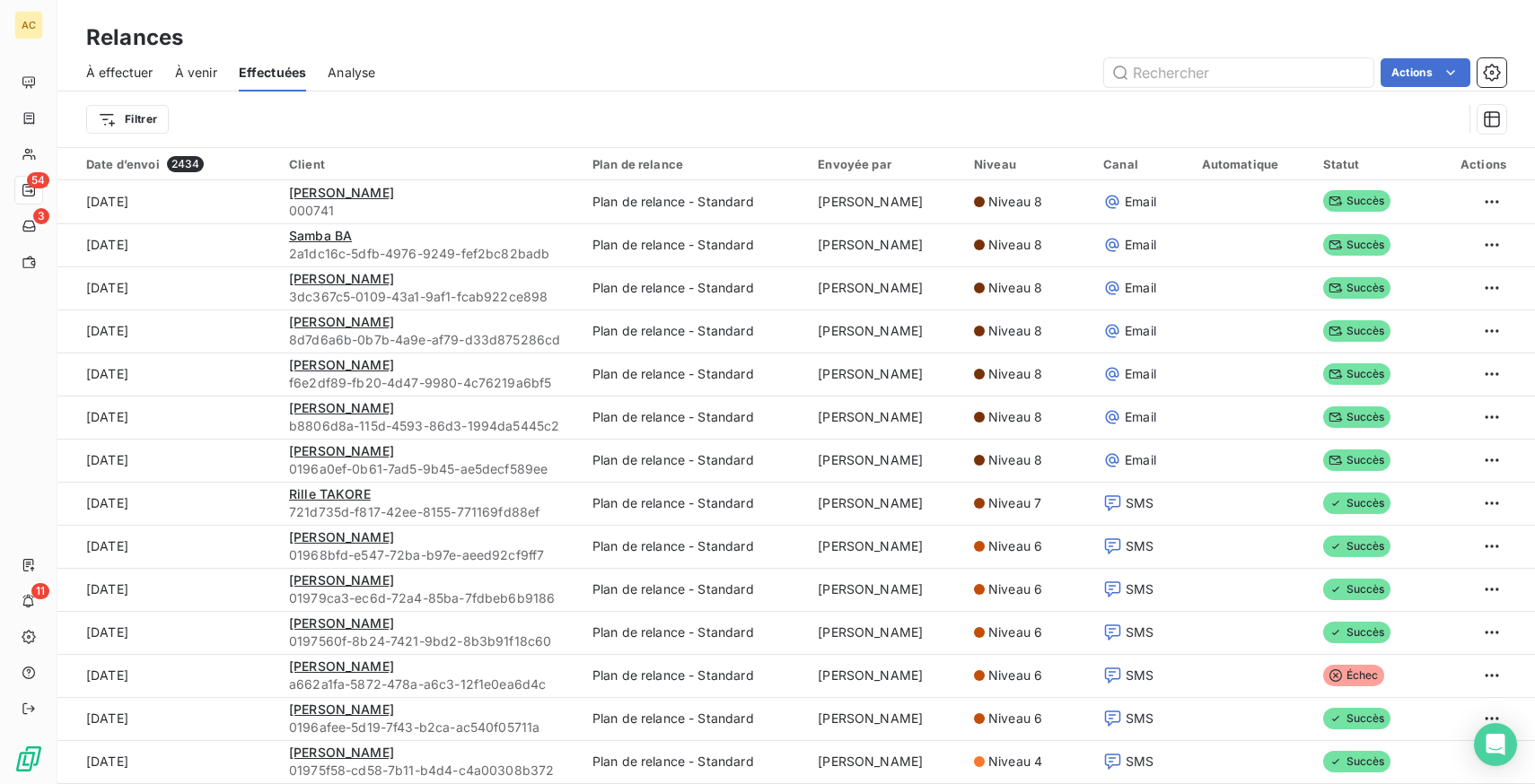
click at [862, 46] on div "Relances" at bounding box center [796, 37] width 1477 height 33
click at [110, 65] on span "À effectuer" at bounding box center [120, 72] width 67 height 18
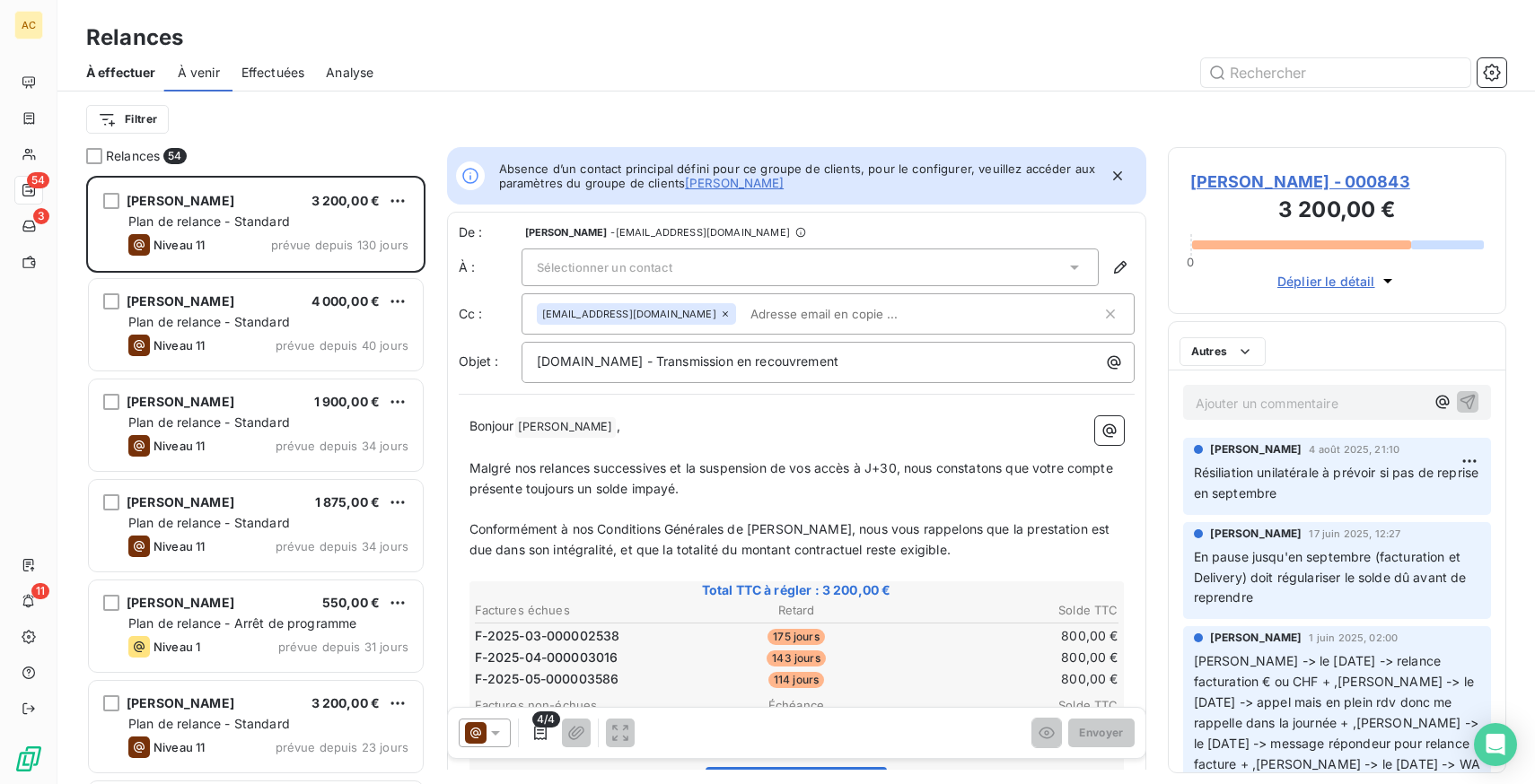
scroll to position [609, 338]
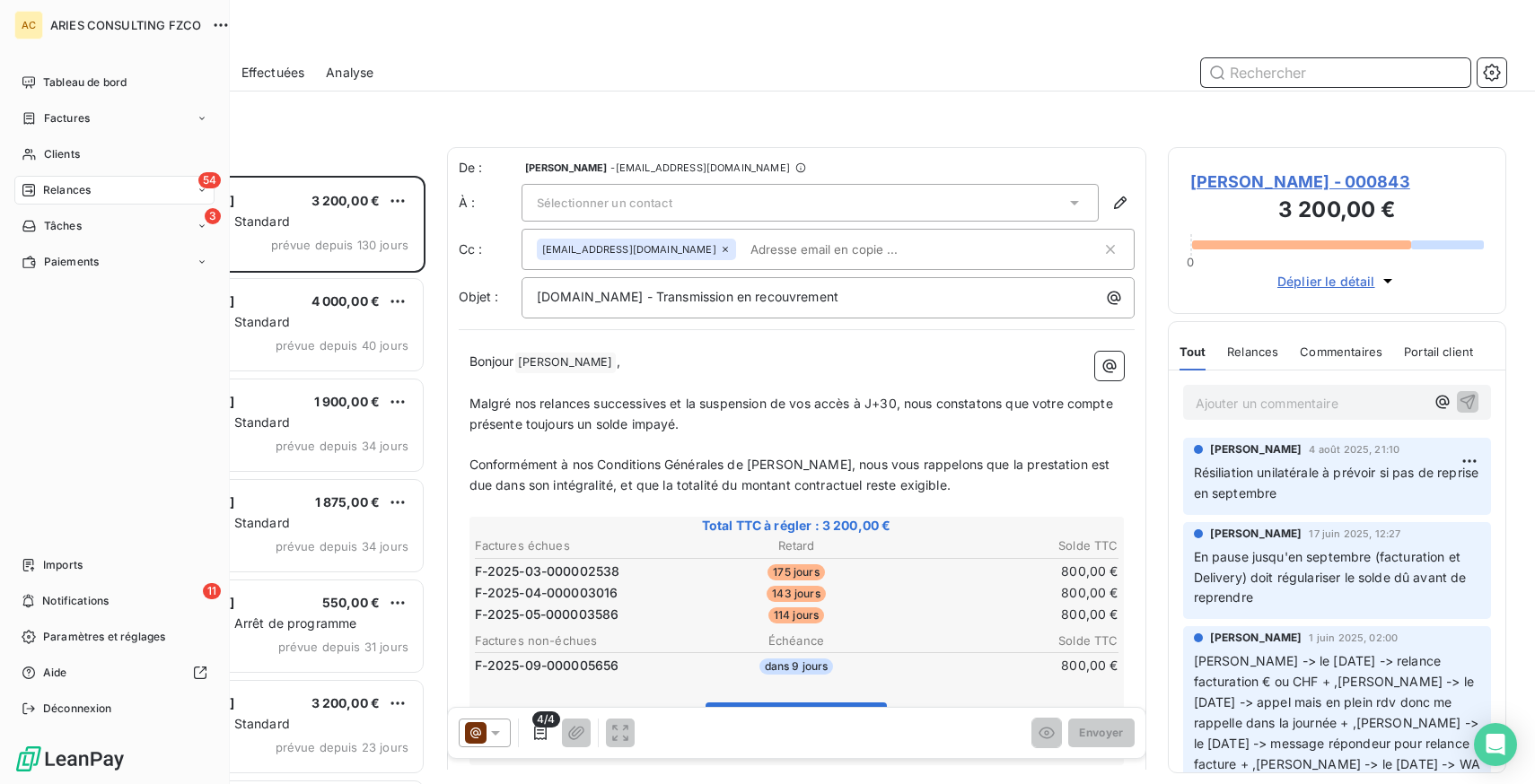
click at [66, 186] on span "Relances" at bounding box center [67, 190] width 48 height 16
click at [102, 219] on div "À effectuer" at bounding box center [125, 226] width 178 height 29
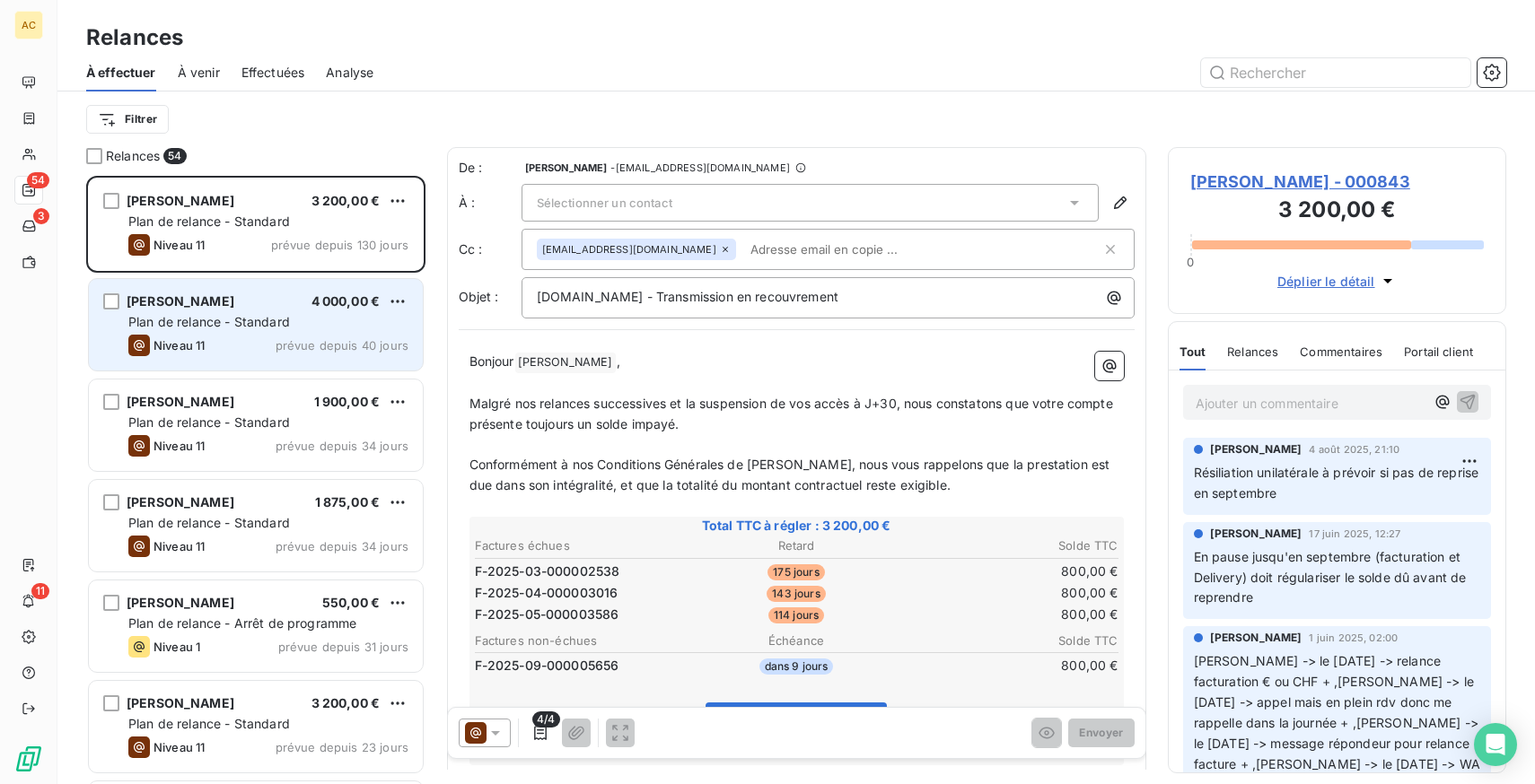
click at [316, 332] on div "[PERSON_NAME] 4 000,00 € Plan de relance - Standard Niveau 11 prévue depuis 40 …" at bounding box center [256, 325] width 334 height 92
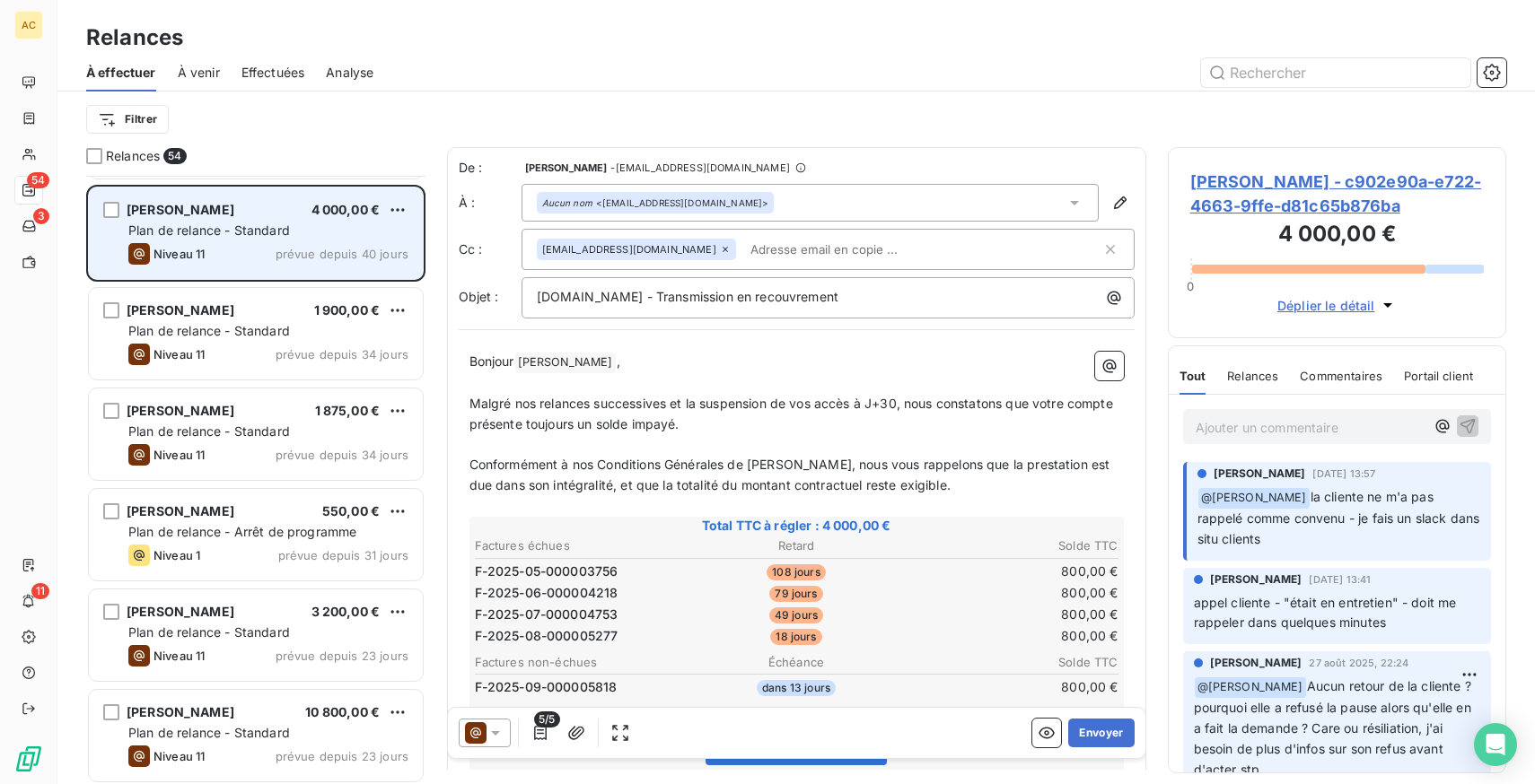
scroll to position [98, 0]
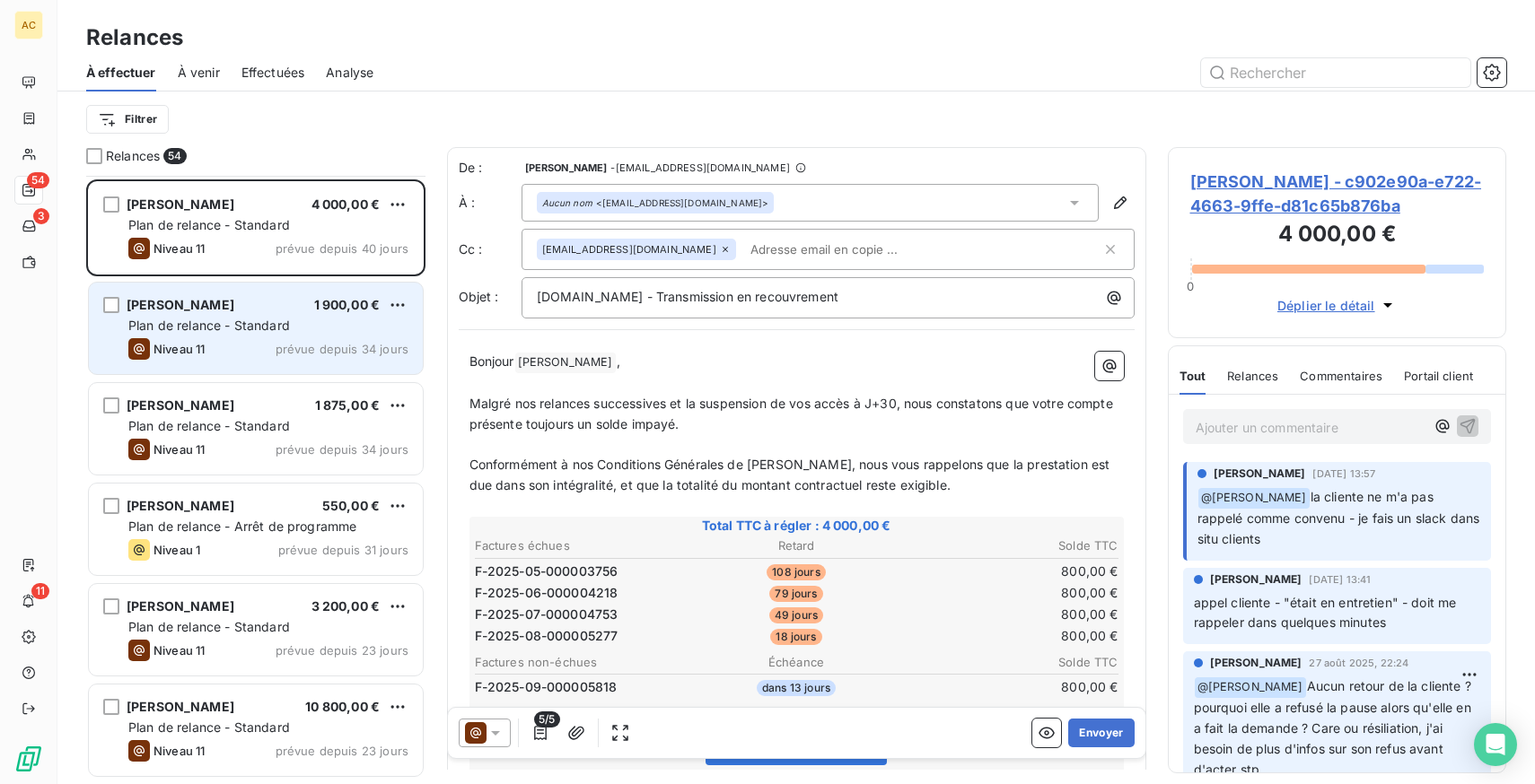
click at [310, 346] on span "prévue depuis 34 jours" at bounding box center [341, 349] width 133 height 14
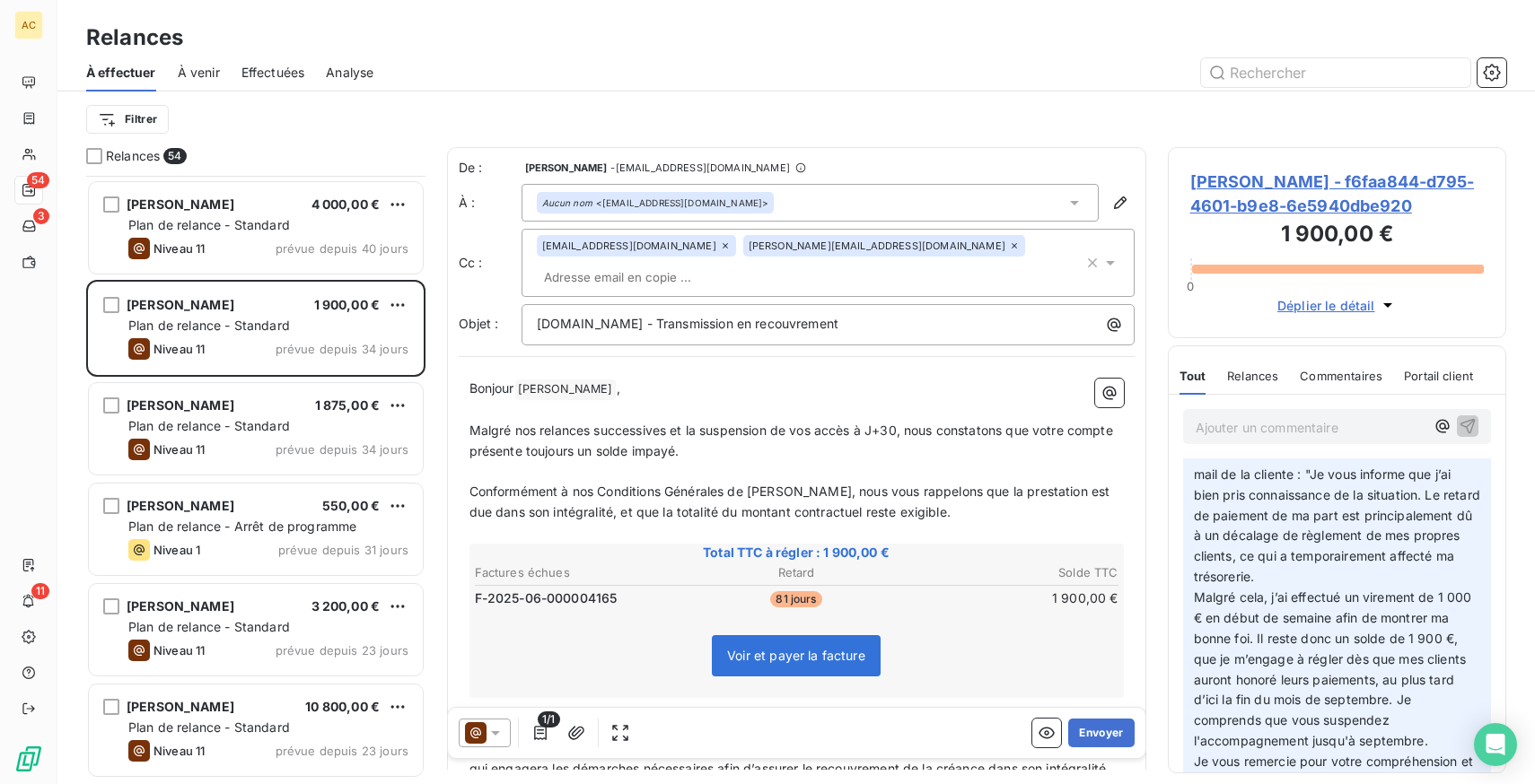
scroll to position [102, 0]
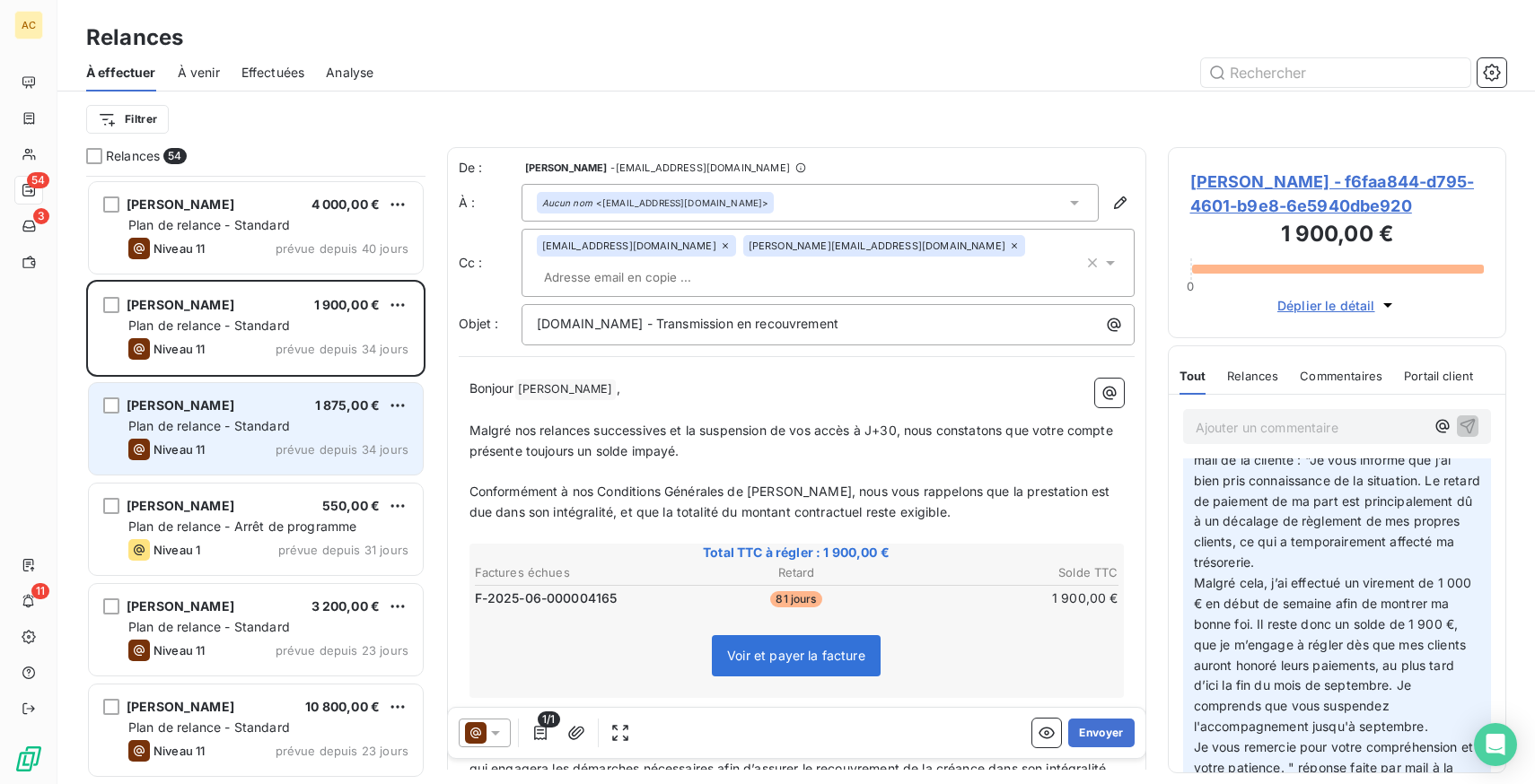
click at [220, 435] on div "[PERSON_NAME] 1 875,00 € Plan de relance - Standard Niveau 11 prévue depuis 34 …" at bounding box center [256, 429] width 334 height 92
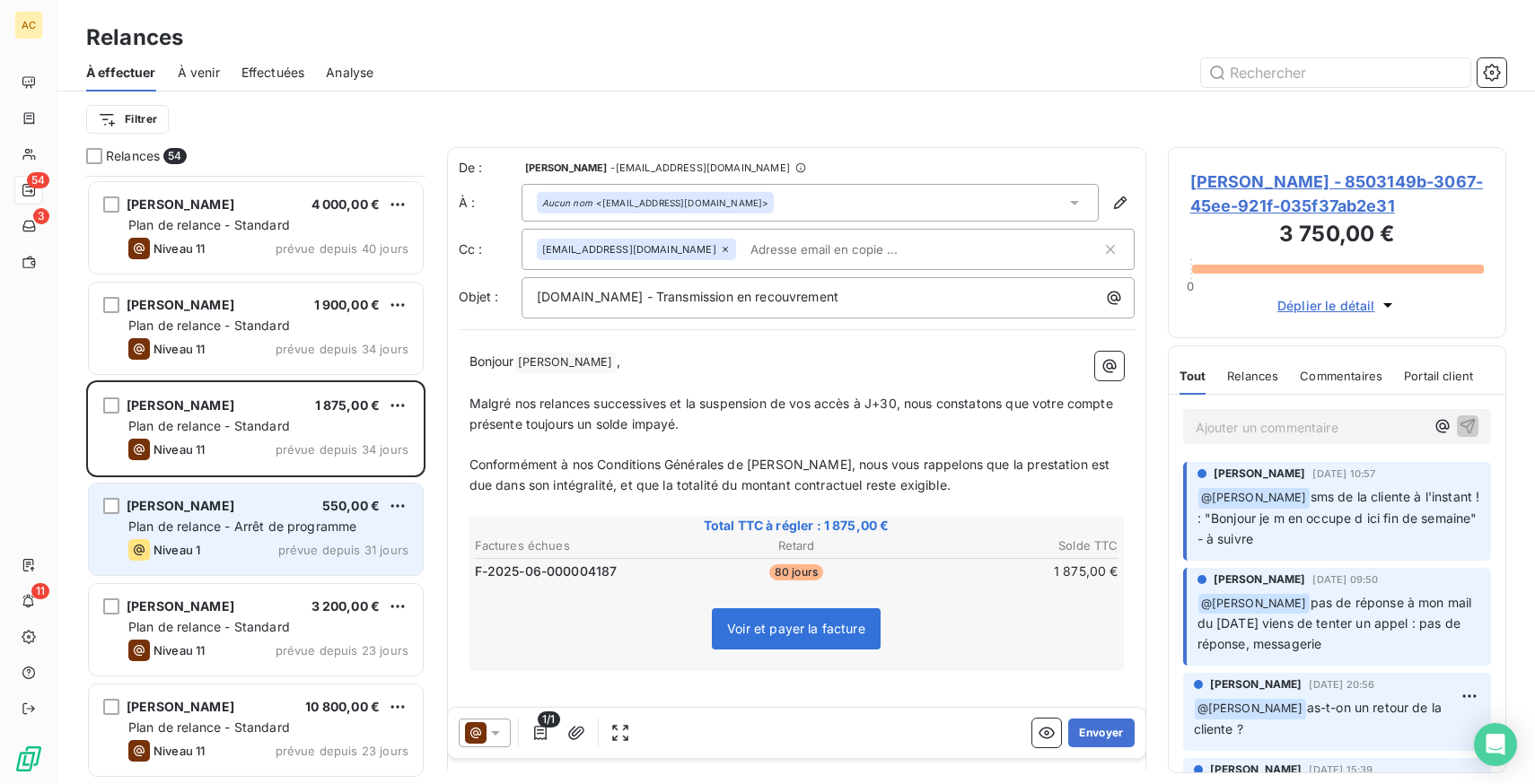
click at [193, 522] on span "Plan de relance - Arrêt de programme" at bounding box center [243, 526] width 228 height 15
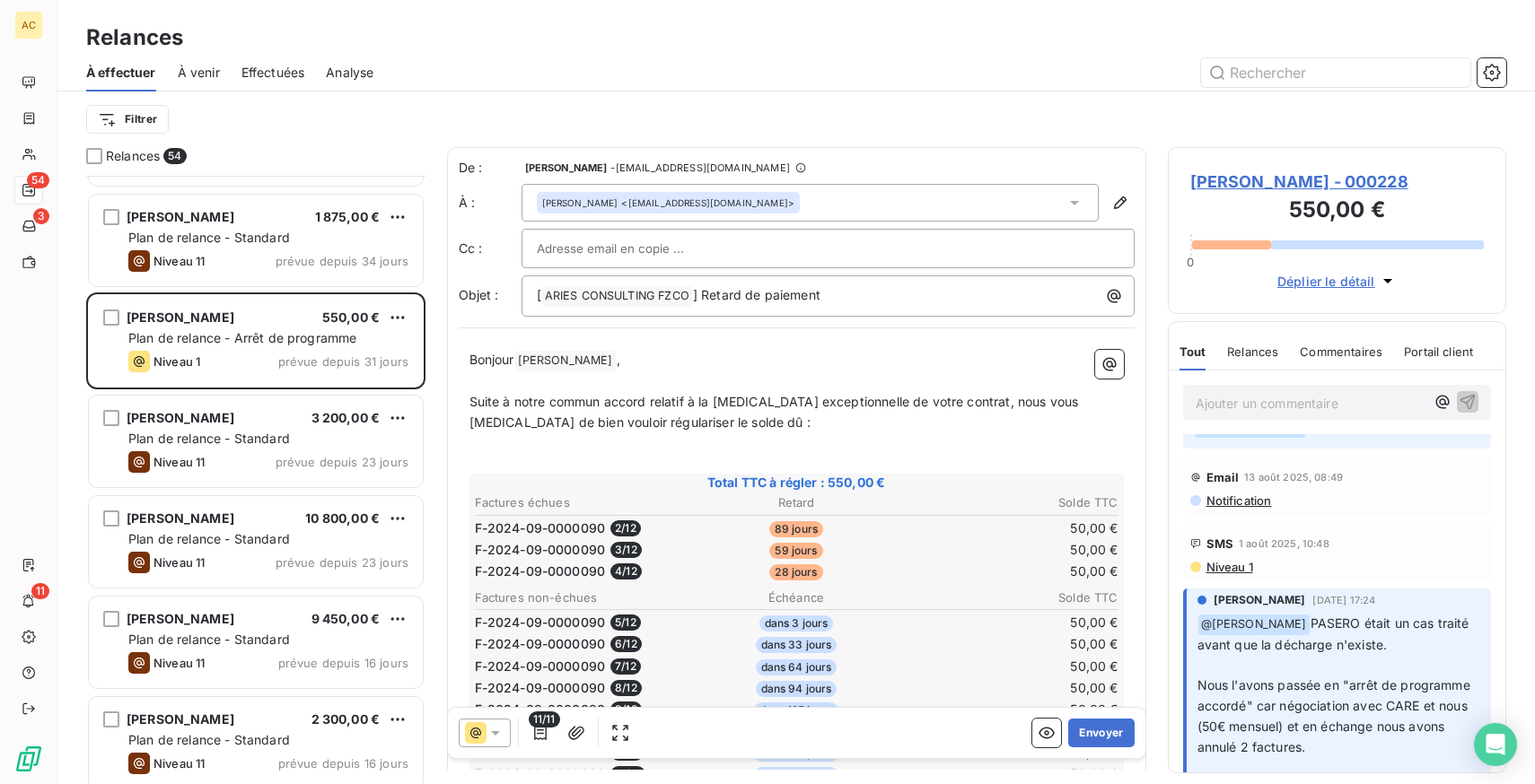
scroll to position [48, 0]
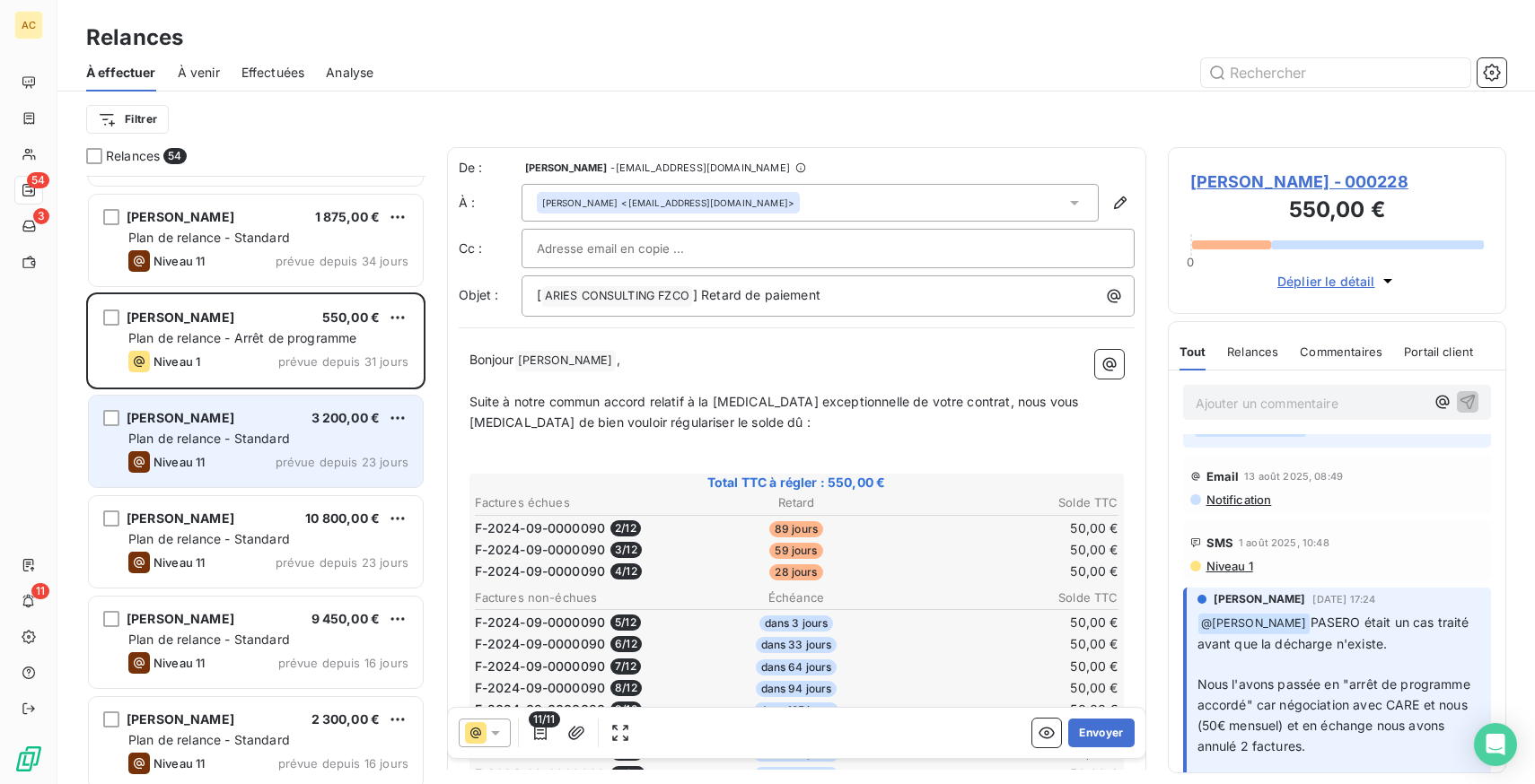
click at [251, 455] on div "Niveau 11 prévue depuis 23 jours" at bounding box center [268, 462] width 280 height 21
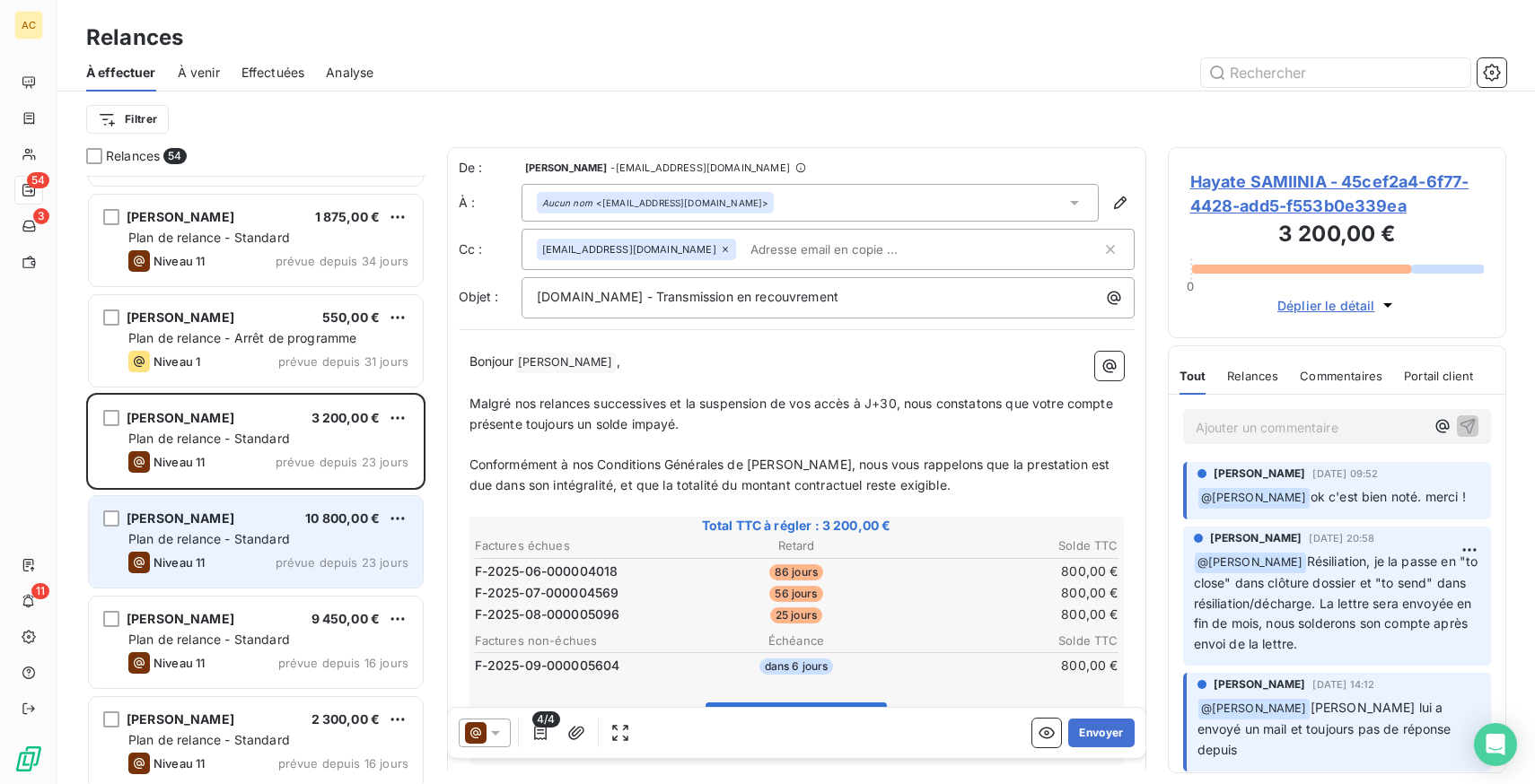
click at [257, 529] on div "[PERSON_NAME] 10 800,00 € Plan de relance - Standard Niveau 11 prévue depuis 23…" at bounding box center [256, 542] width 334 height 92
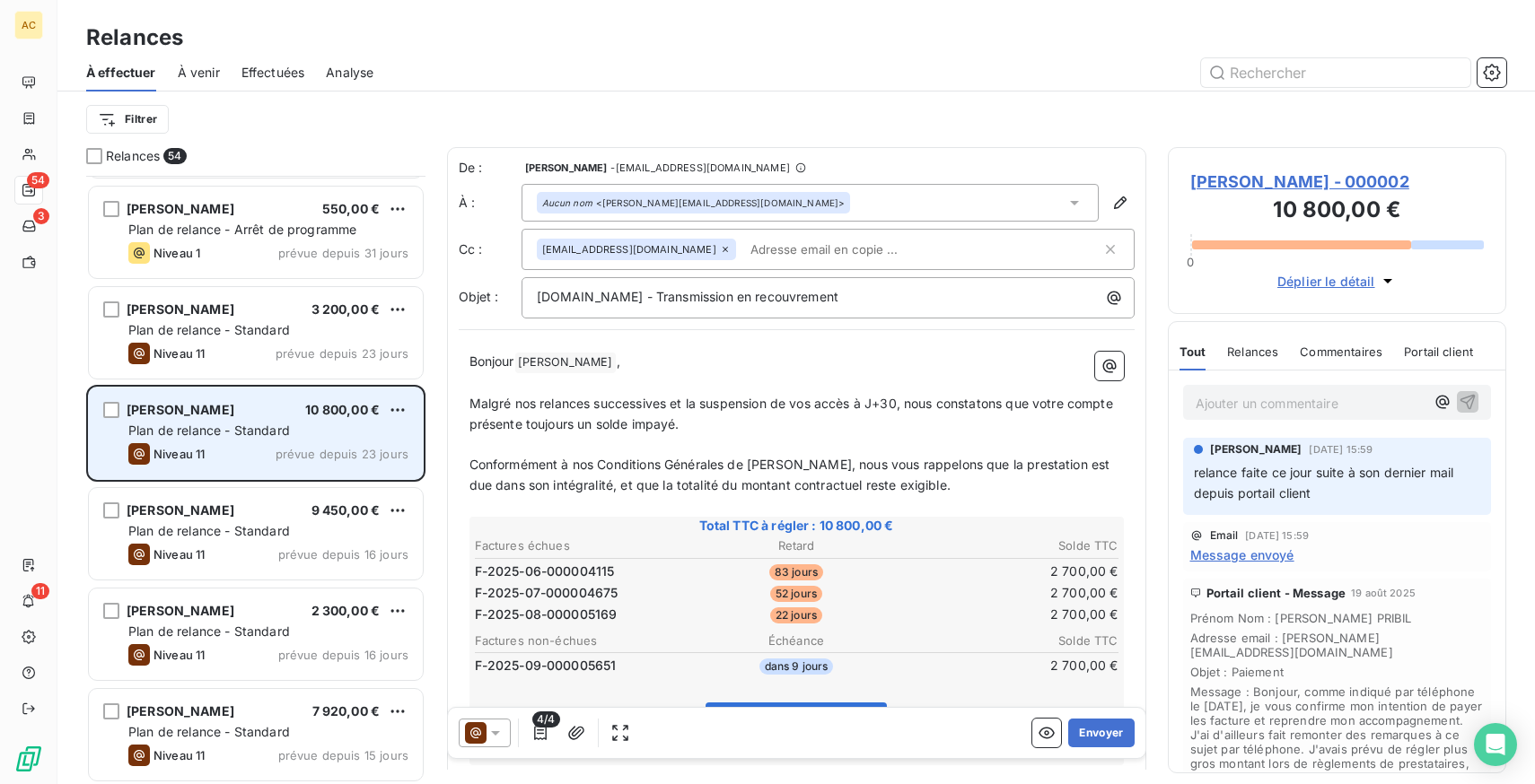
scroll to position [431, 0]
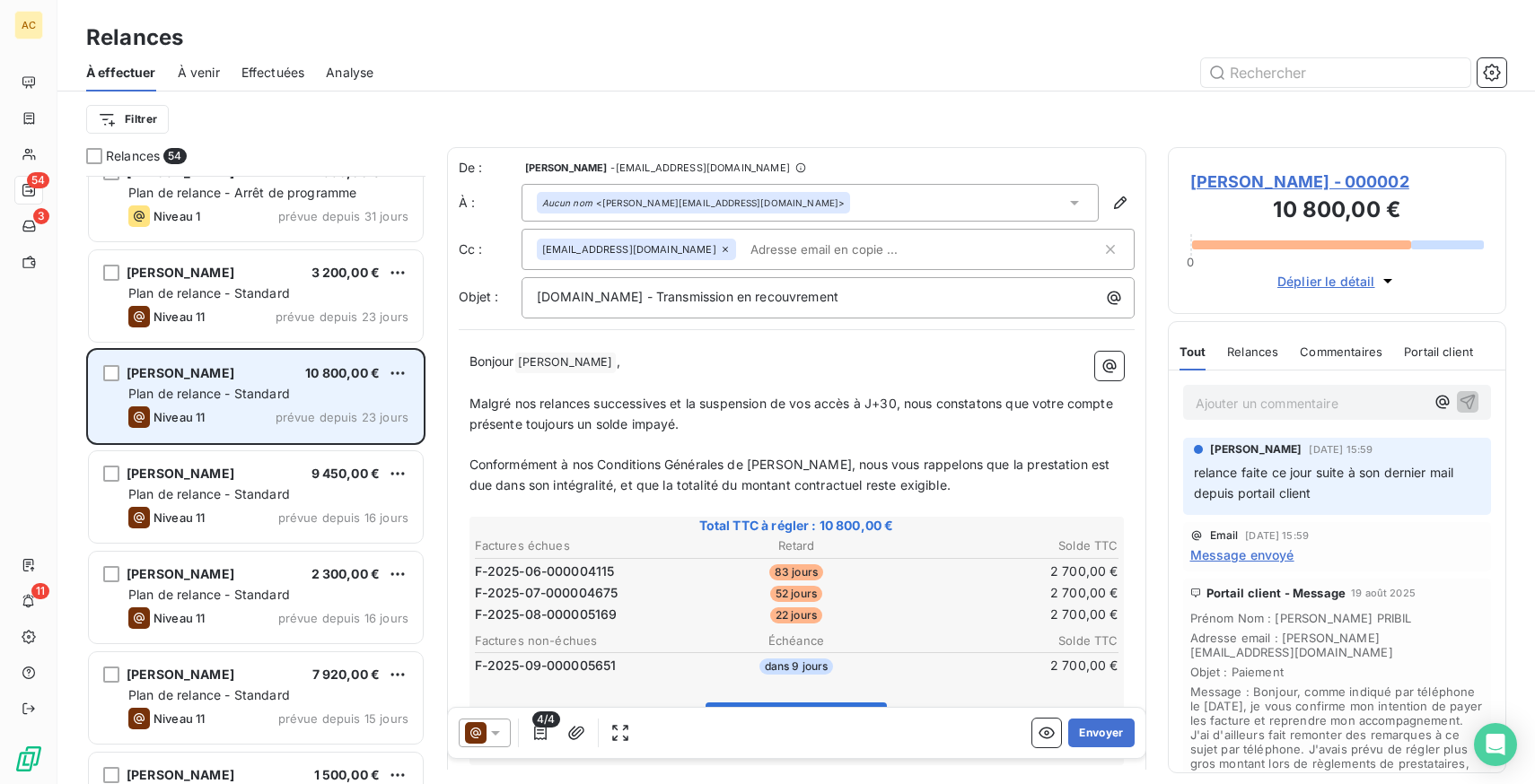
click at [270, 379] on div "[PERSON_NAME] 10 800,00 €" at bounding box center [268, 373] width 280 height 16
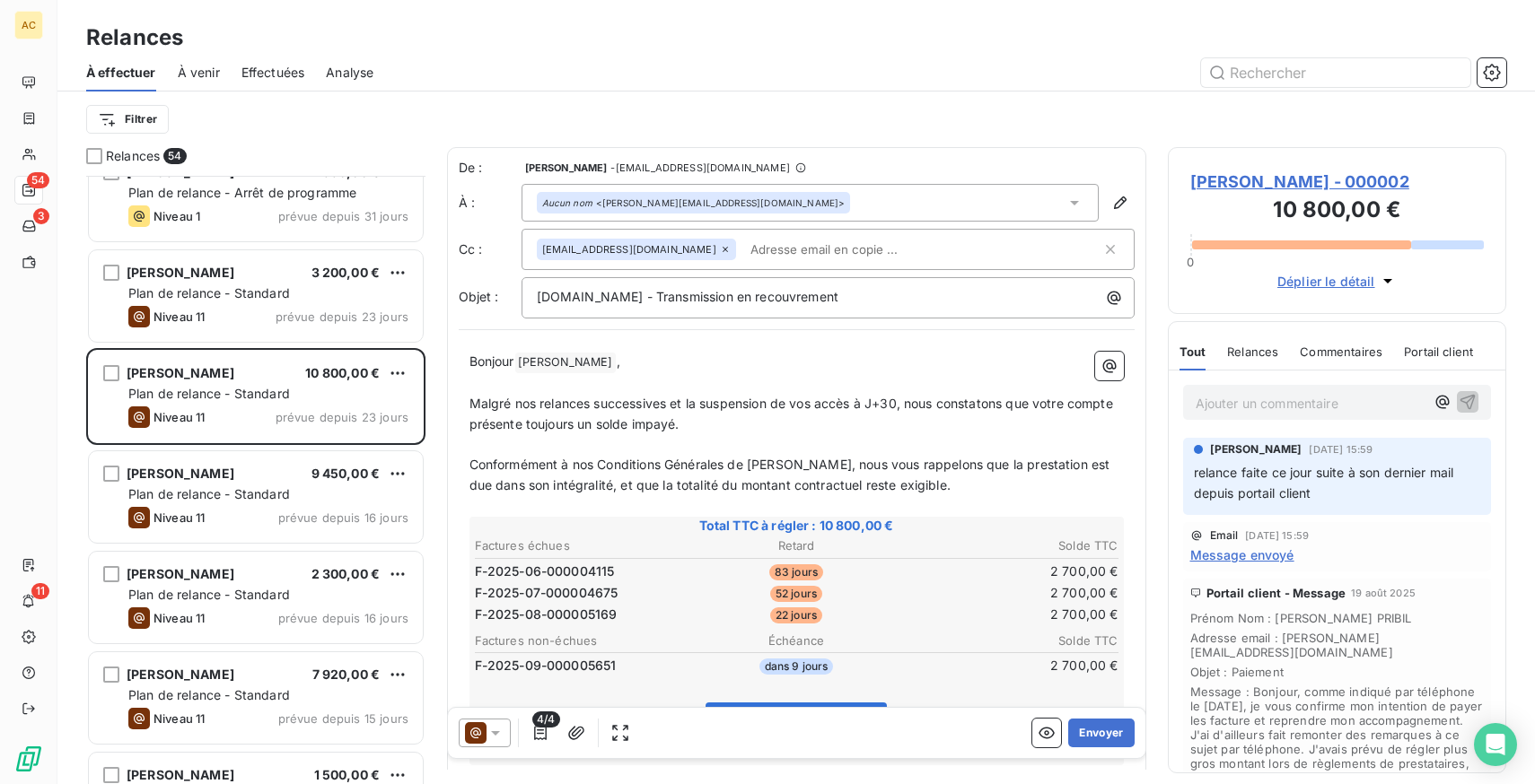
click at [1384, 579] on div "Portail client - Message [DATE] Prénom Nom : [PERSON_NAME] Adresse email : [PER…" at bounding box center [1337, 763] width 309 height 368
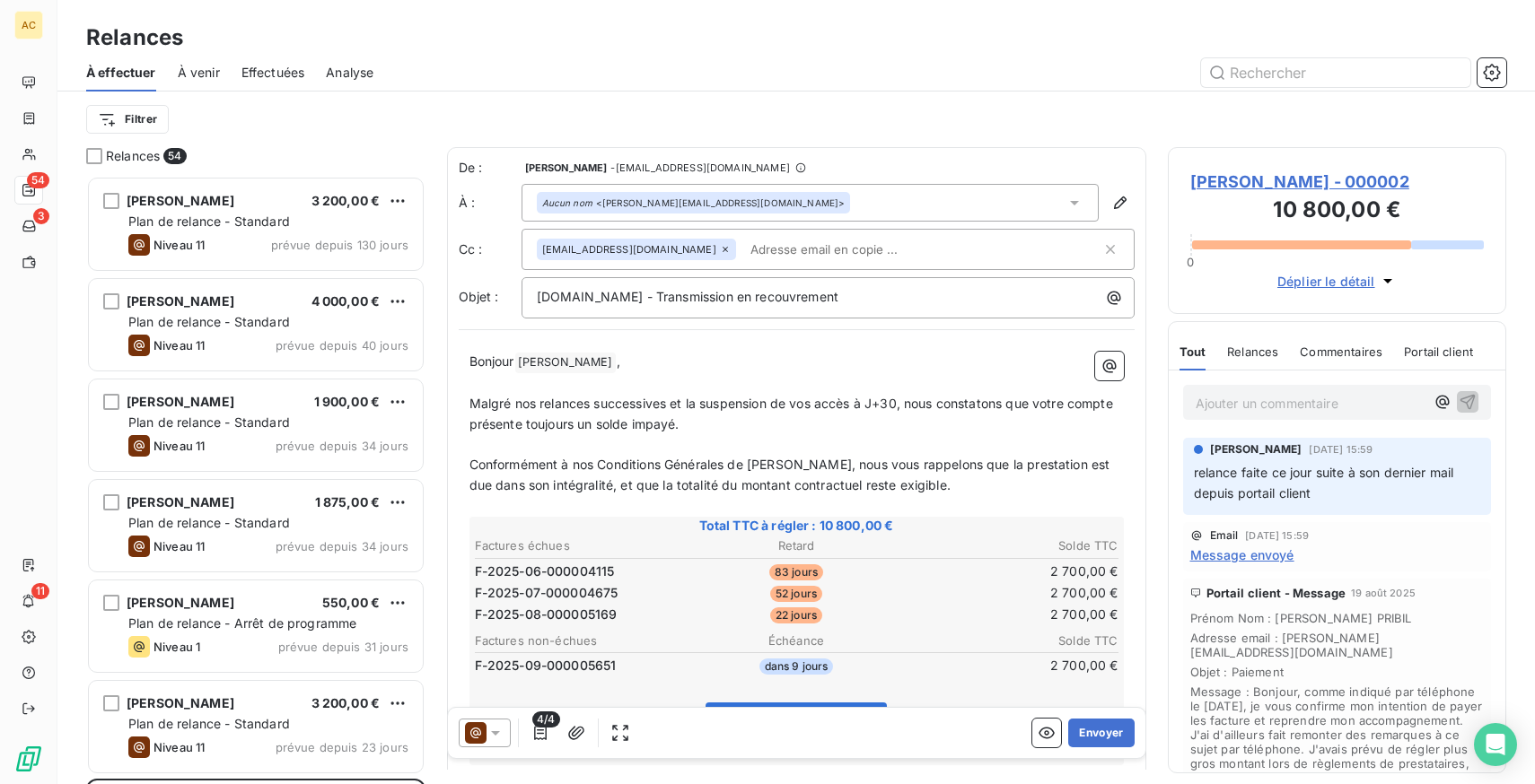
scroll to position [609, 338]
click at [1304, 404] on p "Ajouter un commentaire ﻿" at bounding box center [1311, 403] width 230 height 22
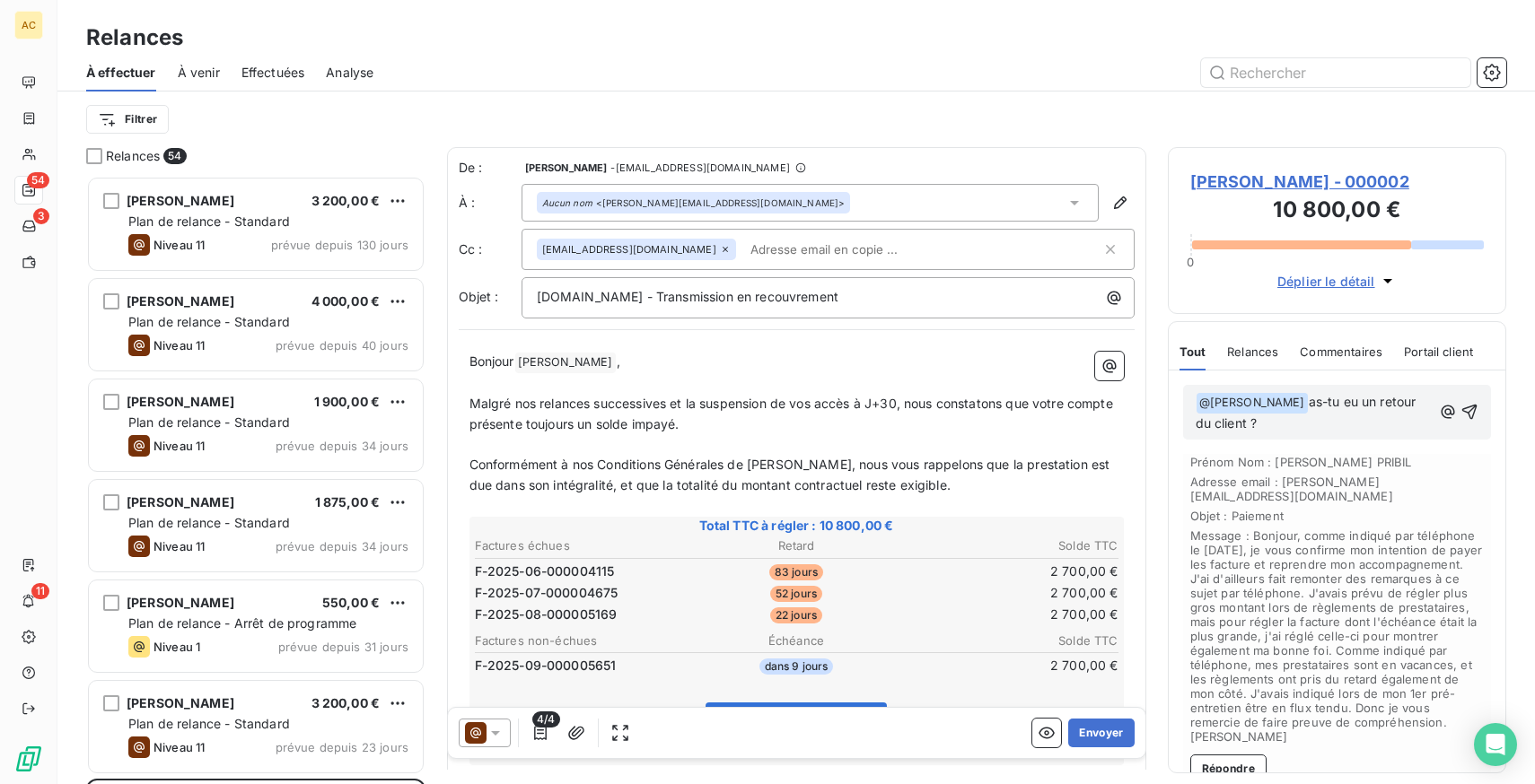
scroll to position [152, 0]
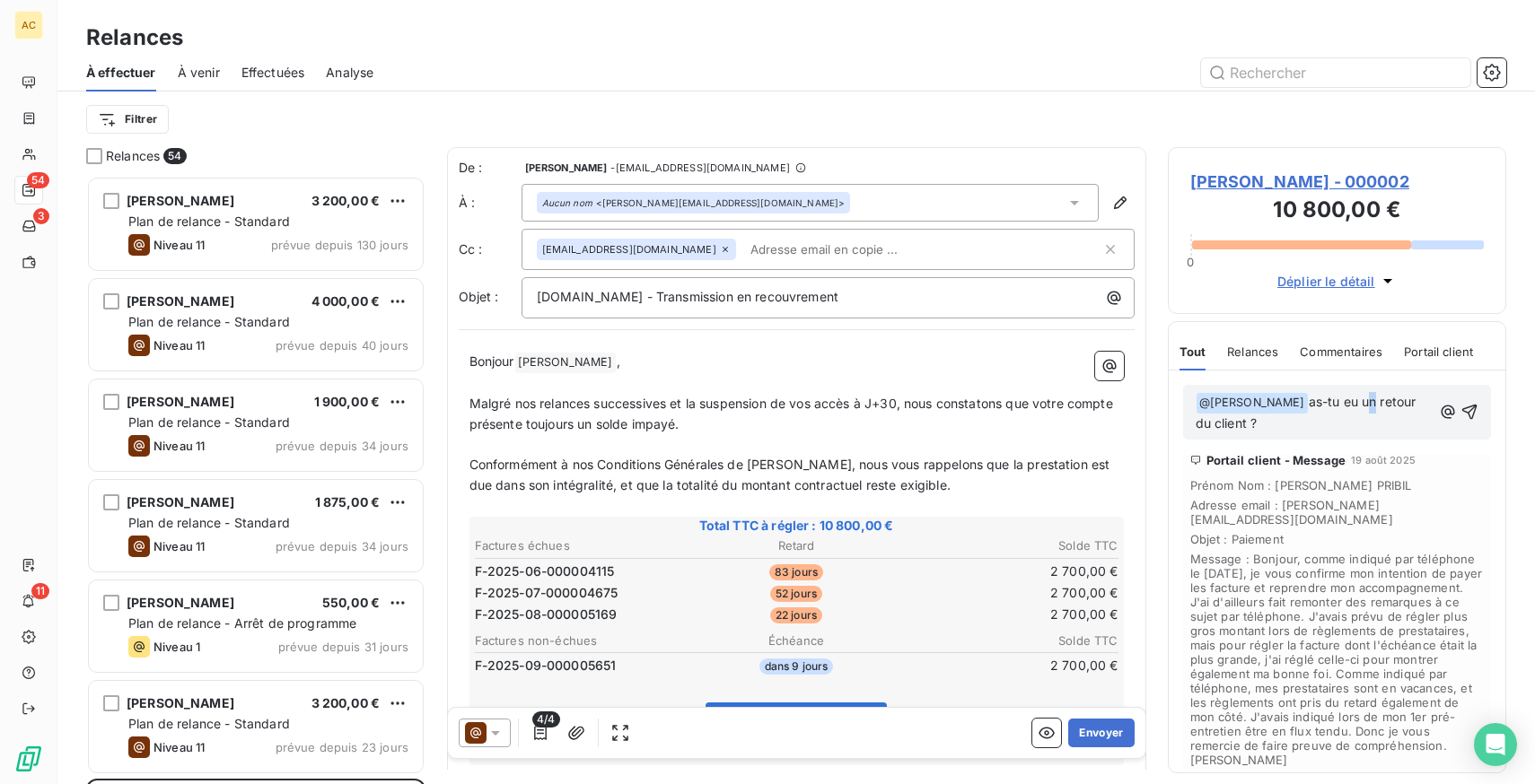
click at [1362, 403] on span "as-tu eu un retour du client ?" at bounding box center [1308, 412] width 224 height 36
drag, startPoint x: 1337, startPoint y: 404, endPoint x: 1351, endPoint y: 420, distance: 21.3
click at [1351, 420] on p "﻿ @ [PERSON_NAME] ﻿ as-tu eu un retour du client ?" at bounding box center [1314, 413] width 237 height 42
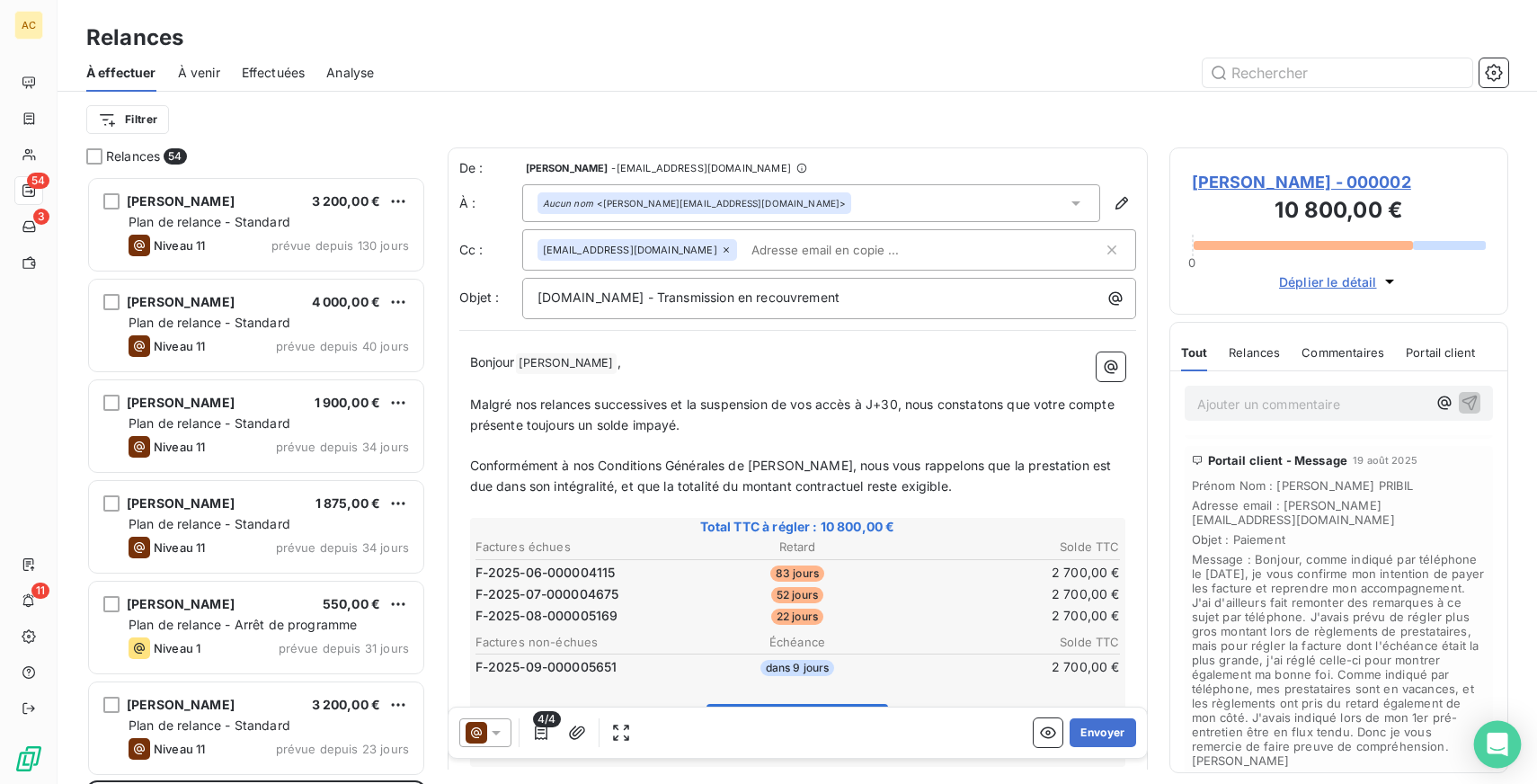
click at [1505, 748] on icon "Open Intercom Messenger" at bounding box center [1498, 744] width 21 height 23
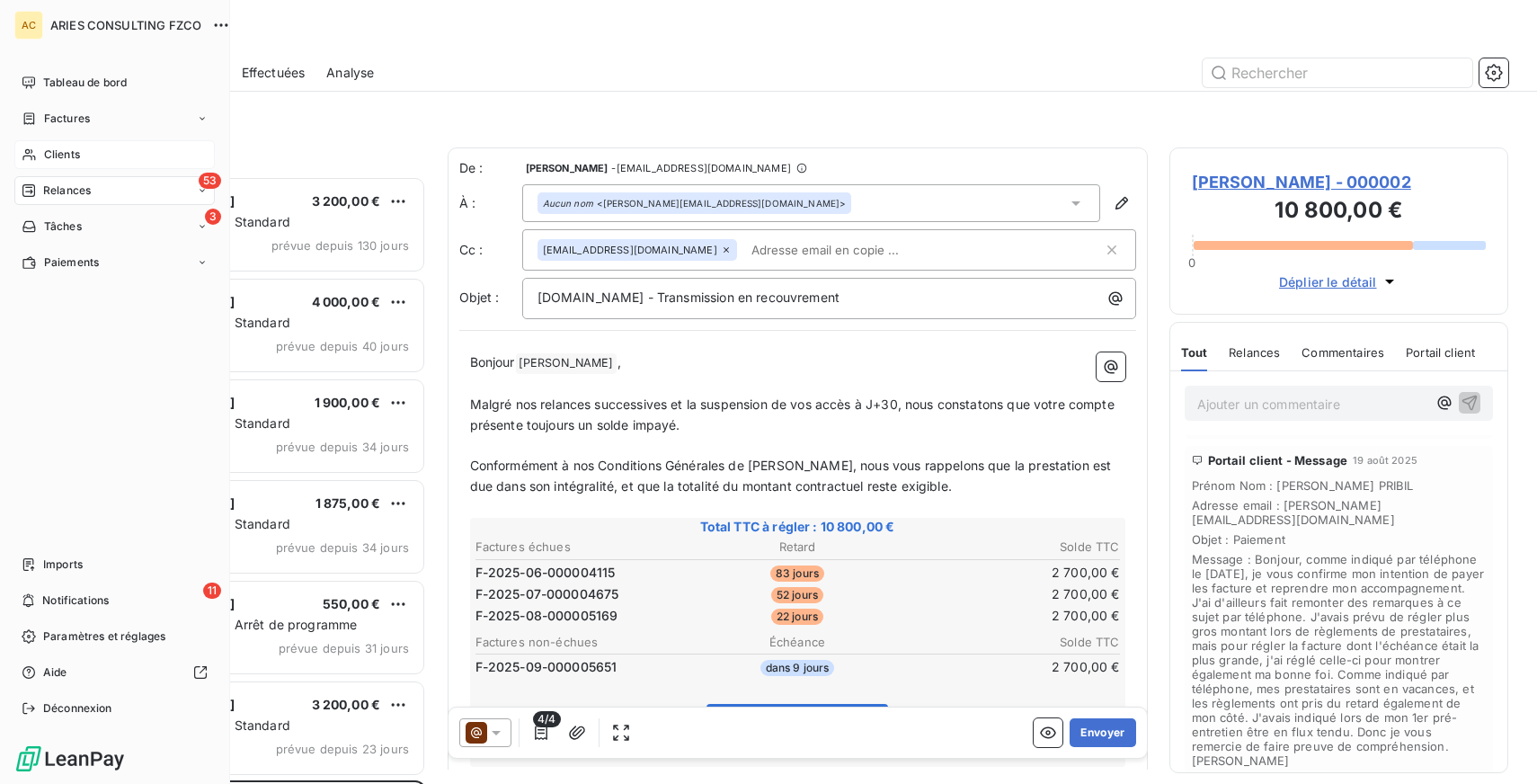
click at [35, 149] on icon at bounding box center [29, 154] width 15 height 14
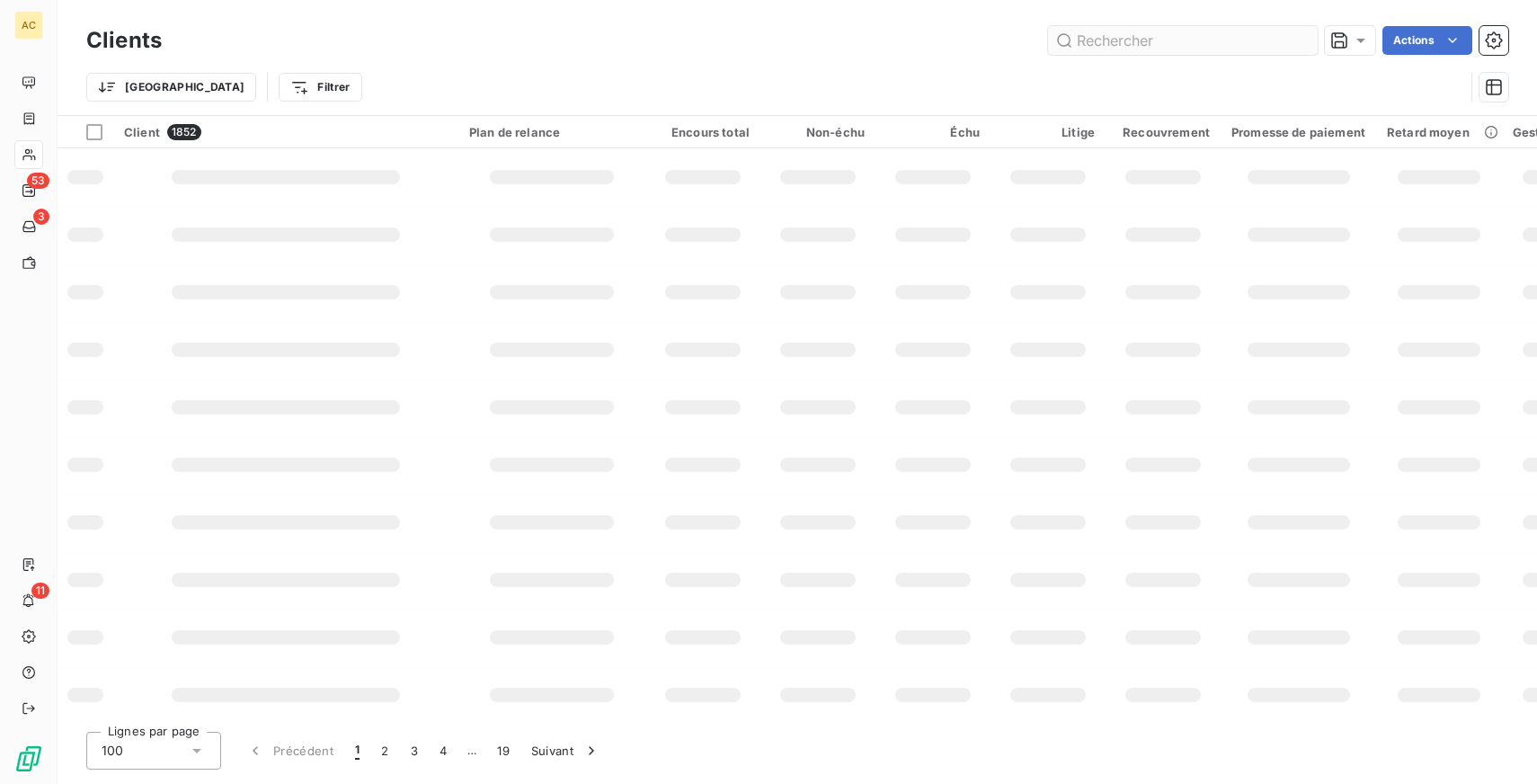
click at [1160, 37] on input "text" at bounding box center [1183, 40] width 270 height 29
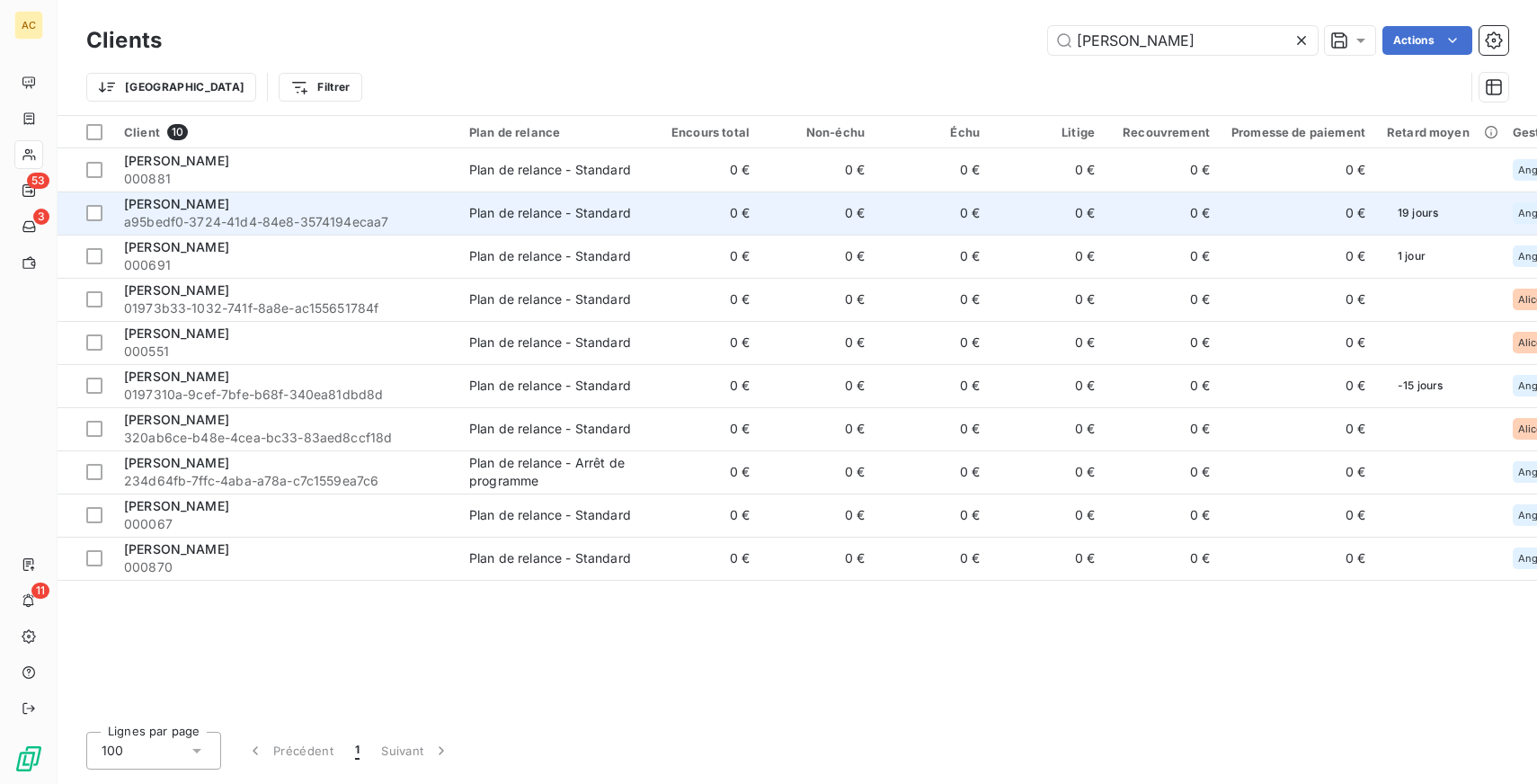
type input "[PERSON_NAME]"
click at [484, 219] on div "Plan de relance - Standard" at bounding box center [550, 213] width 162 height 18
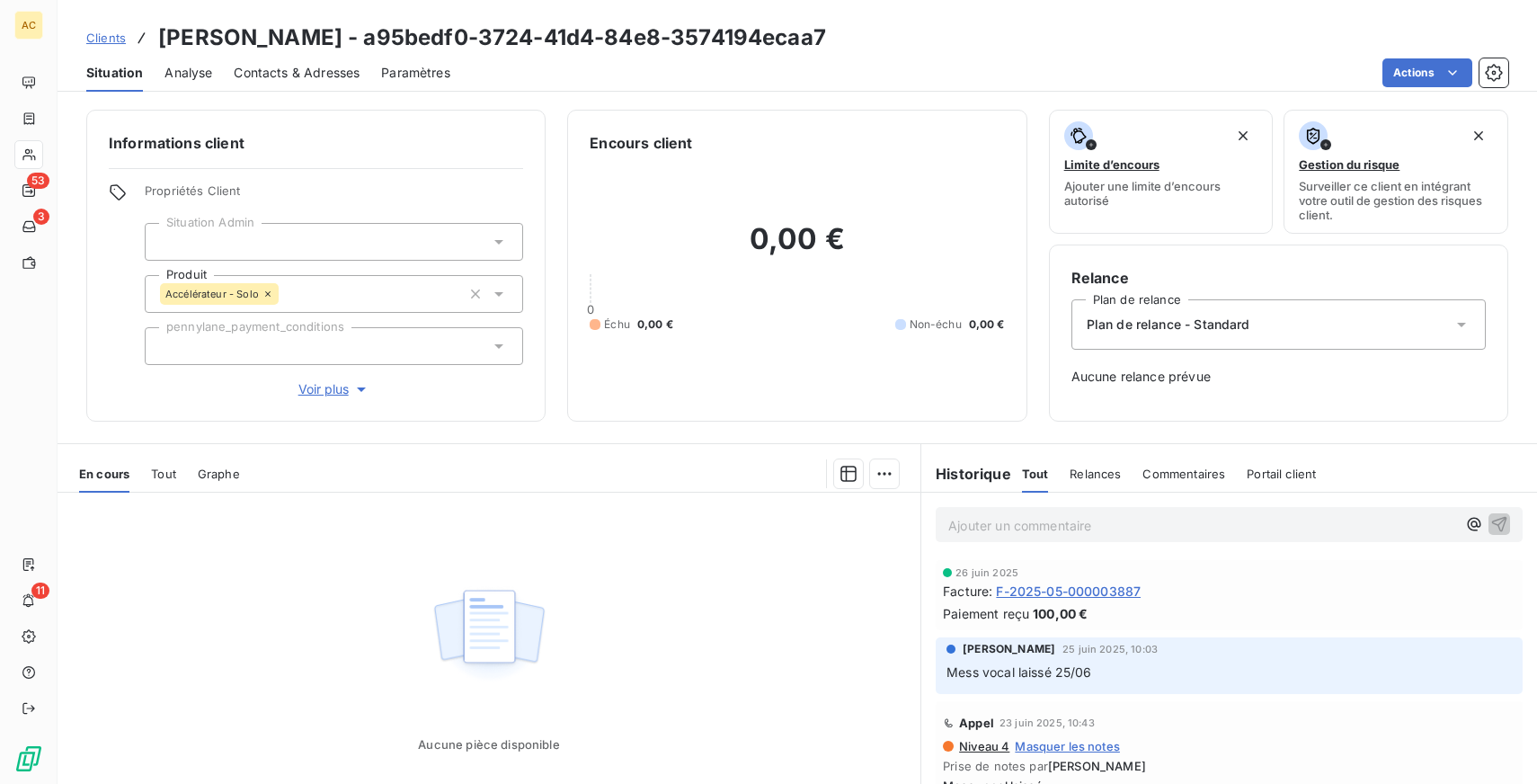
click at [161, 473] on span "Tout" at bounding box center [163, 473] width 25 height 14
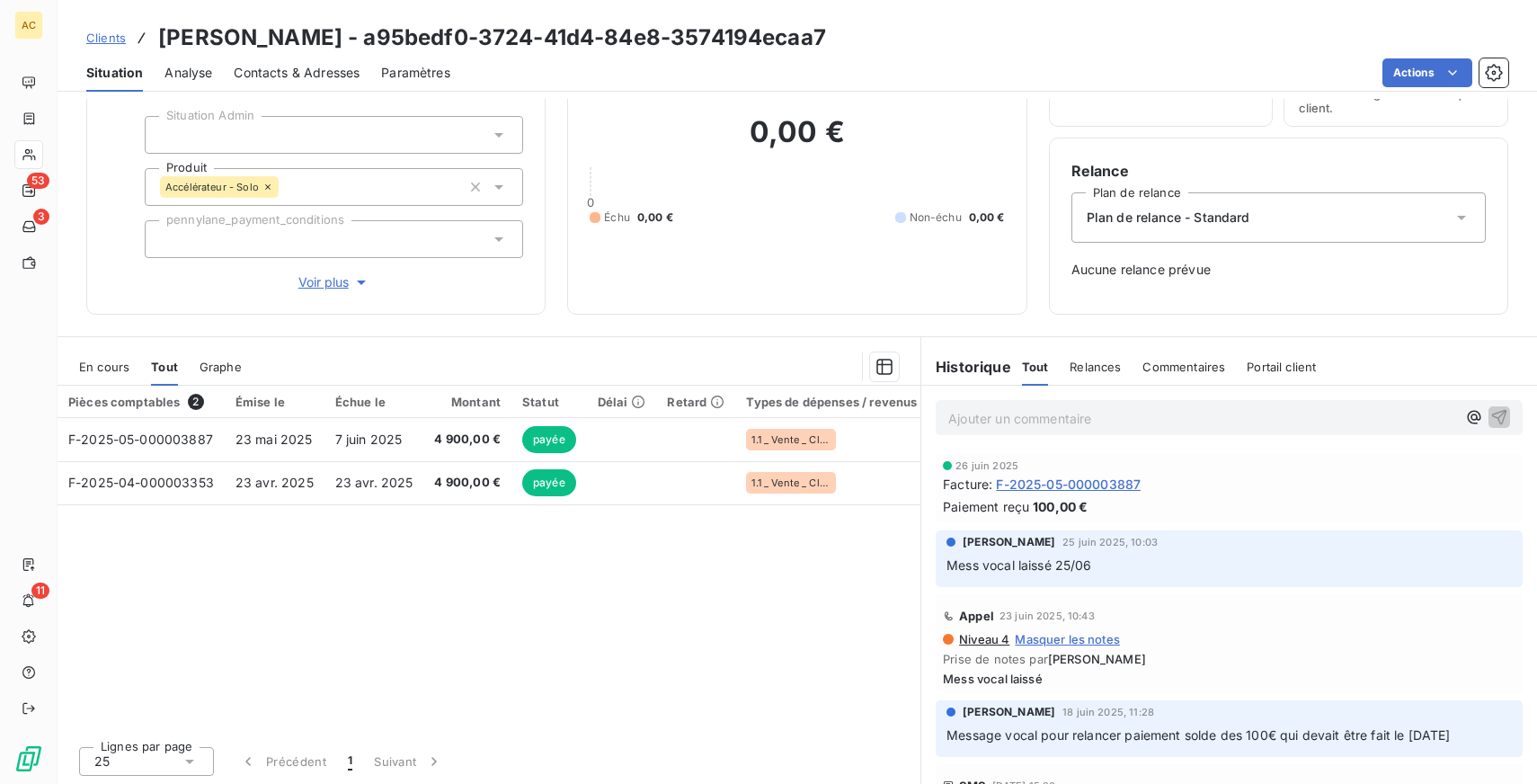
scroll to position [108, 0]
click at [330, 279] on span "Voir plus" at bounding box center [334, 280] width 72 height 18
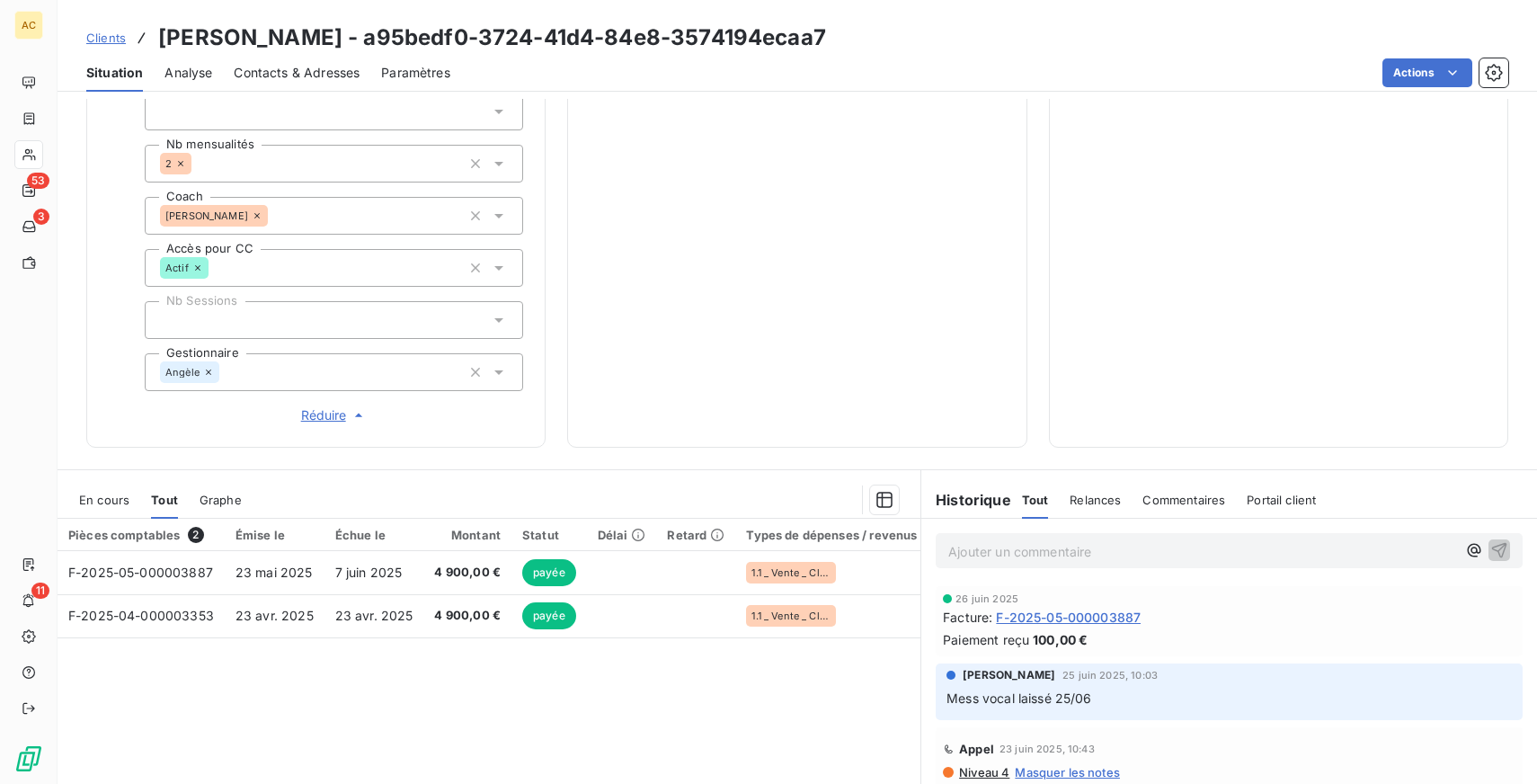
scroll to position [554, 0]
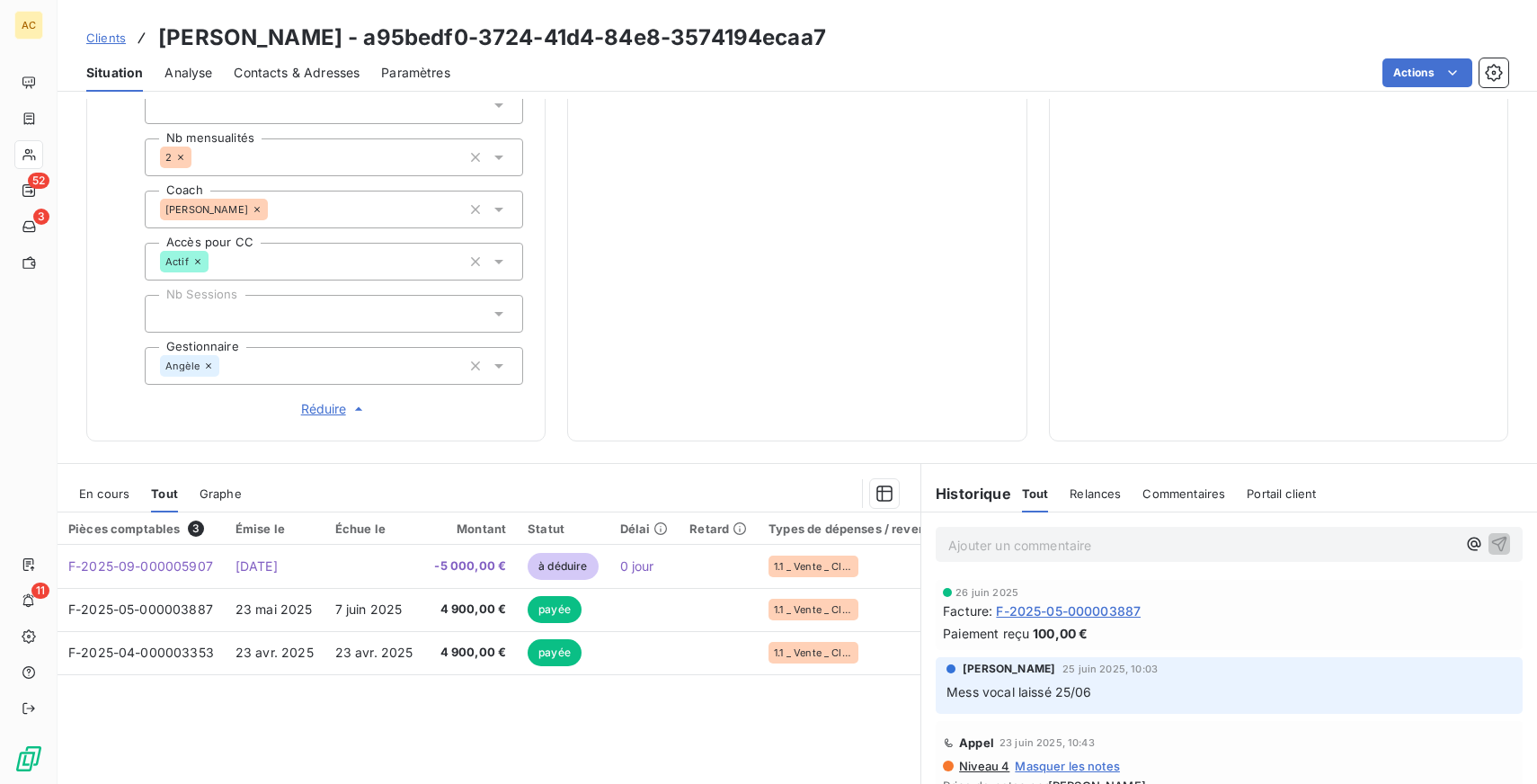
click at [113, 38] on span "Clients" at bounding box center [106, 37] width 39 height 14
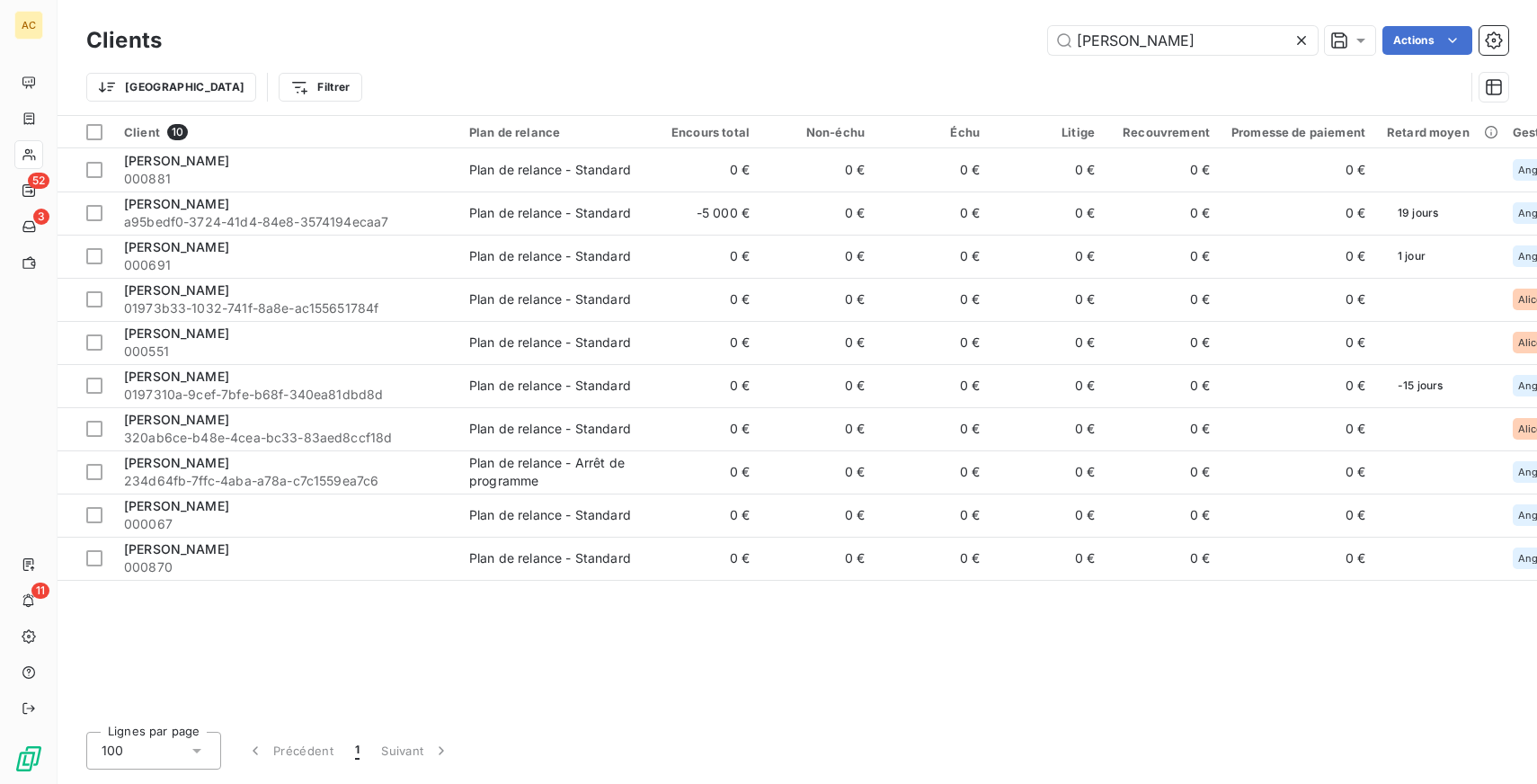
drag, startPoint x: 1148, startPoint y: 37, endPoint x: 917, endPoint y: 36, distance: 231.0
click at [917, 36] on div "[PERSON_NAME]" at bounding box center [846, 40] width 1325 height 29
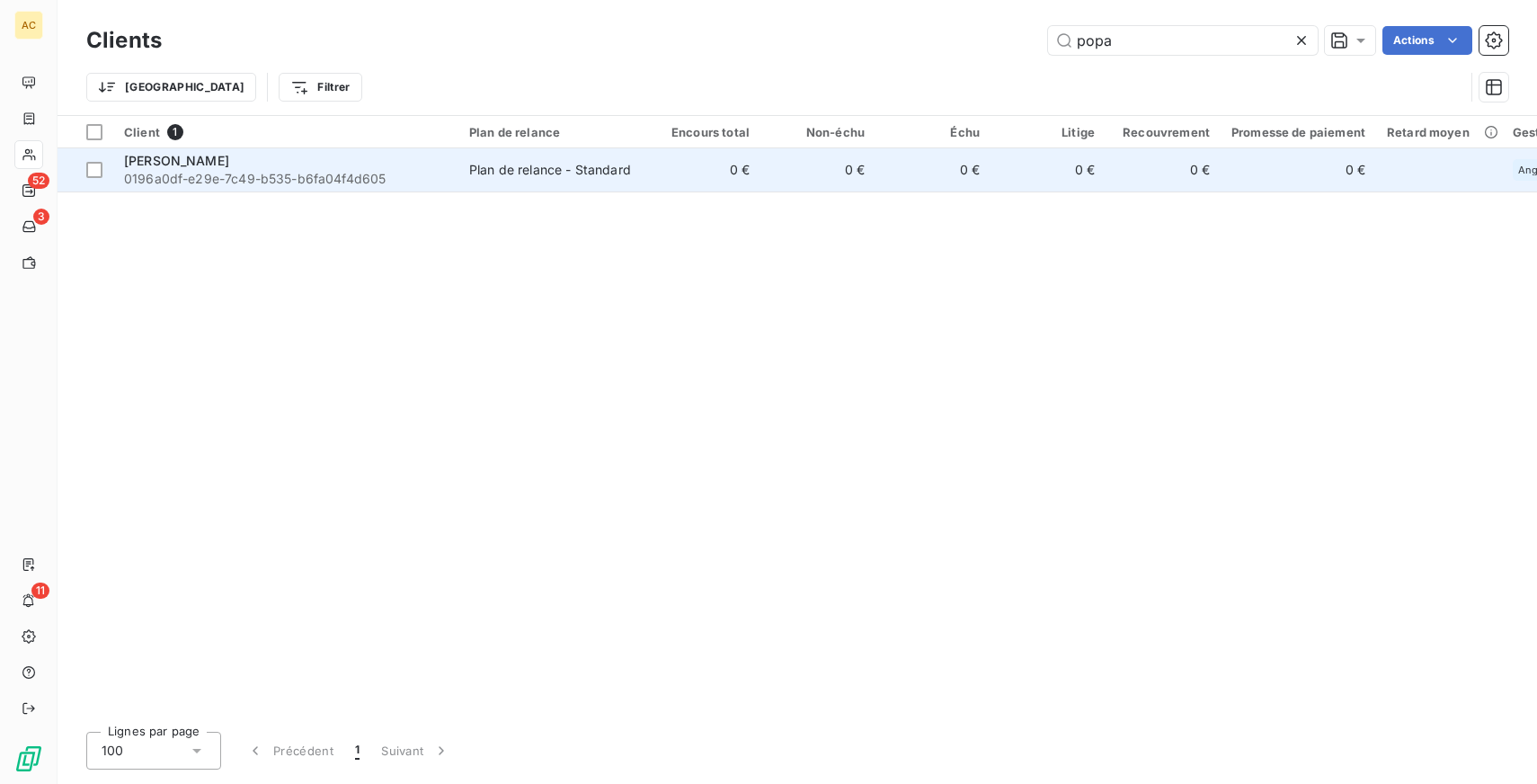
type input "popa"
click at [228, 173] on span "0196a0df-e29e-7c49-b535-b6fa04f4d605" at bounding box center [285, 178] width 324 height 18
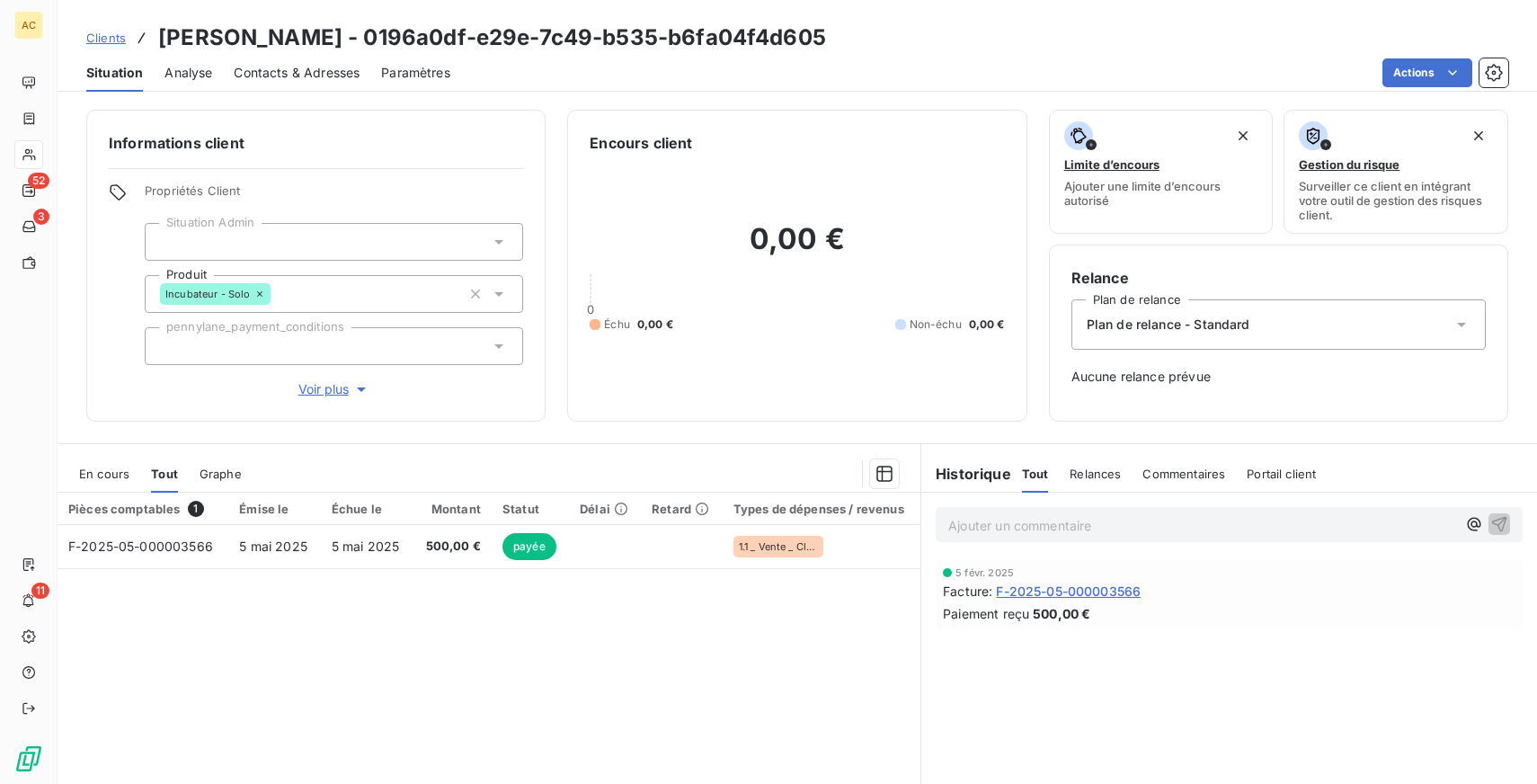
click at [330, 383] on span "Voir plus" at bounding box center [334, 389] width 72 height 18
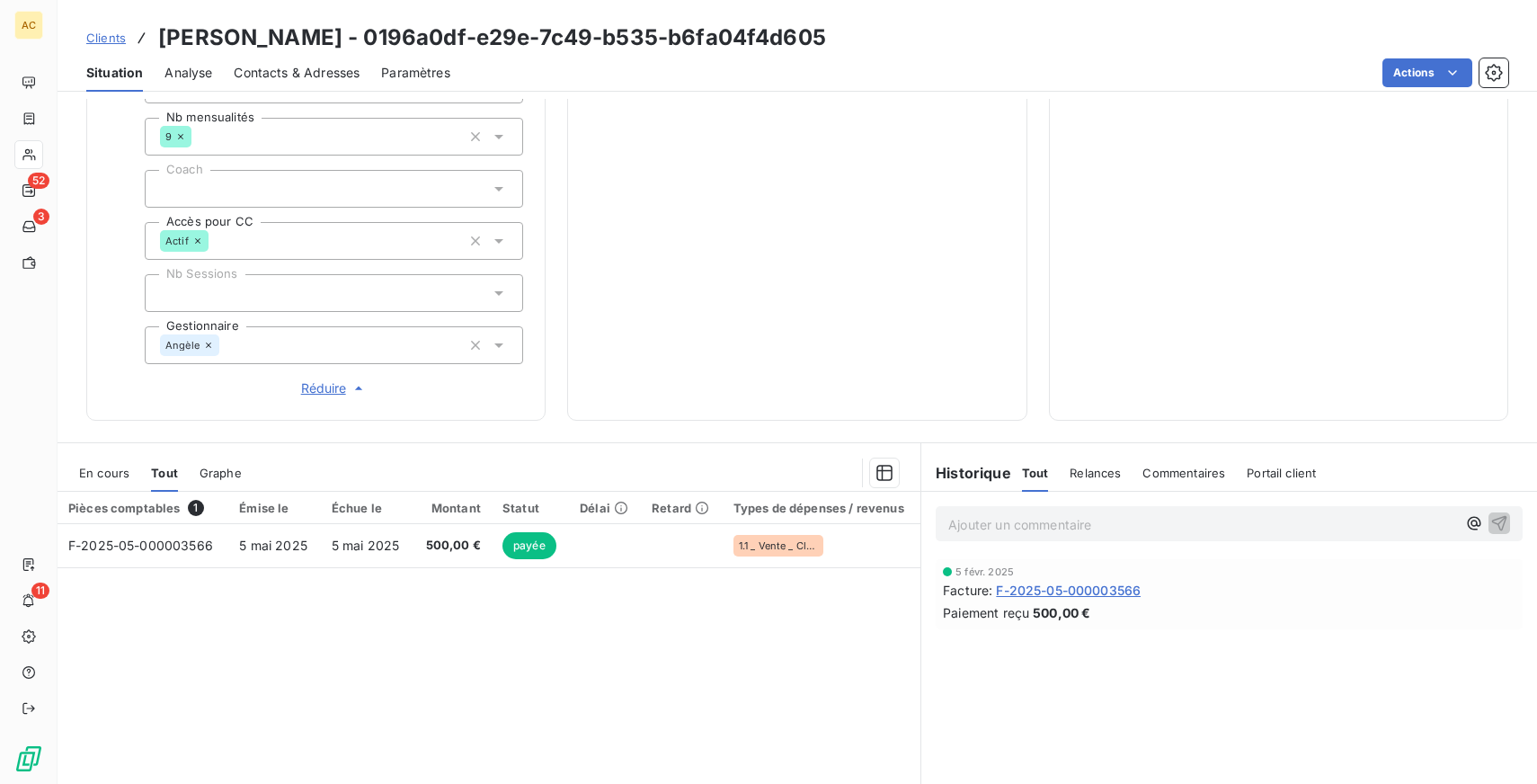
scroll to position [606, 0]
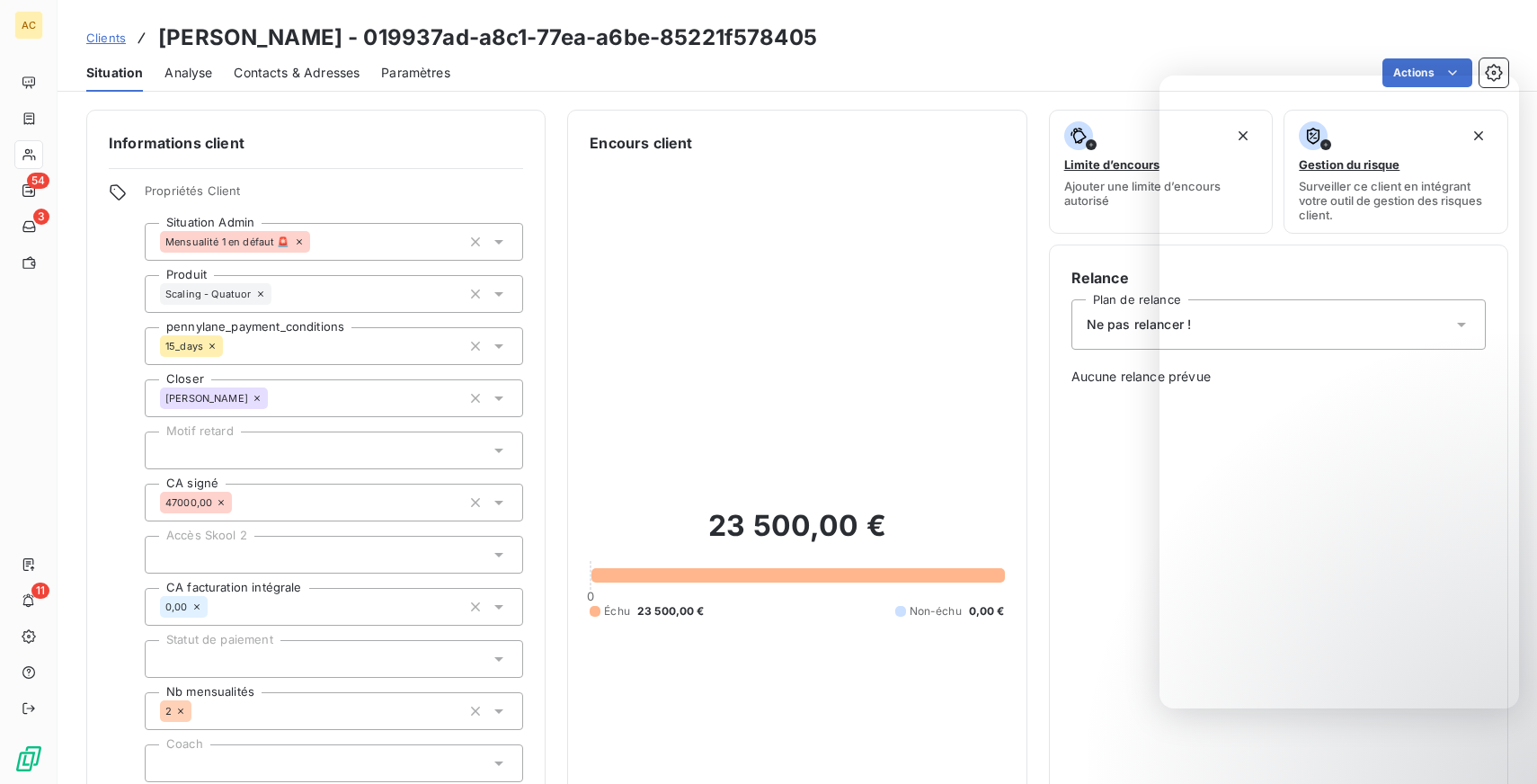
scroll to position [598, 0]
